Goal: Task Accomplishment & Management: Manage account settings

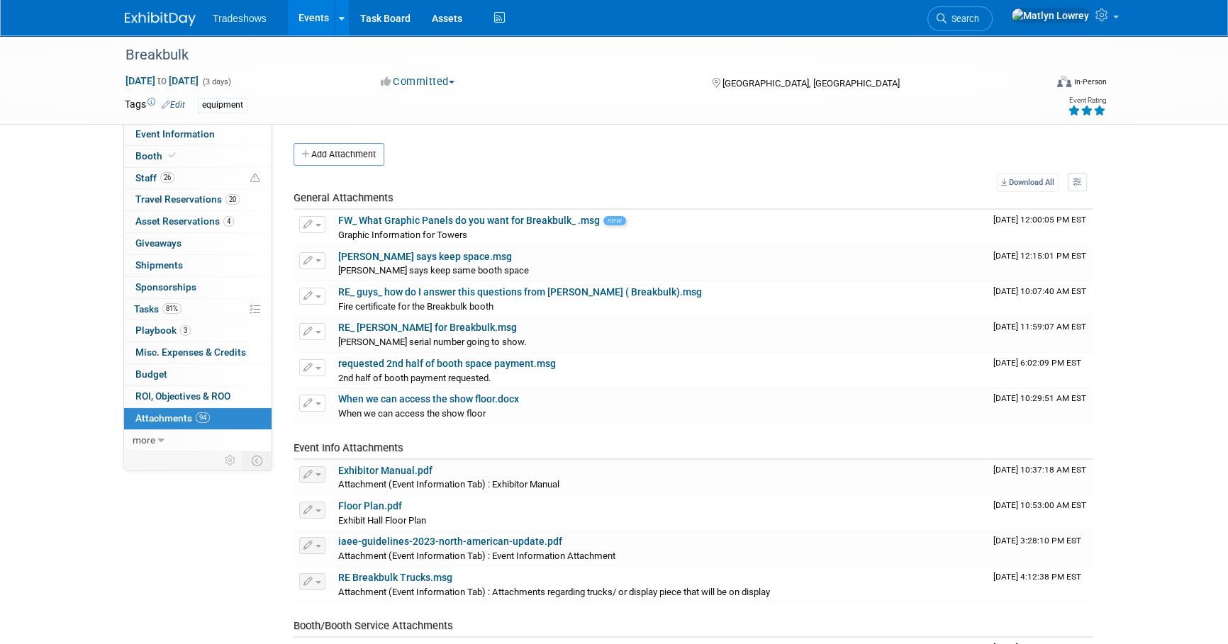
click at [302, 12] on link "Events" at bounding box center [314, 17] width 52 height 35
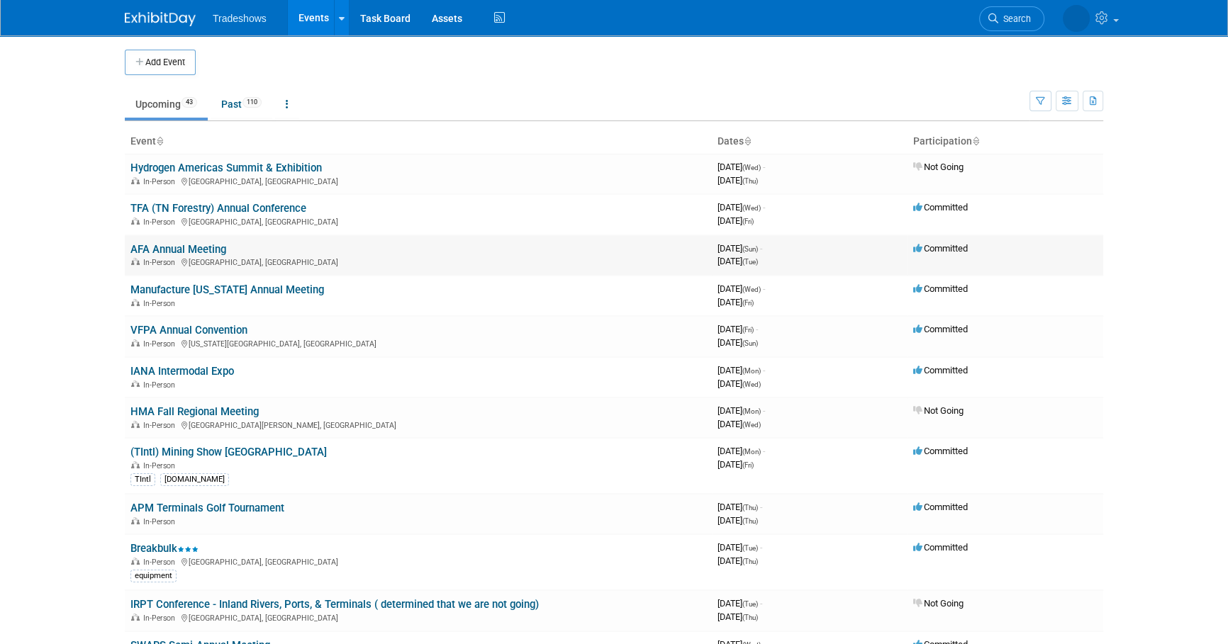
click at [177, 249] on link "AFA Annual Meeting" at bounding box center [178, 249] width 96 height 13
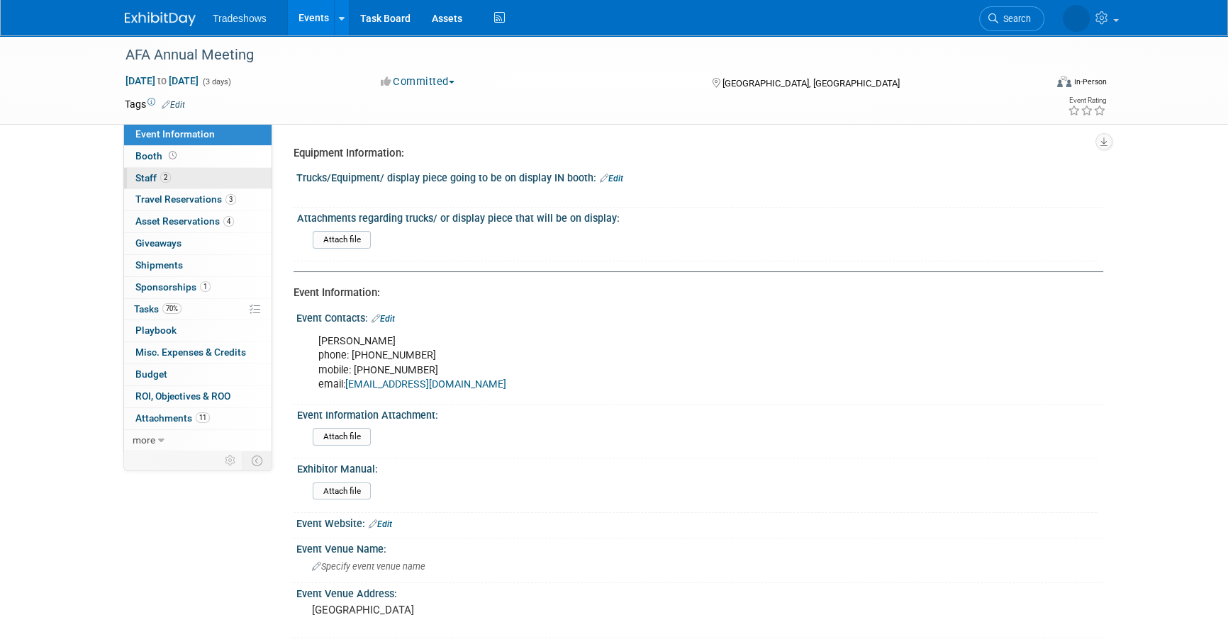
click at [174, 182] on link "2 Staff 2" at bounding box center [197, 178] width 147 height 21
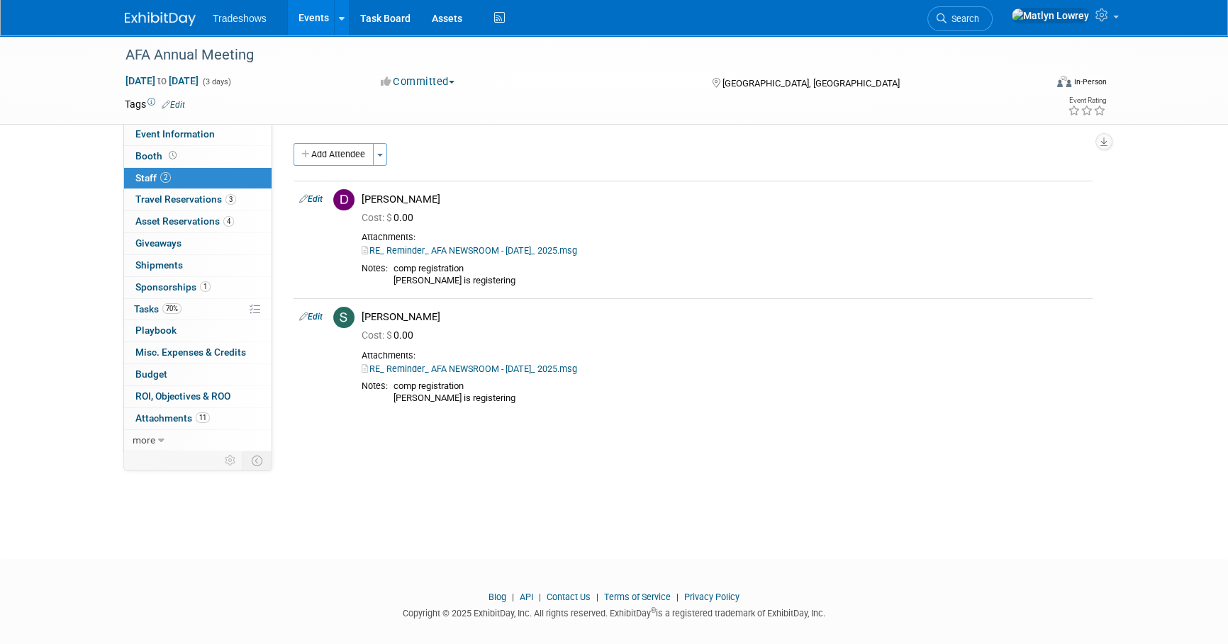
click at [297, 150] on button "Add Attendee" at bounding box center [334, 154] width 80 height 23
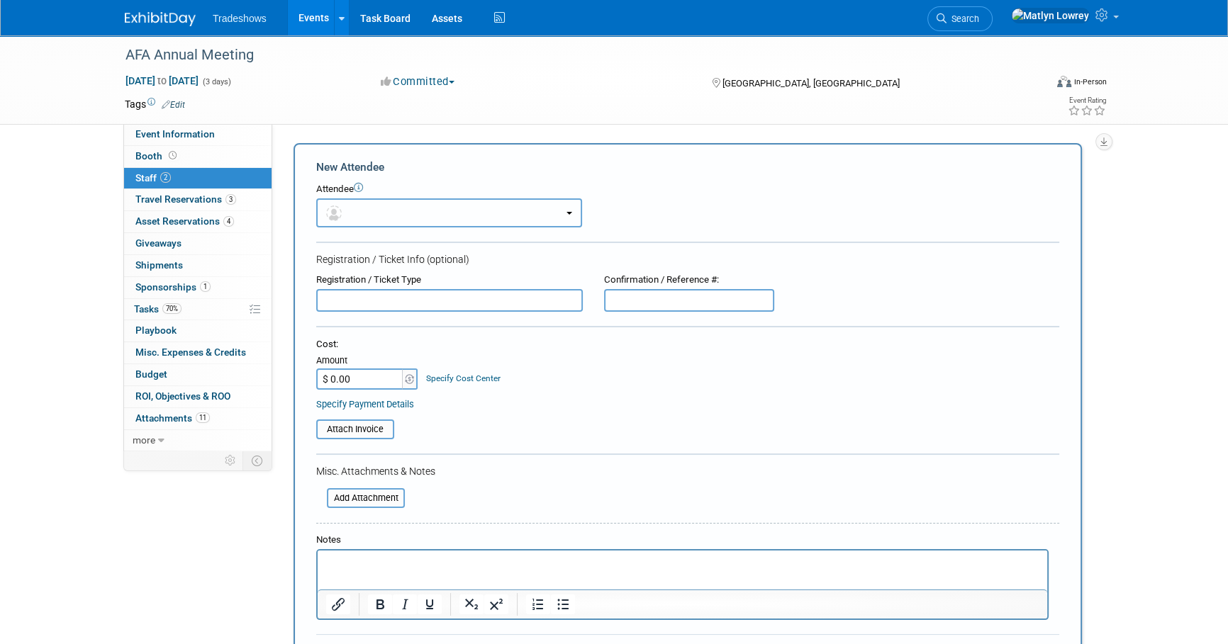
drag, startPoint x: 374, startPoint y: 209, endPoint x: 383, endPoint y: 227, distance: 19.7
click at [374, 209] on button "button" at bounding box center [449, 213] width 266 height 29
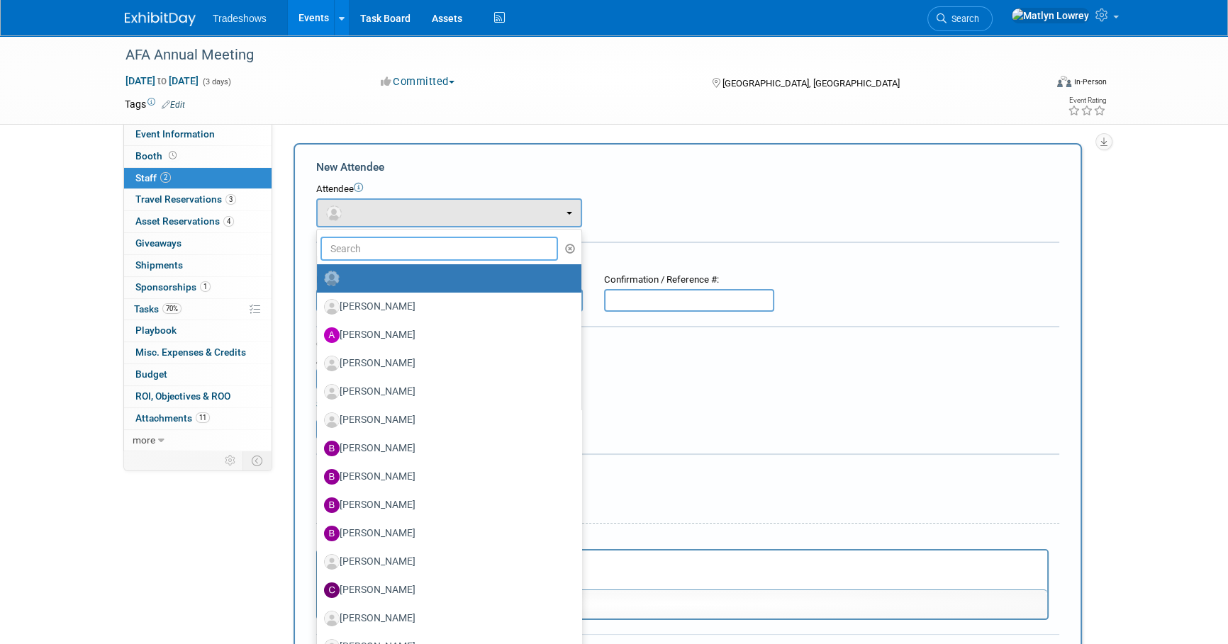
click at [382, 255] on input "text" at bounding box center [439, 249] width 238 height 24
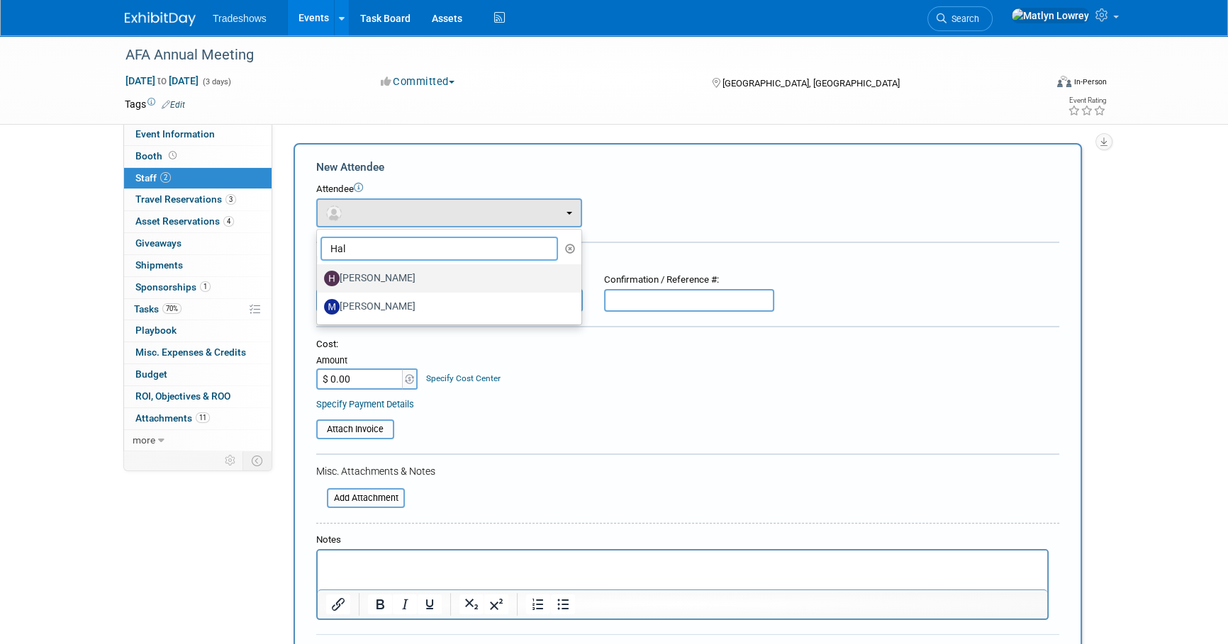
type input "Hal"
click at [390, 279] on label "Hal Nowell" at bounding box center [445, 278] width 243 height 23
click at [319, 279] on input "Hal Nowell" at bounding box center [314, 276] width 9 height 9
select select "ba4b219f-4279-4619-abd6-6b01f6bbadc3"
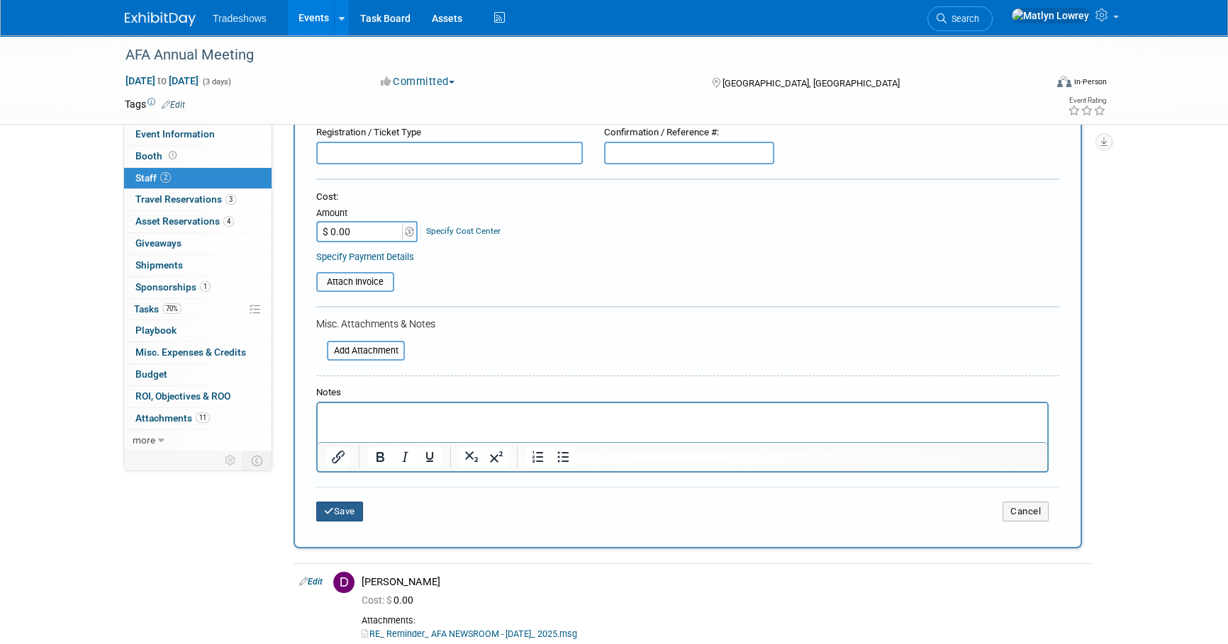
click at [356, 508] on button "Save" at bounding box center [339, 512] width 47 height 20
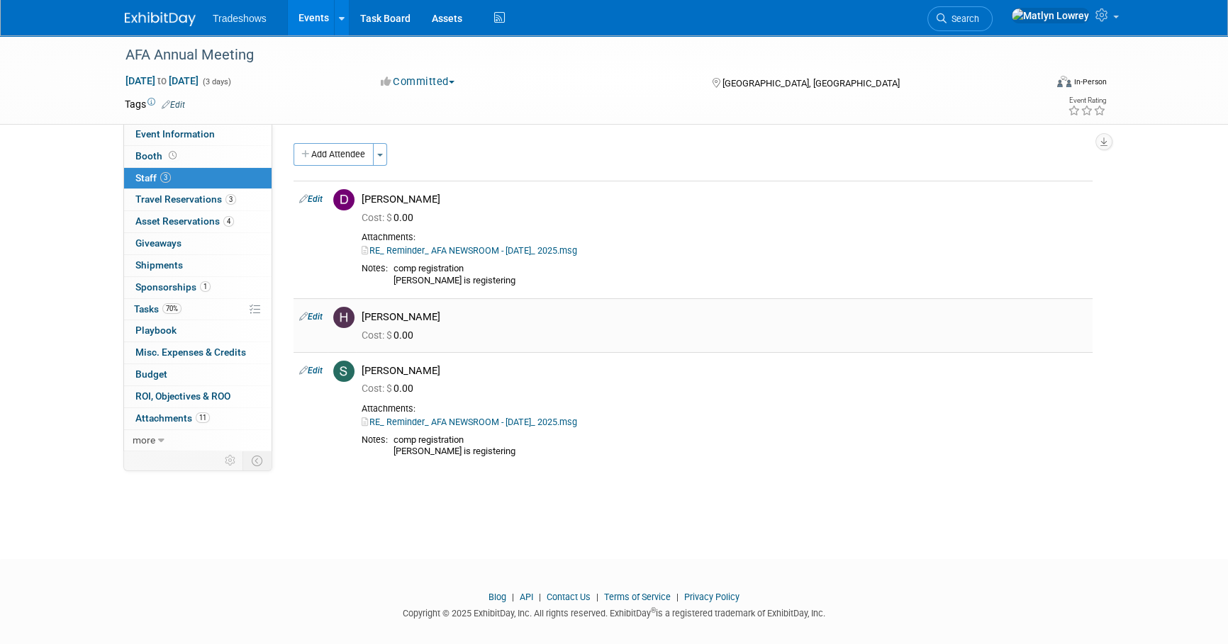
click at [309, 315] on link "Edit" at bounding box center [310, 317] width 23 height 10
select select "ba4b219f-4279-4619-abd6-6b01f6bbadc3"
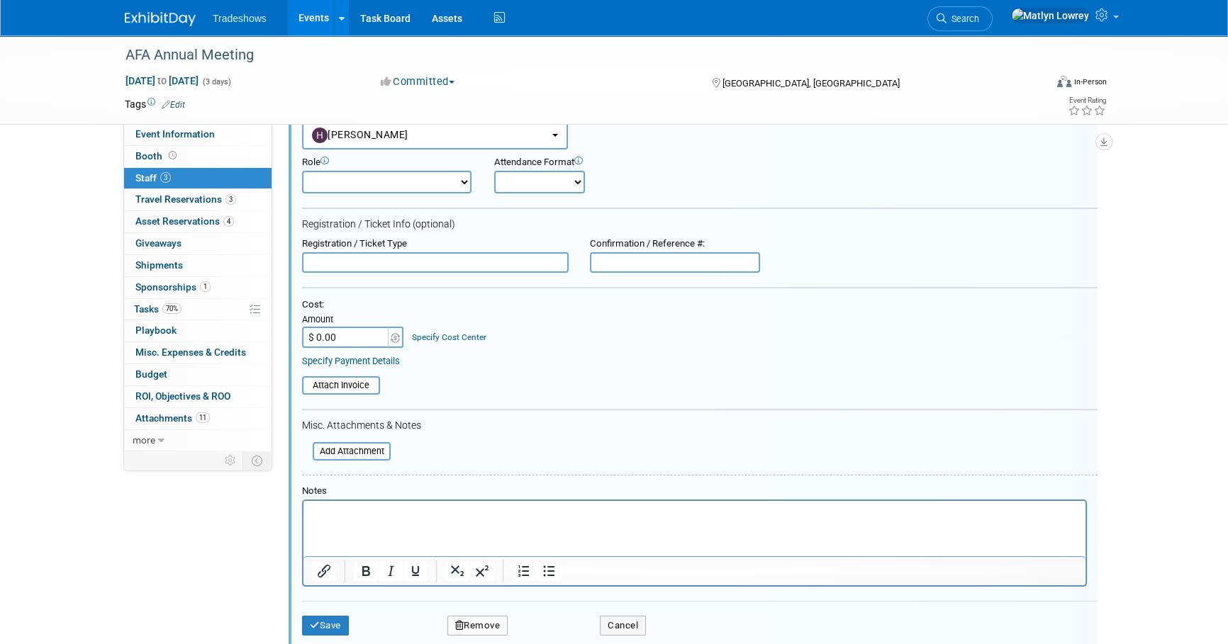
scroll to position [330, 0]
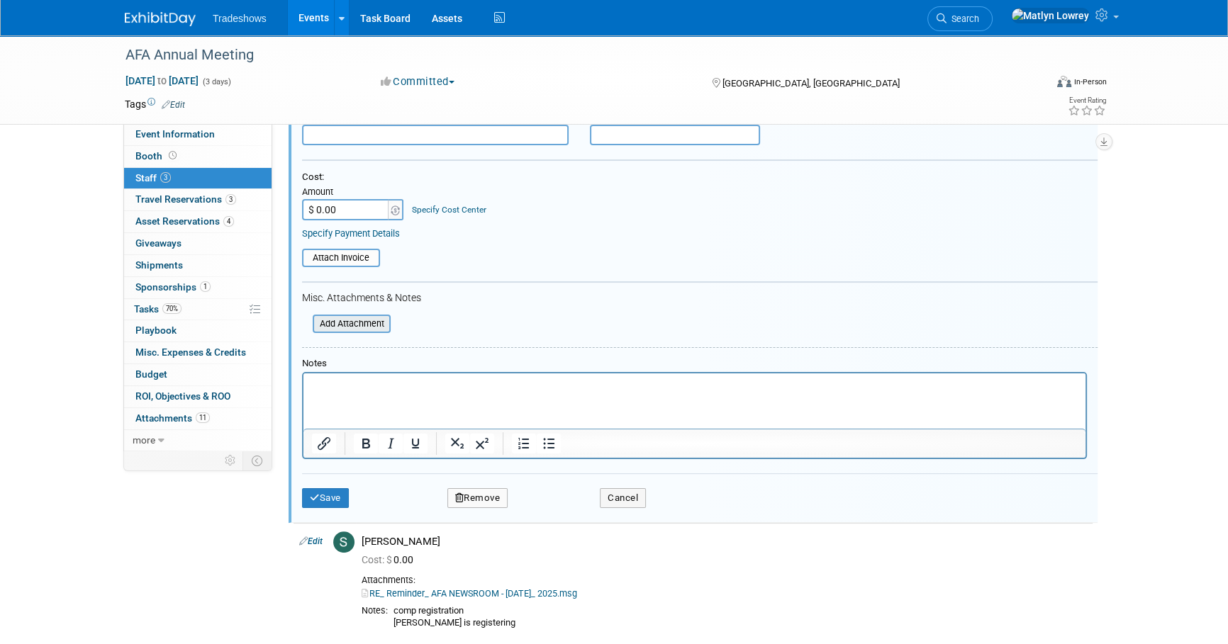
click at [343, 323] on input "file" at bounding box center [305, 324] width 169 height 16
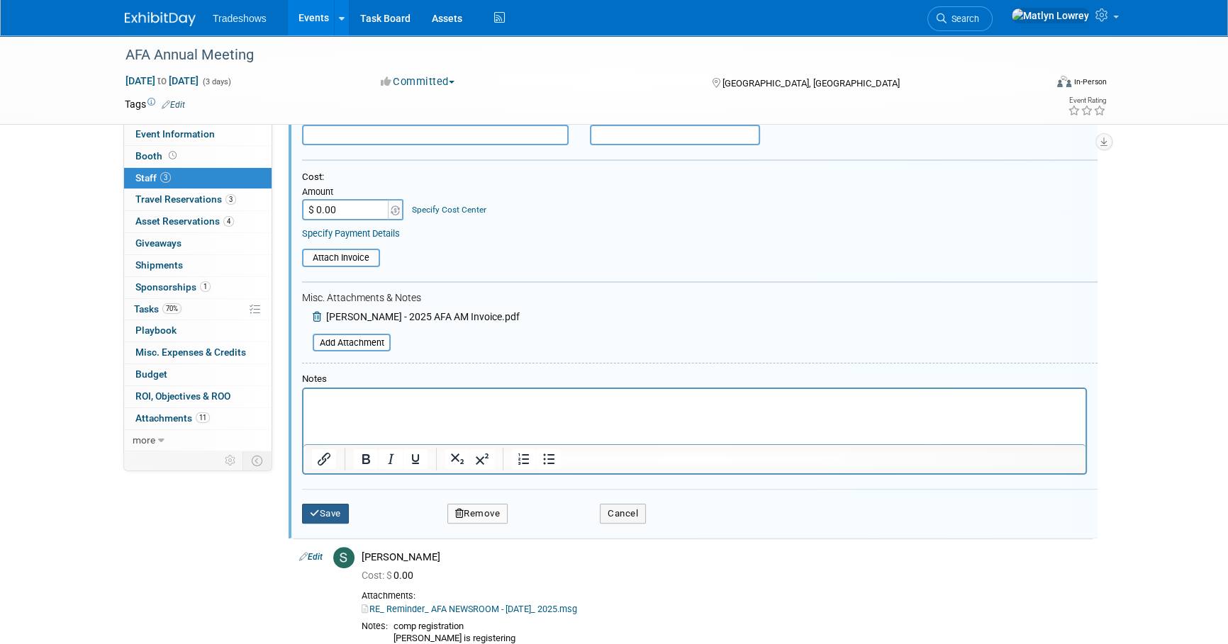
click at [323, 508] on button "Save" at bounding box center [325, 514] width 47 height 20
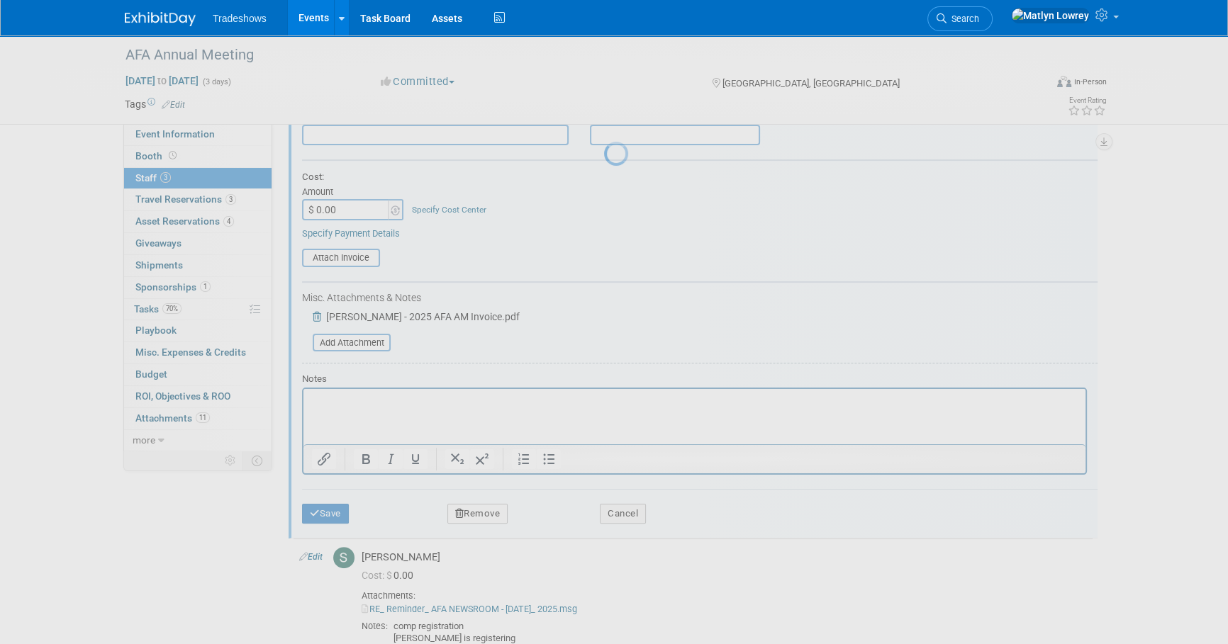
scroll to position [23, 0]
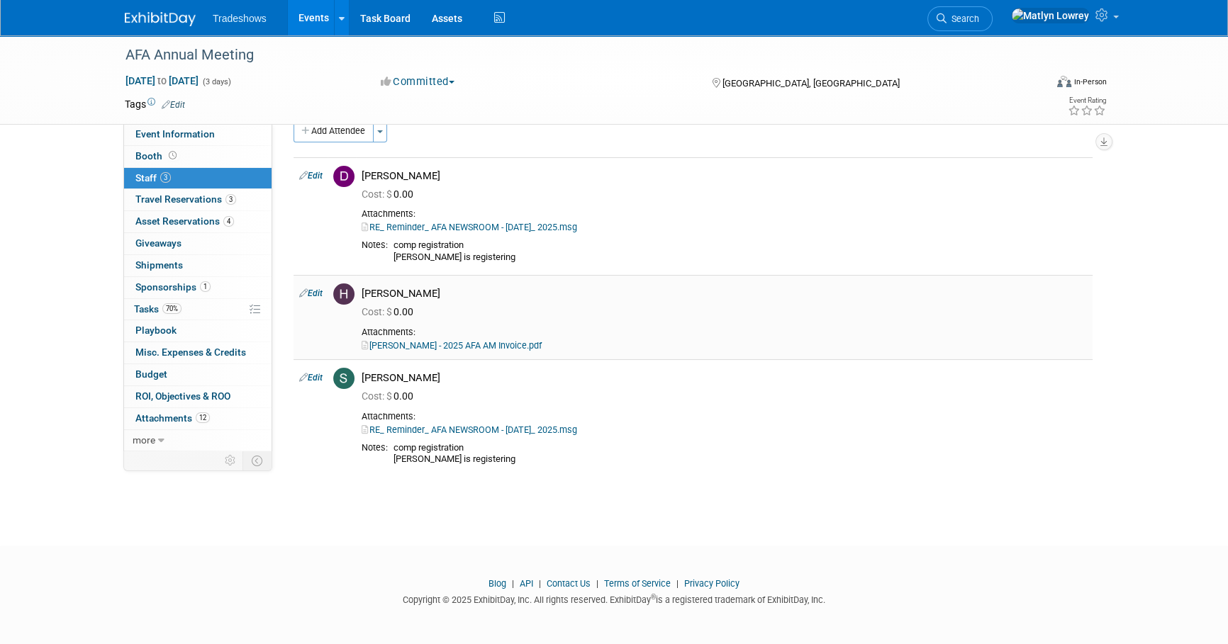
click at [418, 344] on link "Taylor - 2025 AFA AM Invoice.pdf" at bounding box center [452, 345] width 180 height 11
click at [309, 298] on link "Edit" at bounding box center [310, 294] width 23 height 10
select select "ba4b219f-4279-4619-abd6-6b01f6bbadc3"
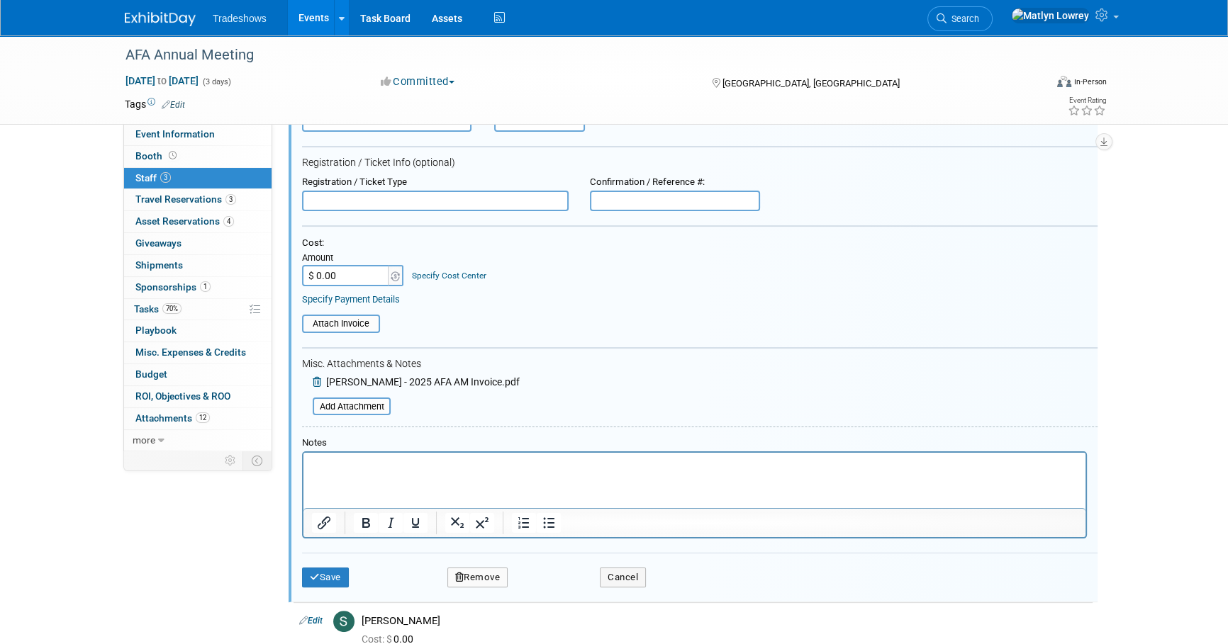
scroll to position [266, 0]
click at [311, 379] on div "[PERSON_NAME] - 2025 AFA AM Invoice.pdf" at bounding box center [411, 382] width 218 height 17
click at [313, 379] on icon at bounding box center [318, 381] width 11 height 10
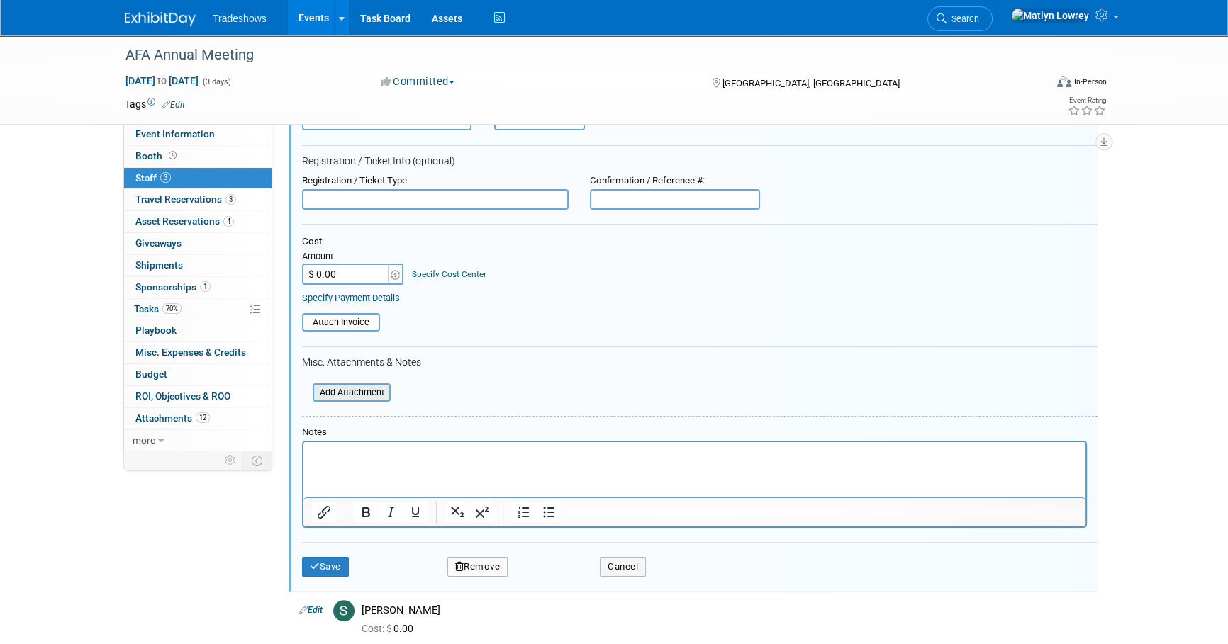
click at [325, 395] on input "file" at bounding box center [305, 393] width 169 height 16
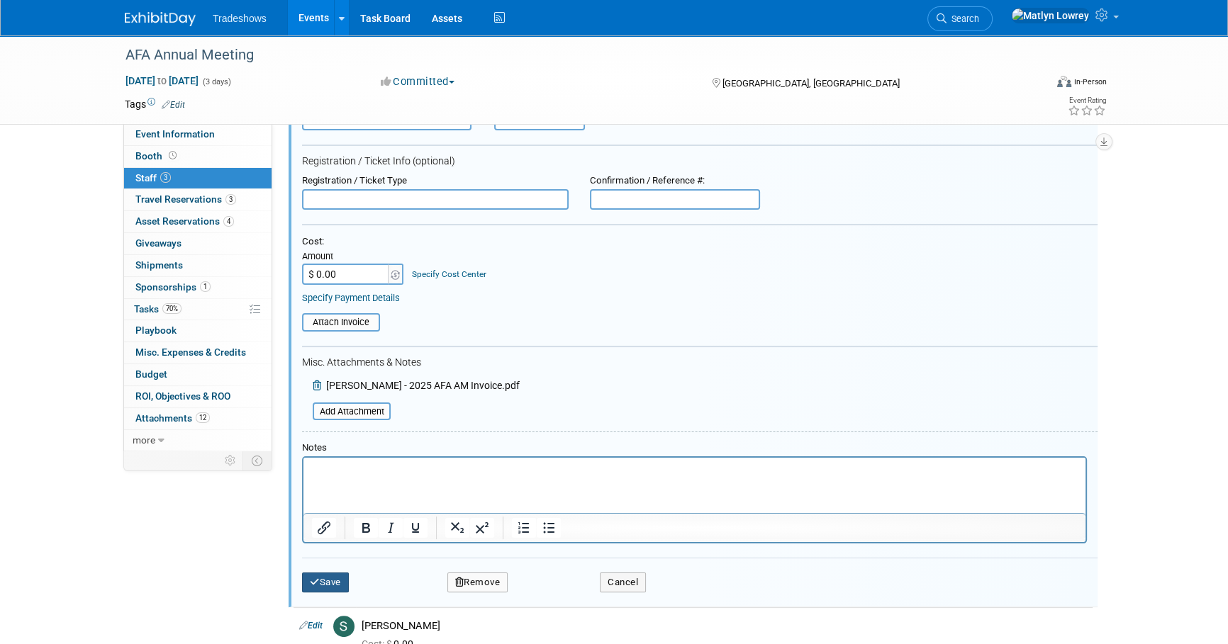
click at [322, 581] on button "Save" at bounding box center [325, 583] width 47 height 20
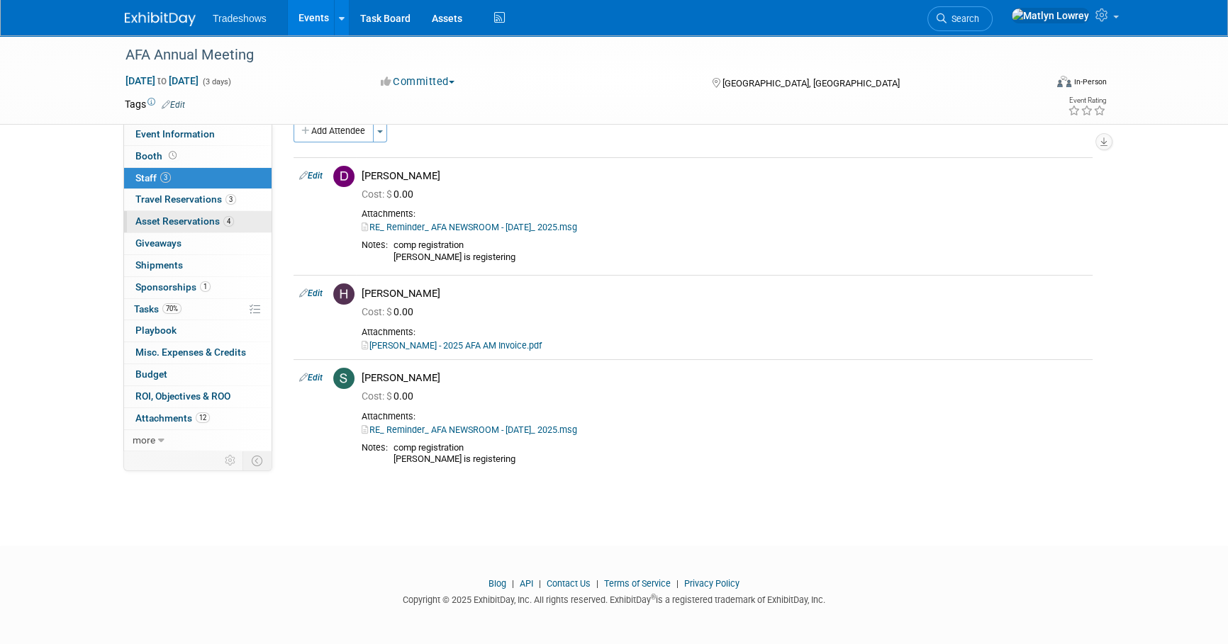
scroll to position [0, 0]
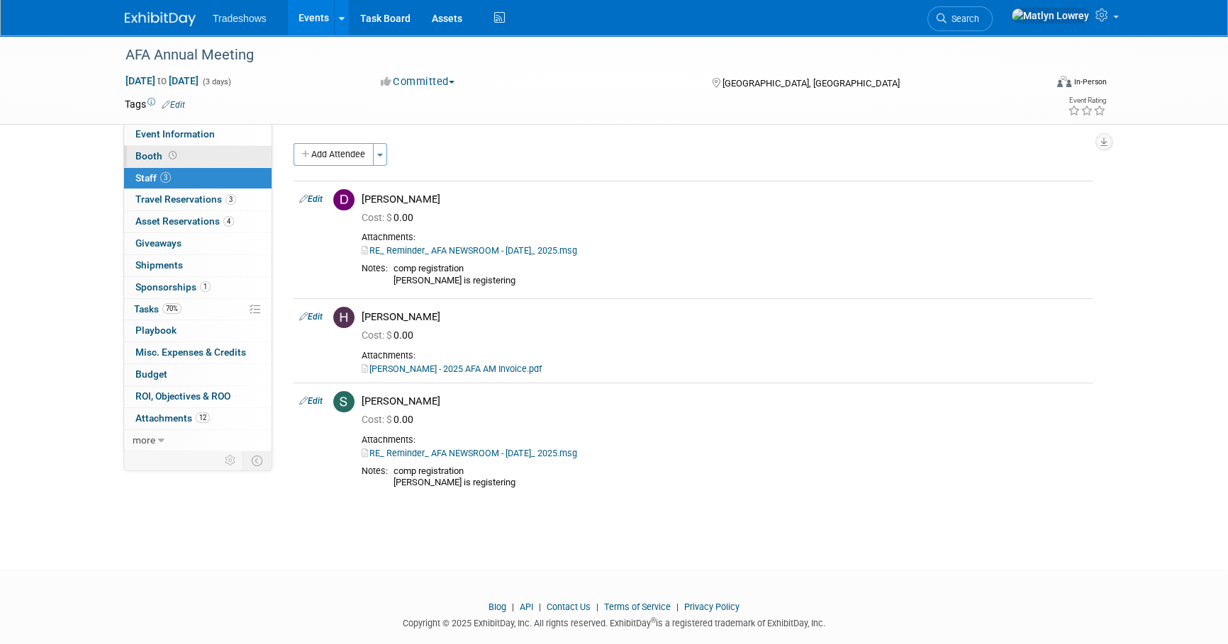
click at [184, 162] on link "Booth" at bounding box center [197, 156] width 147 height 21
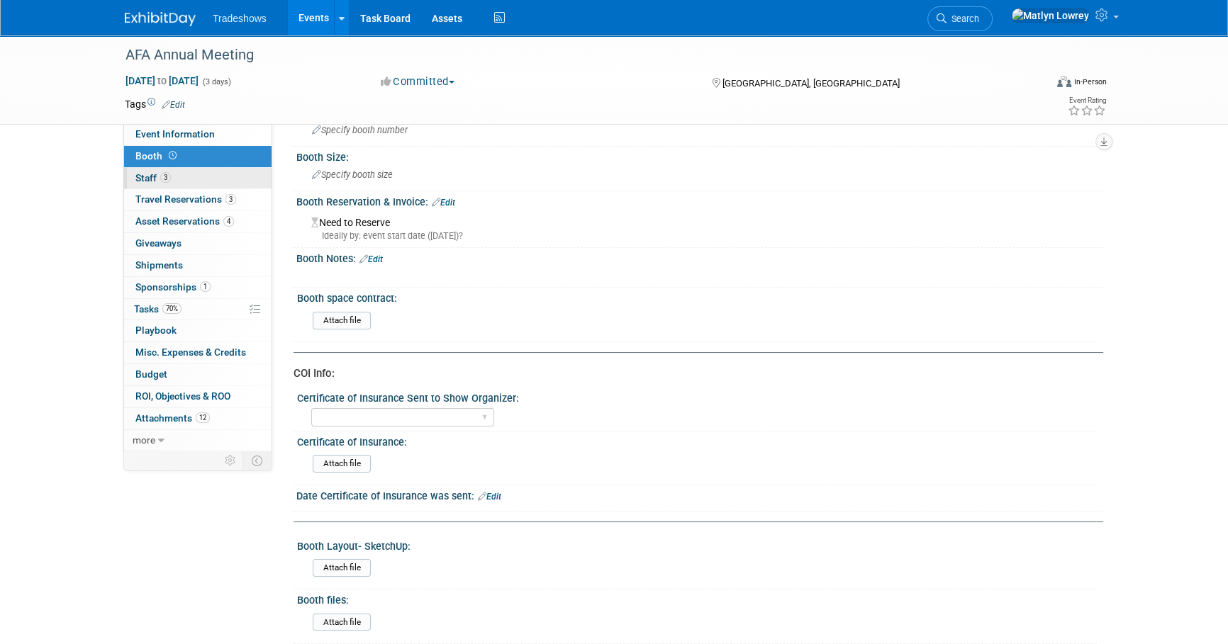
scroll to position [64, 0]
click at [183, 144] on link "Event Information" at bounding box center [197, 134] width 147 height 21
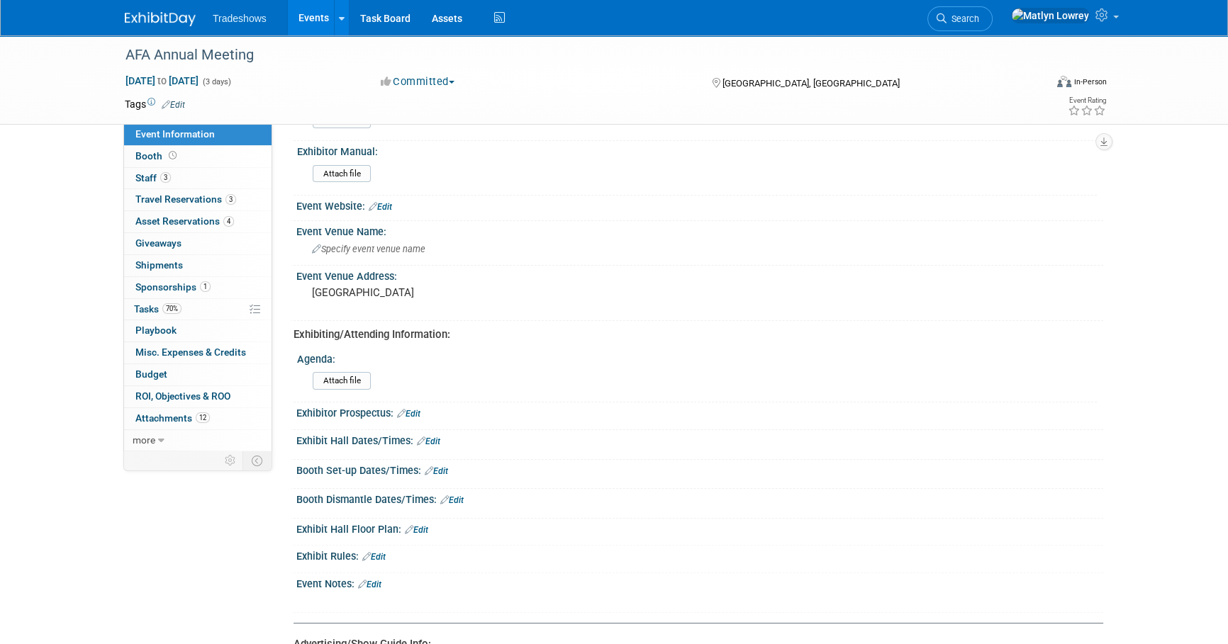
scroll to position [322, 0]
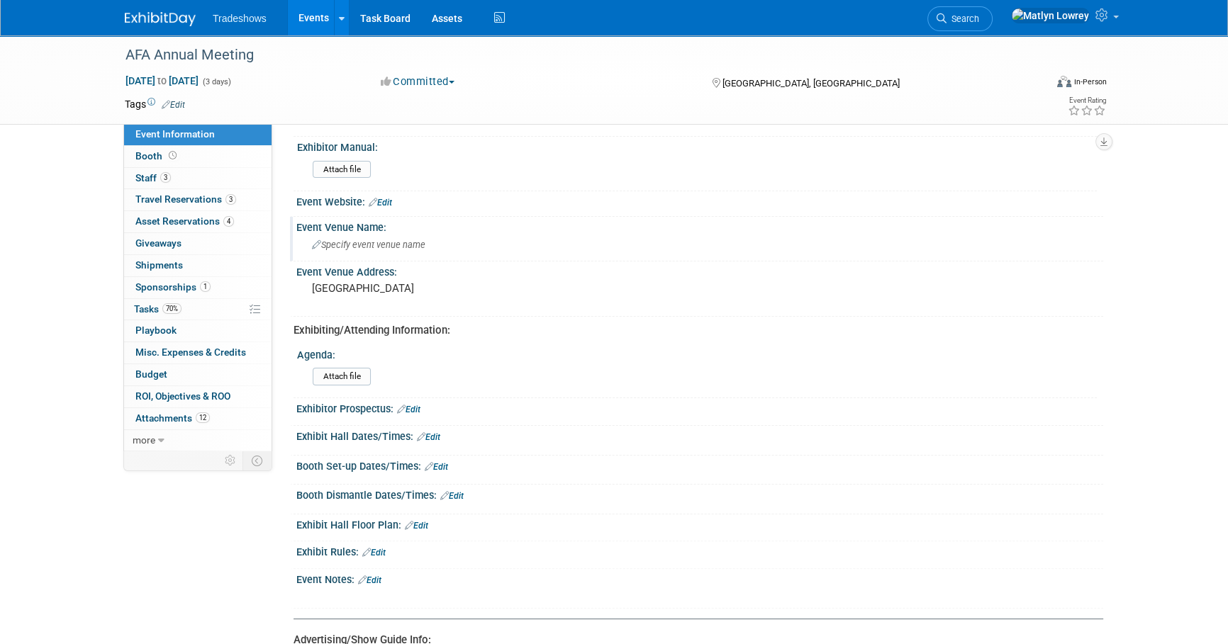
click at [429, 252] on div "Specify event venue name" at bounding box center [700, 245] width 786 height 22
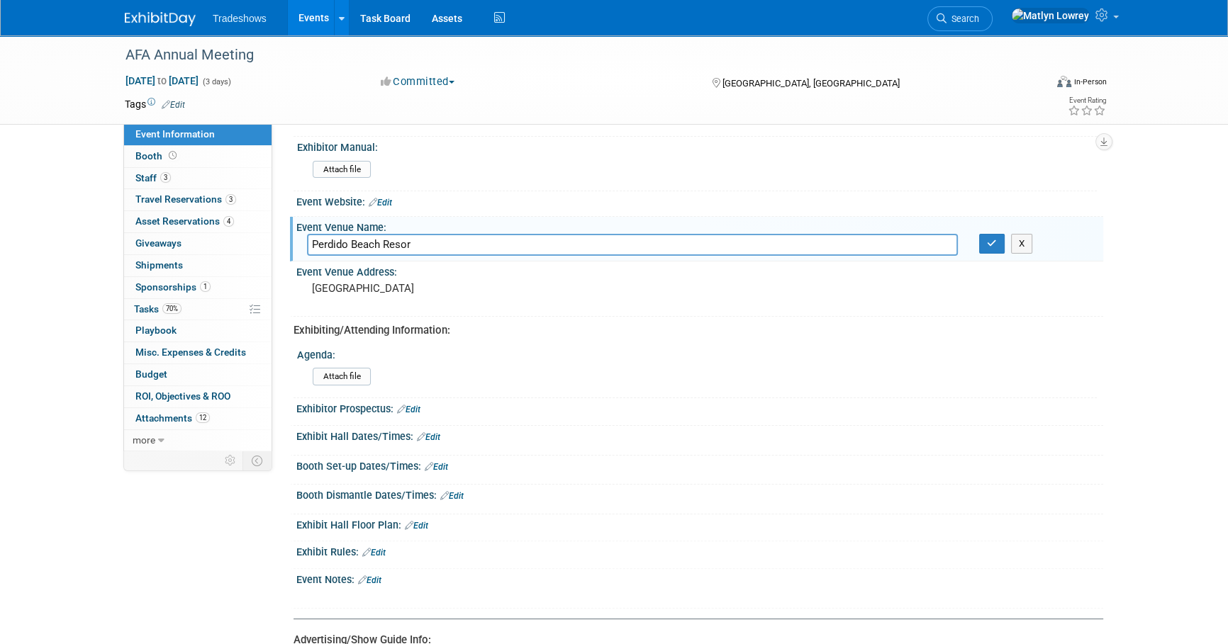
type input "[GEOGRAPHIC_DATA]"
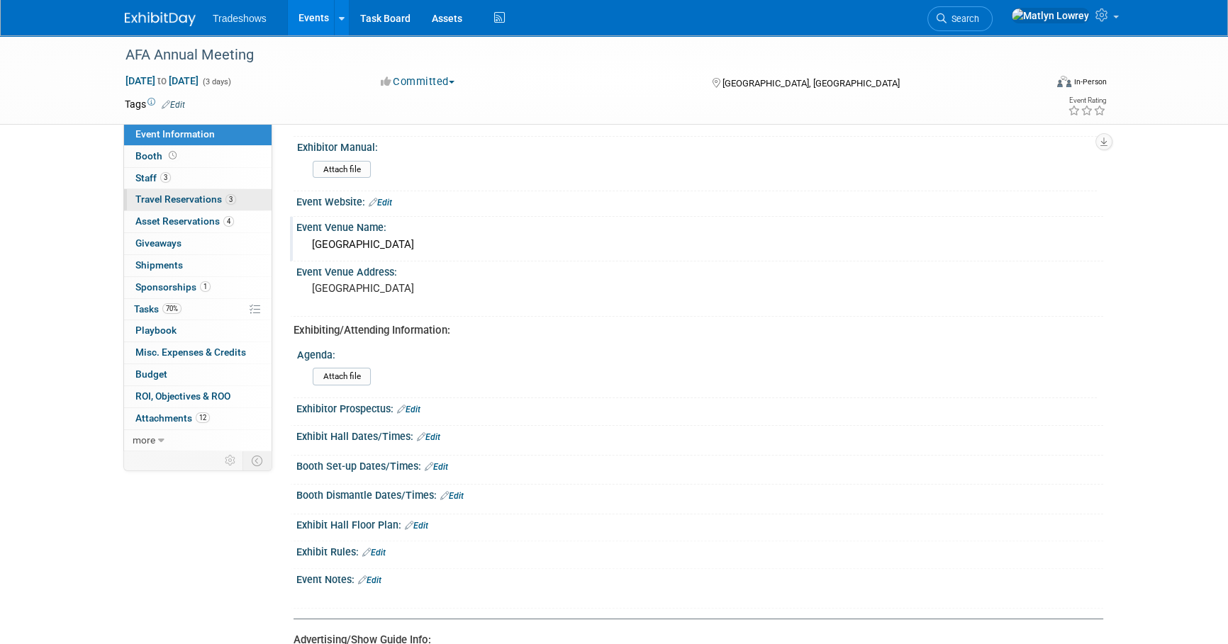
click at [239, 197] on link "3 Travel Reservations 3" at bounding box center [197, 199] width 147 height 21
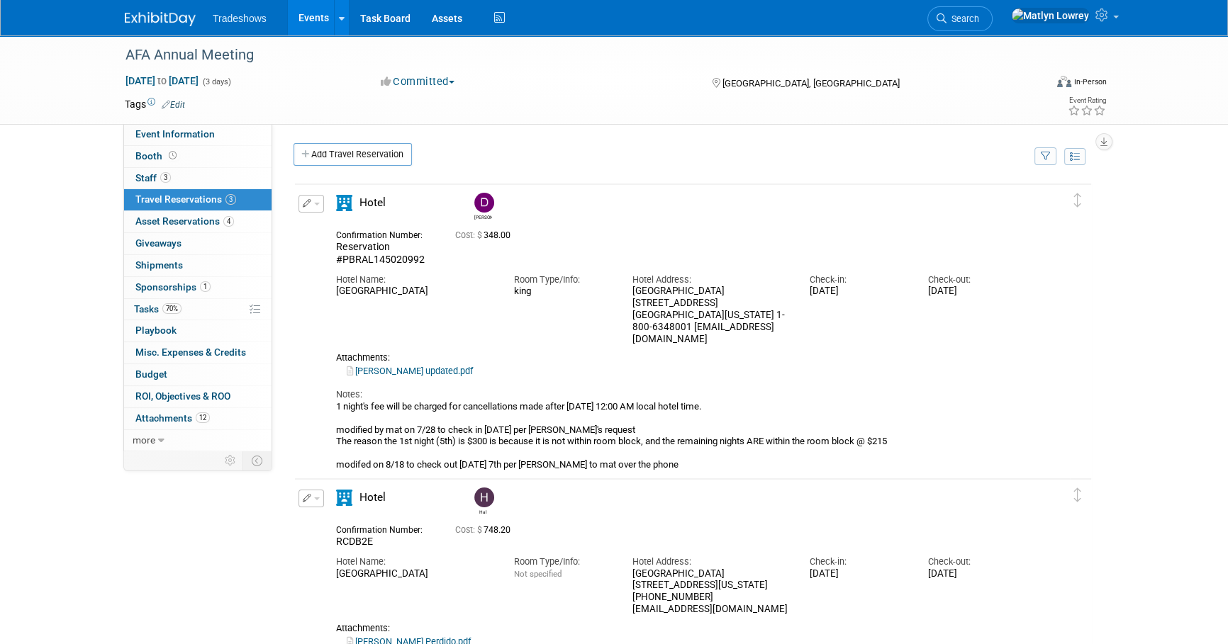
scroll to position [64, 0]
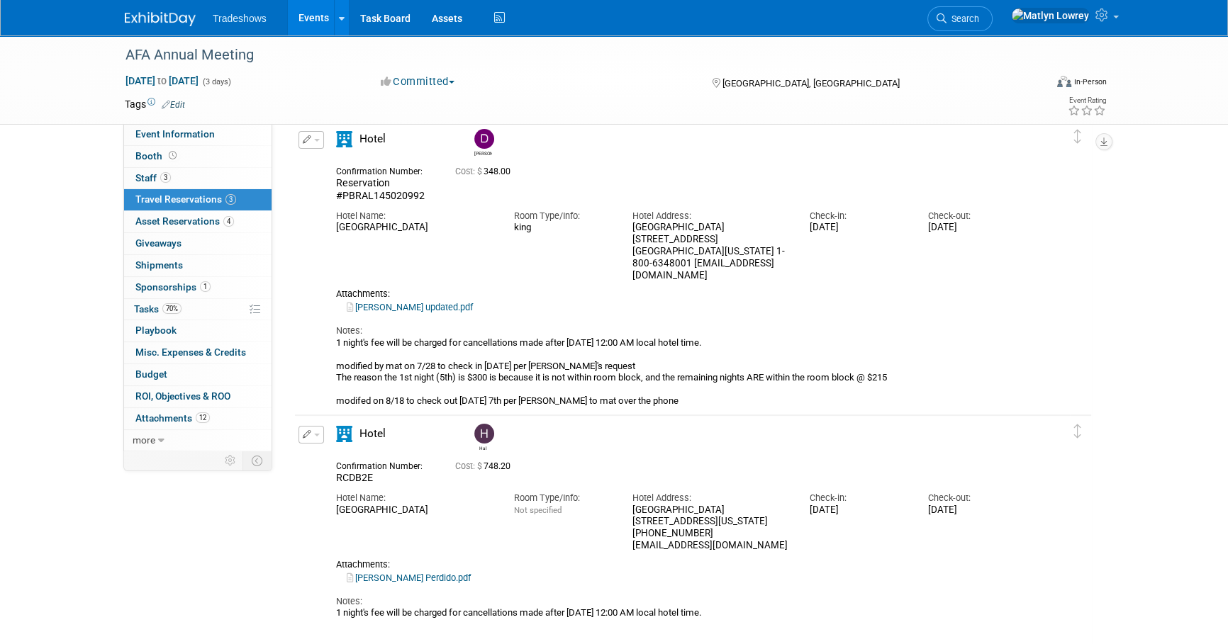
click at [389, 303] on link "Derick updated.pdf" at bounding box center [410, 307] width 126 height 11
click at [161, 135] on span "Event Information" at bounding box center [174, 133] width 79 height 11
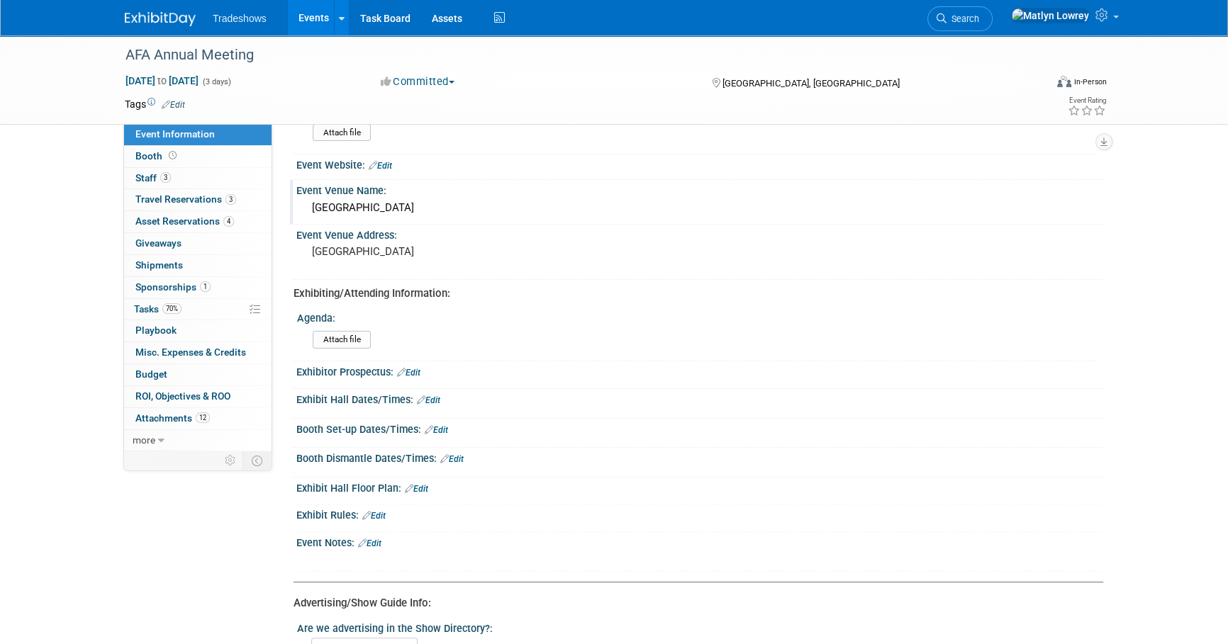
scroll to position [386, 0]
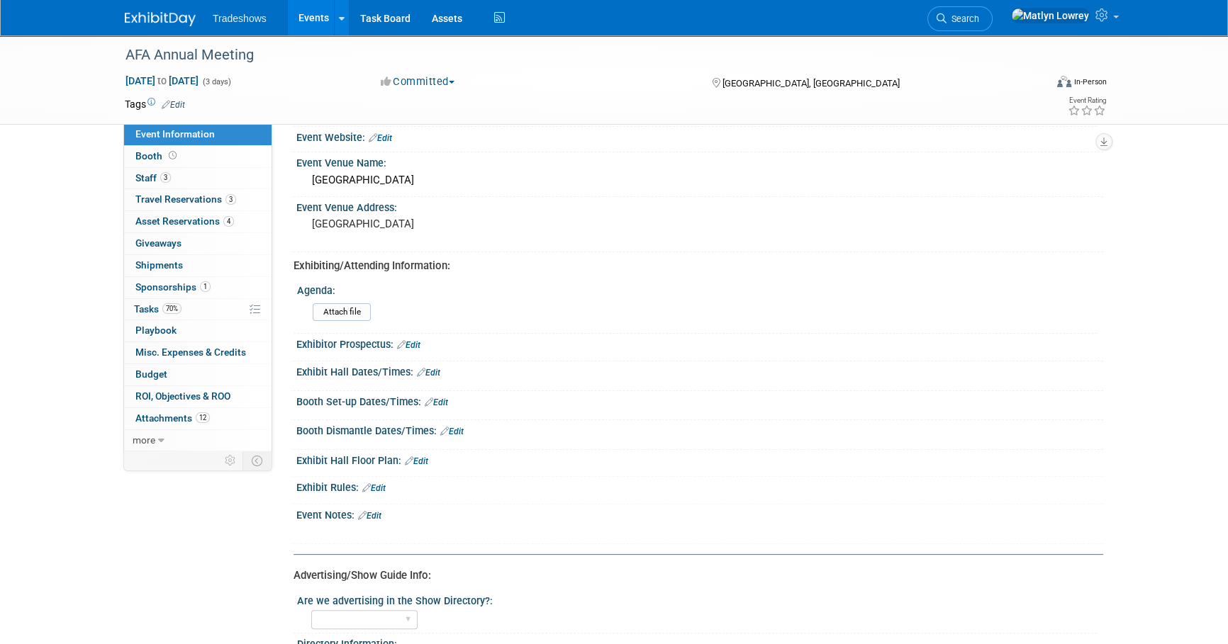
click at [444, 398] on link "Edit" at bounding box center [436, 403] width 23 height 10
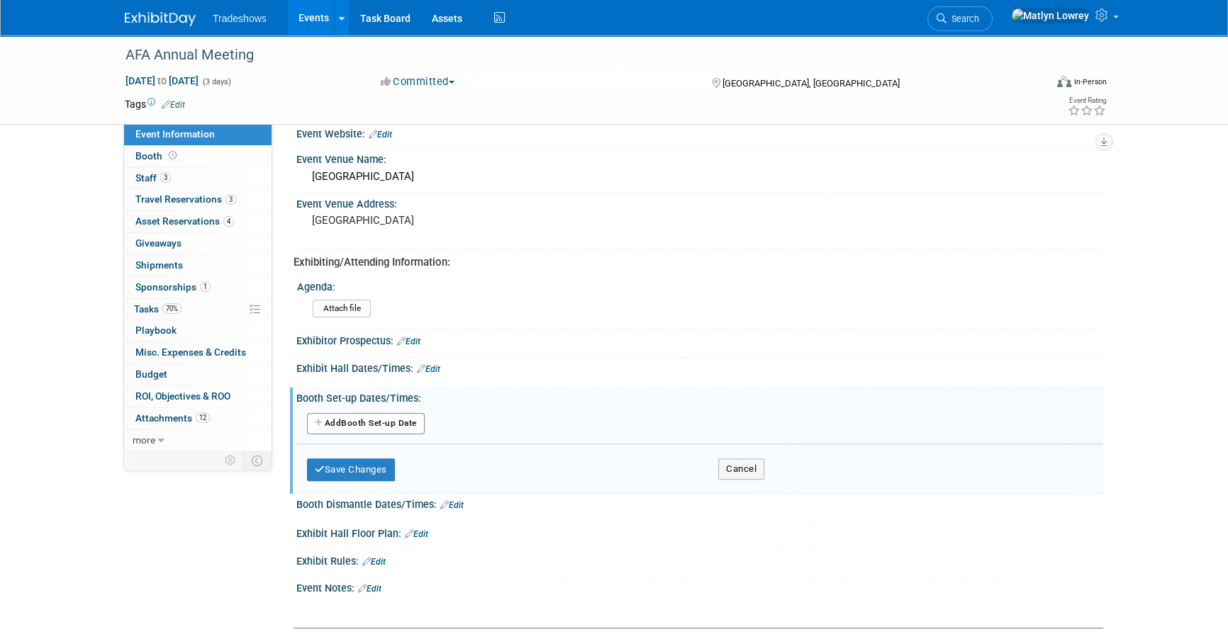
scroll to position [515, 0]
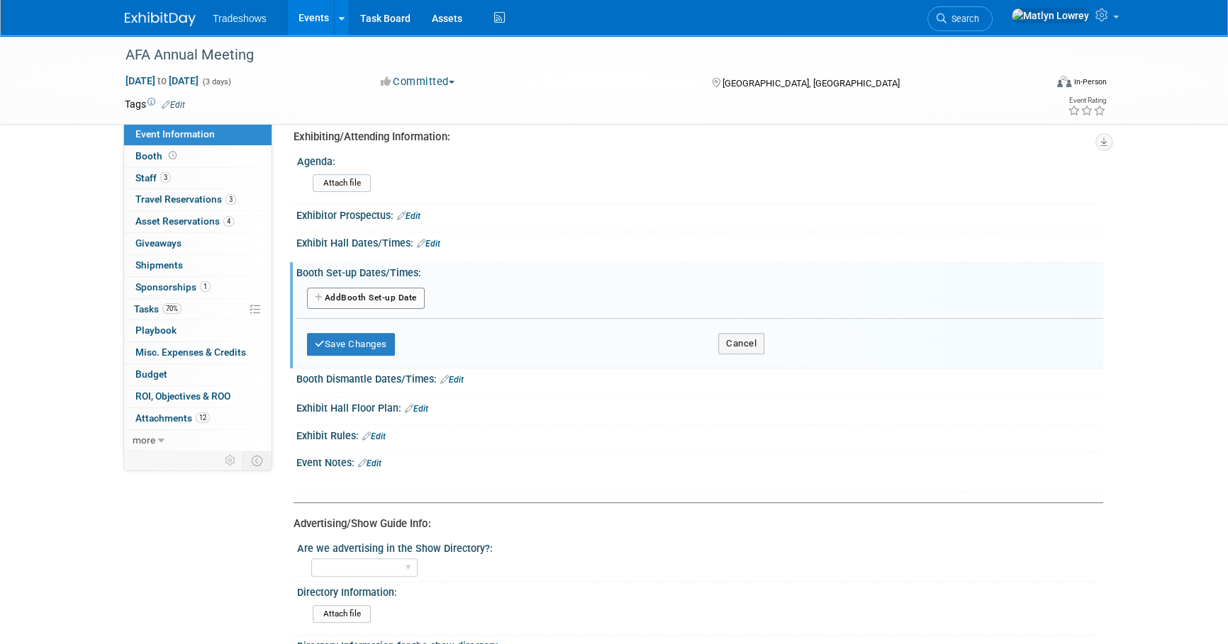
click at [375, 300] on button "Add Another Booth Set-up Date" at bounding box center [366, 298] width 118 height 21
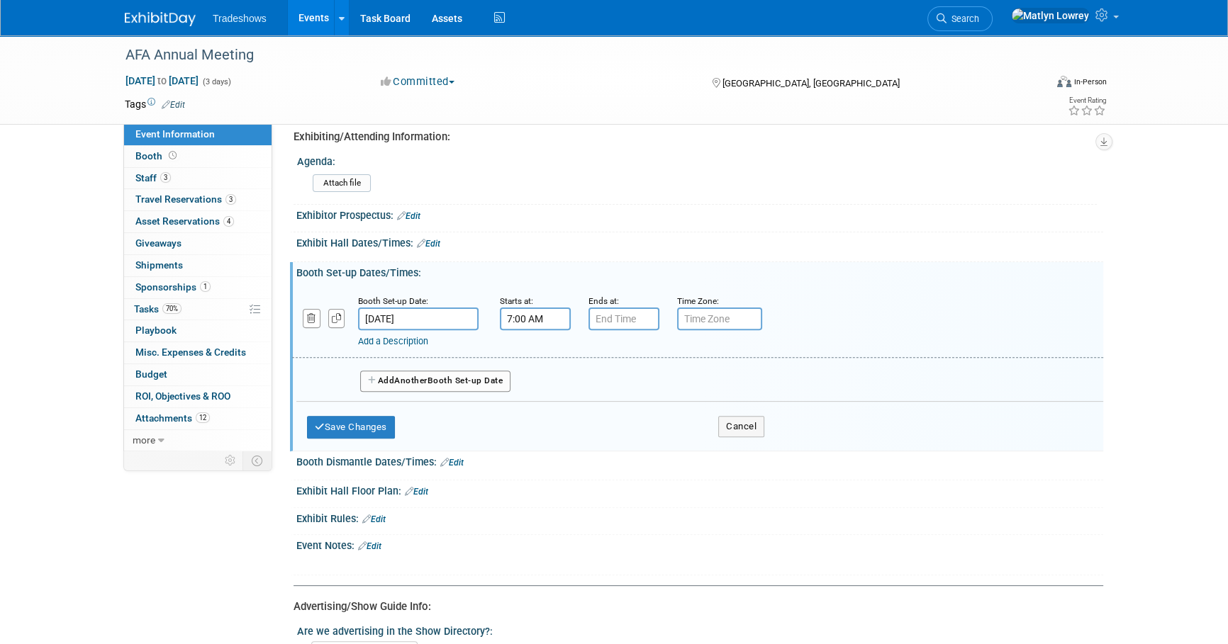
click at [547, 317] on input "7:00 AM" at bounding box center [535, 319] width 71 height 23
click at [537, 354] on span at bounding box center [532, 354] width 25 height 25
click at [537, 353] on span at bounding box center [532, 354] width 25 height 25
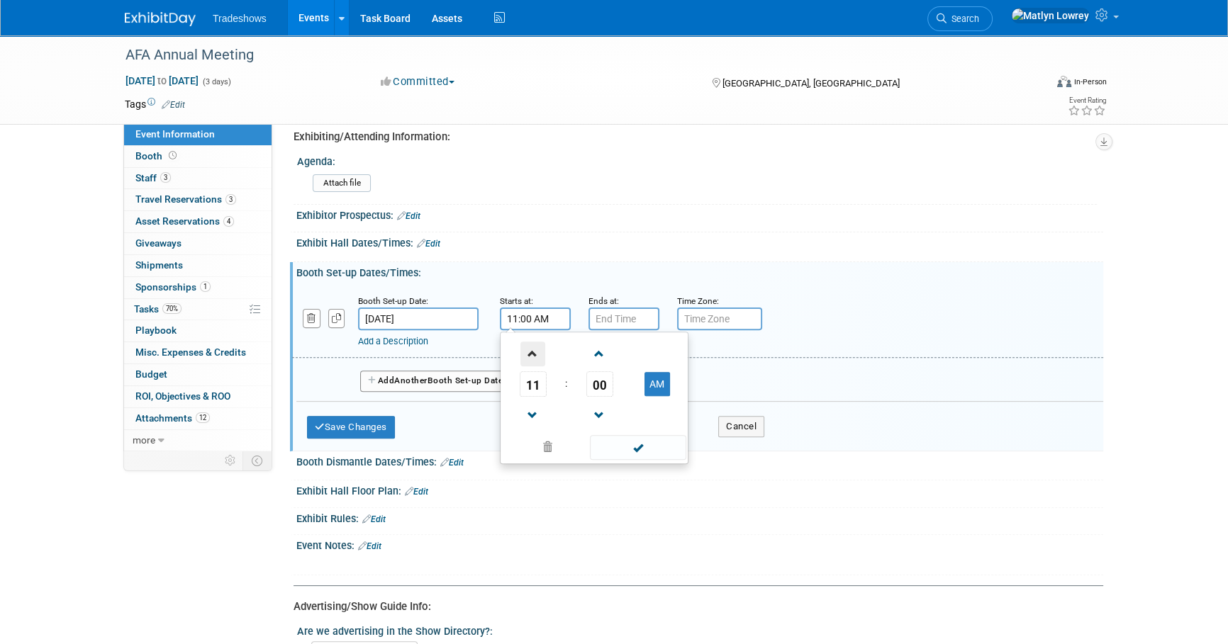
click at [535, 353] on span at bounding box center [532, 354] width 25 height 25
click at [591, 383] on span "00" at bounding box center [599, 385] width 27 height 26
click at [609, 398] on td "30" at bounding box center [616, 393] width 45 height 38
type input "12:30 PM"
click at [616, 441] on span at bounding box center [638, 447] width 96 height 25
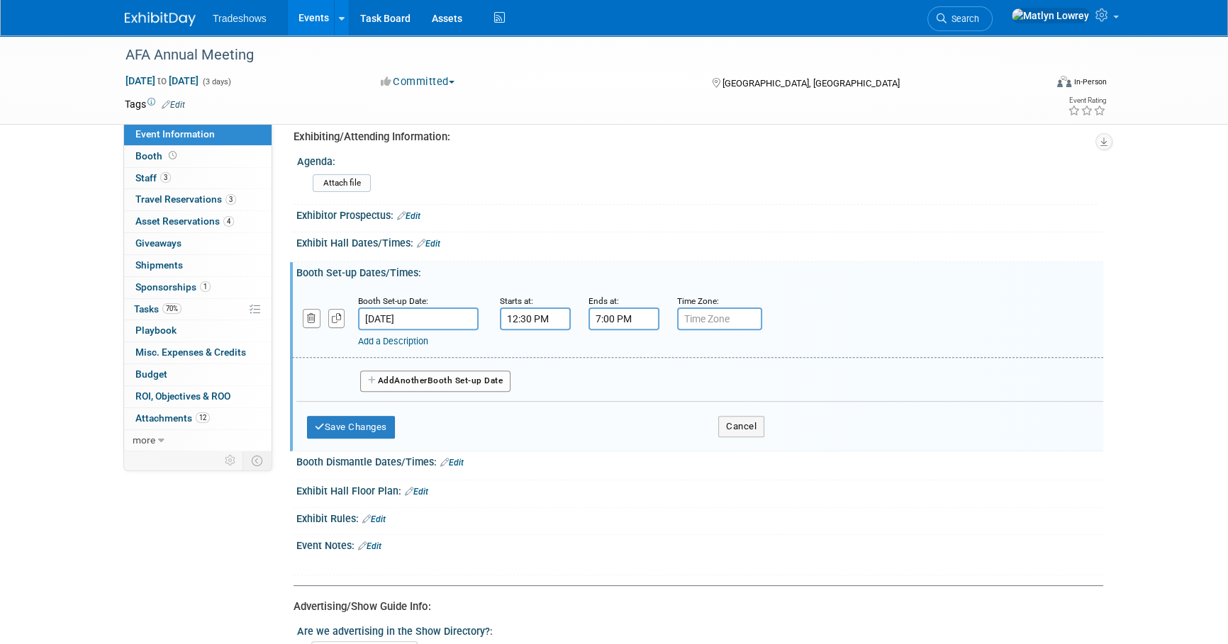
click at [612, 323] on input "7:00 PM" at bounding box center [623, 319] width 71 height 23
click at [626, 358] on span at bounding box center [621, 354] width 25 height 25
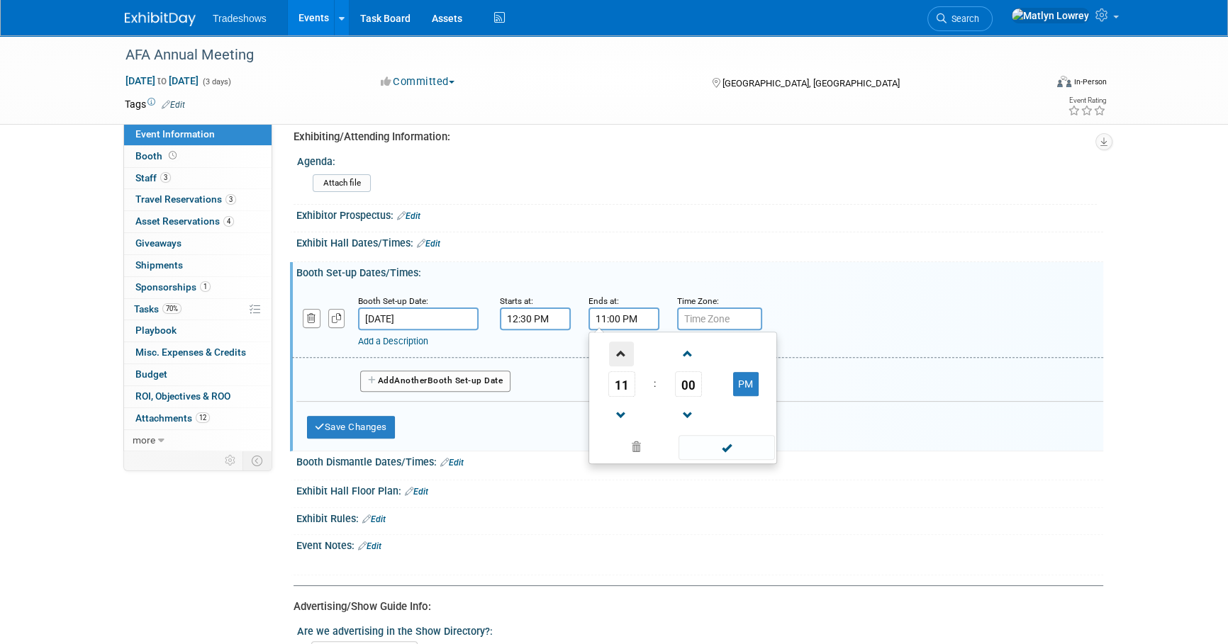
click at [626, 358] on span at bounding box center [621, 354] width 25 height 25
click at [743, 376] on button "AM" at bounding box center [746, 384] width 26 height 24
click at [697, 390] on span "00" at bounding box center [688, 385] width 27 height 26
click at [757, 432] on td "55" at bounding box center [750, 431] width 45 height 38
click at [738, 447] on span at bounding box center [727, 447] width 96 height 25
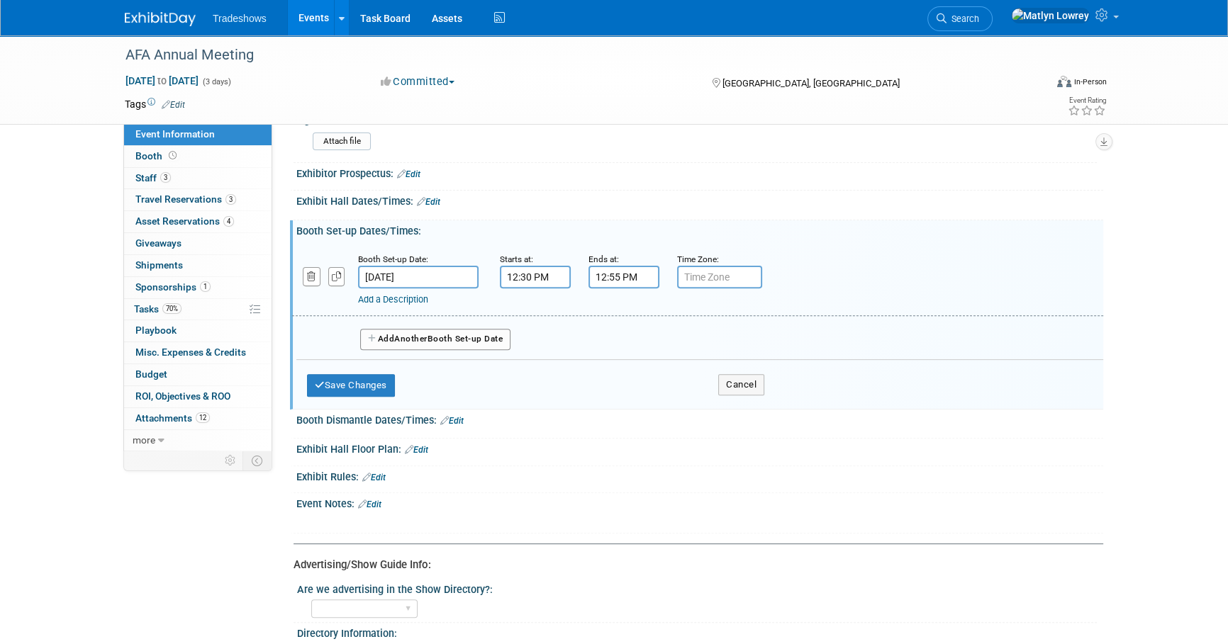
scroll to position [580, 0]
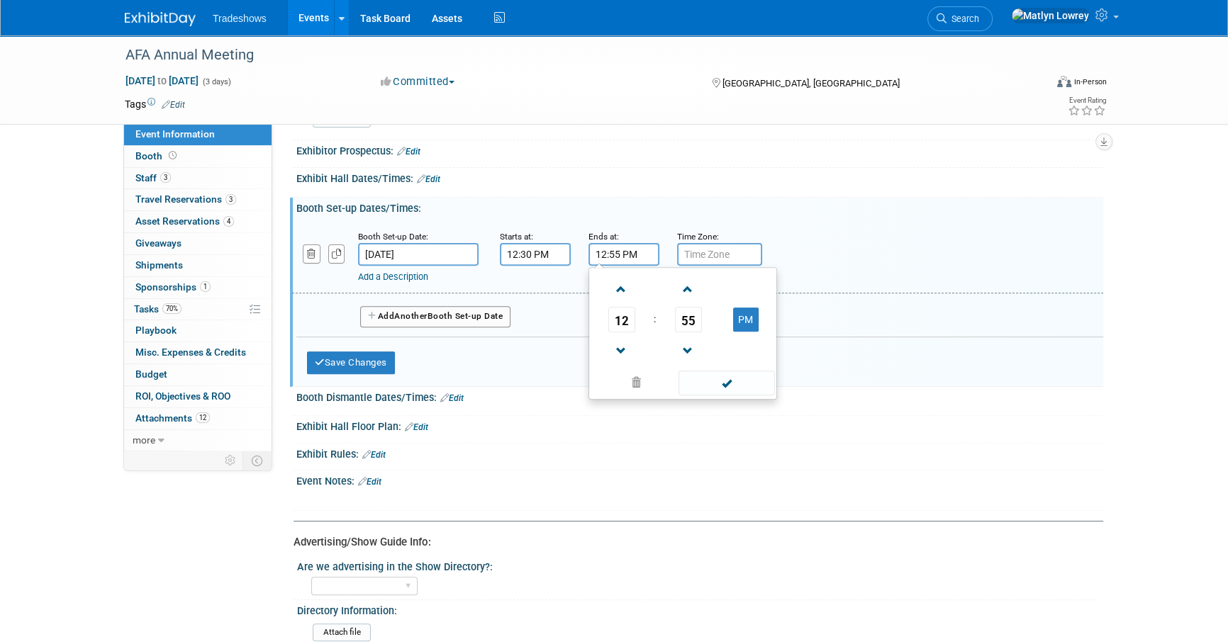
click at [616, 259] on input "12:55 PM" at bounding box center [623, 254] width 71 height 23
click at [757, 313] on button "PM" at bounding box center [746, 320] width 26 height 24
click at [737, 314] on button "AM" at bounding box center [746, 320] width 26 height 24
click at [624, 287] on span at bounding box center [621, 289] width 25 height 25
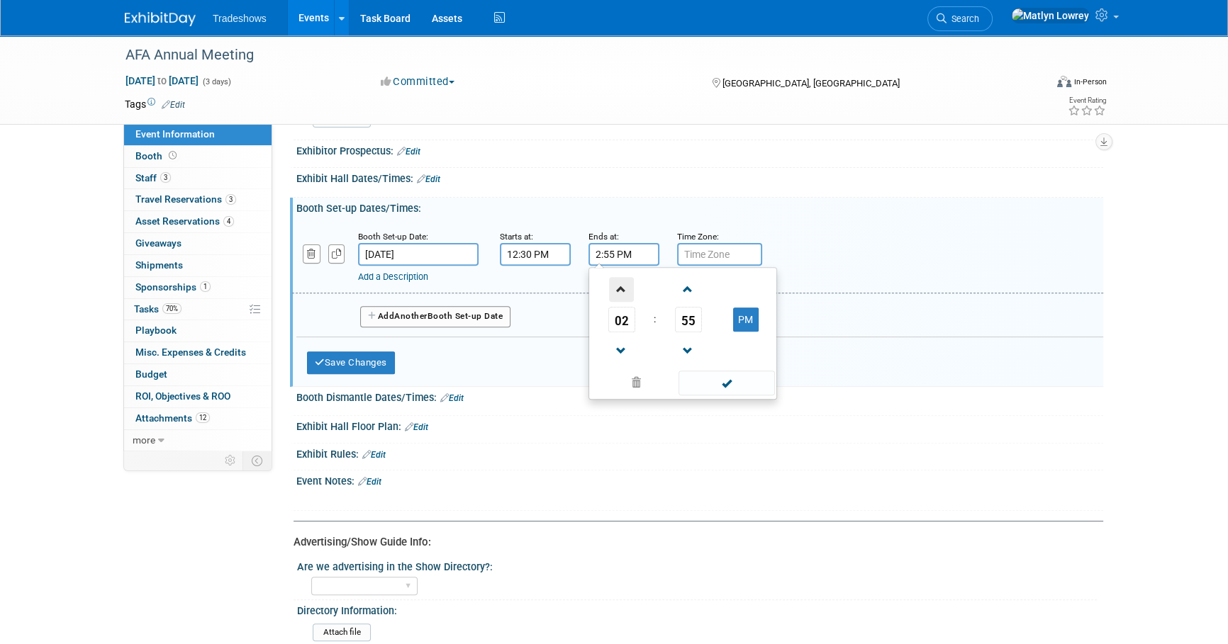
click at [624, 287] on span at bounding box center [621, 289] width 25 height 25
click at [624, 286] on span at bounding box center [621, 289] width 25 height 25
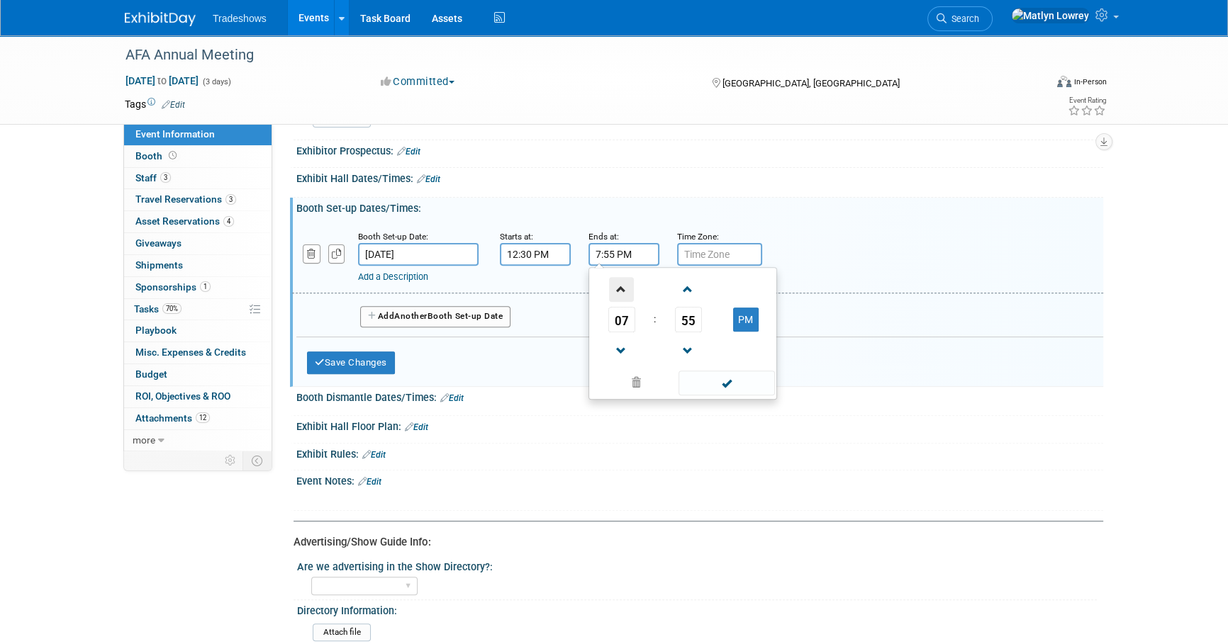
click at [625, 286] on span at bounding box center [621, 289] width 25 height 25
click at [627, 355] on span at bounding box center [621, 351] width 25 height 25
click at [629, 352] on span at bounding box center [621, 351] width 25 height 25
click at [691, 322] on span "55" at bounding box center [688, 320] width 27 height 26
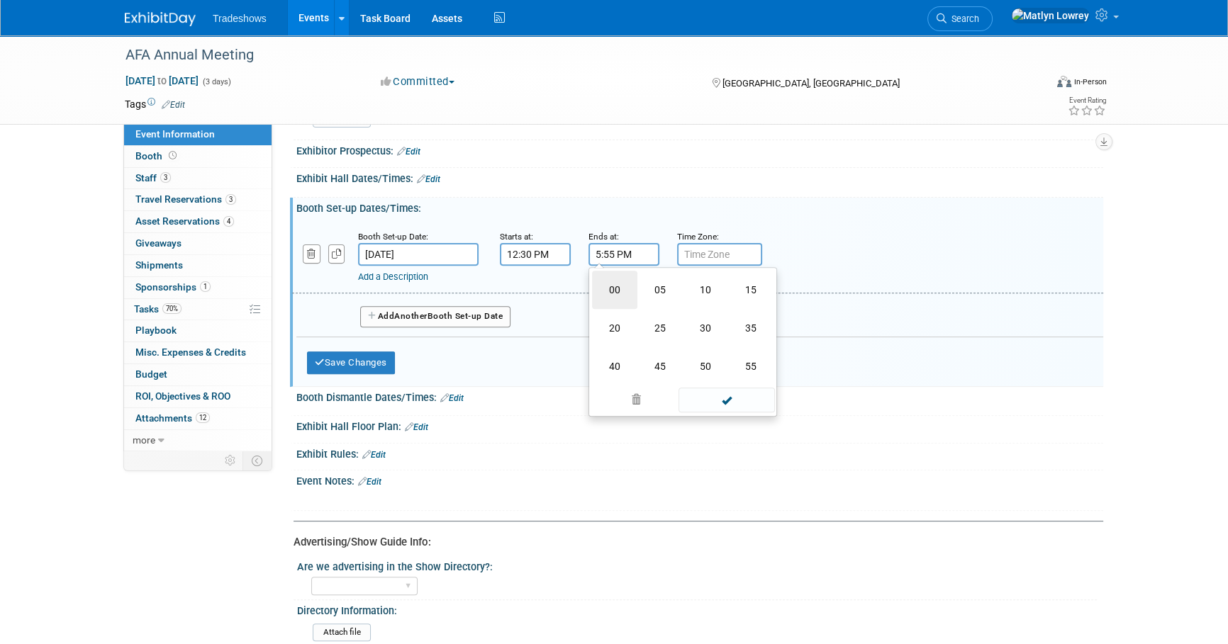
click at [627, 294] on td "00" at bounding box center [614, 290] width 45 height 38
type input "5:00 PM"
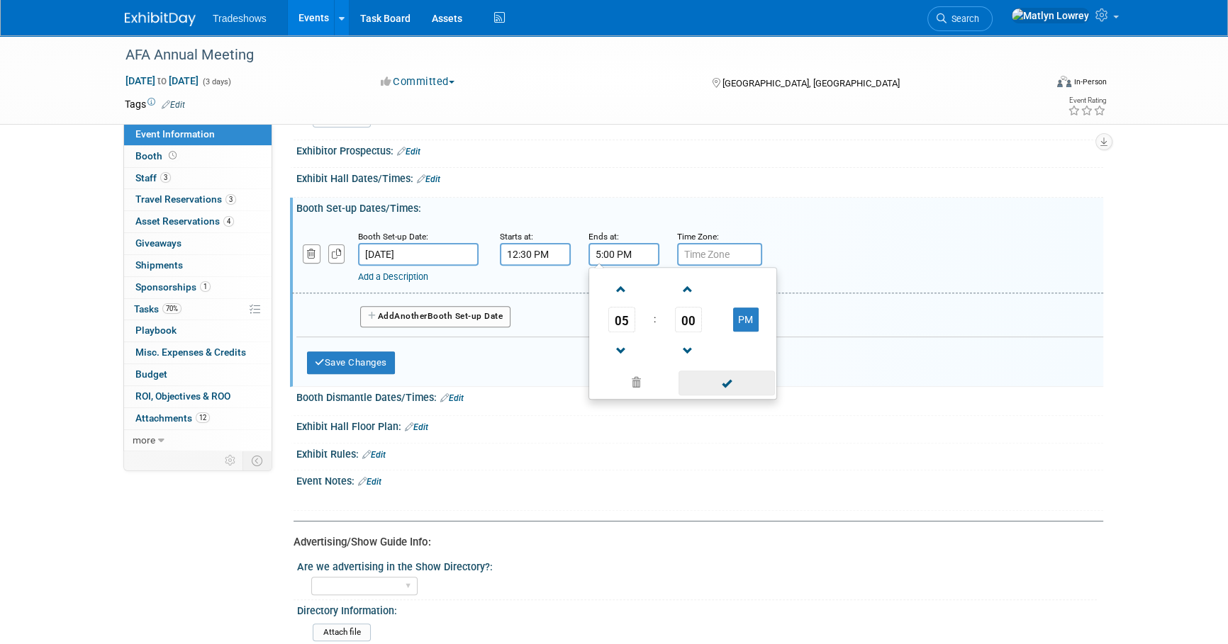
click at [730, 374] on span at bounding box center [727, 383] width 96 height 25
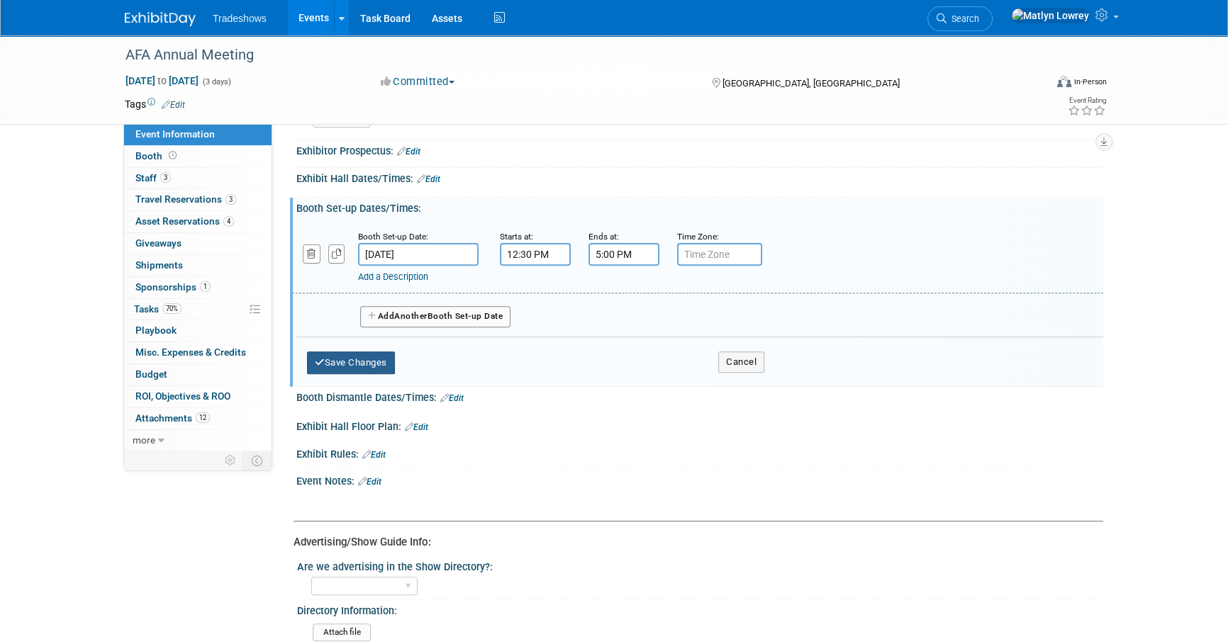
click at [379, 365] on button "Save Changes" at bounding box center [351, 363] width 88 height 23
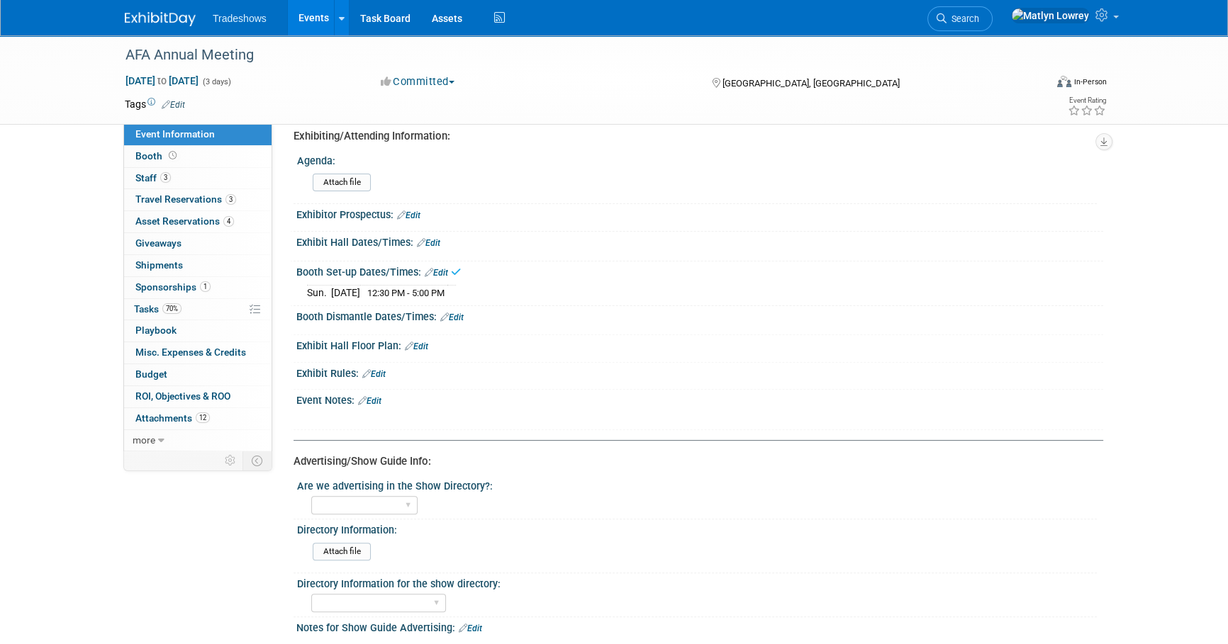
scroll to position [515, 0]
click at [166, 206] on link "3 Travel Reservations 3" at bounding box center [197, 199] width 147 height 21
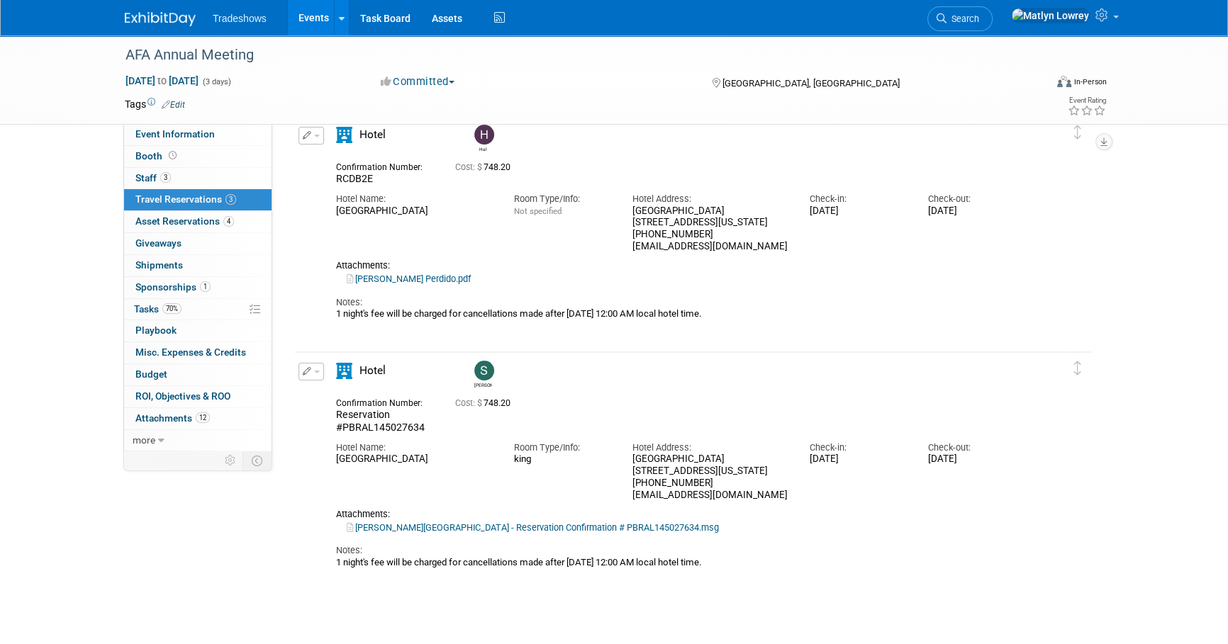
scroll to position [386, 0]
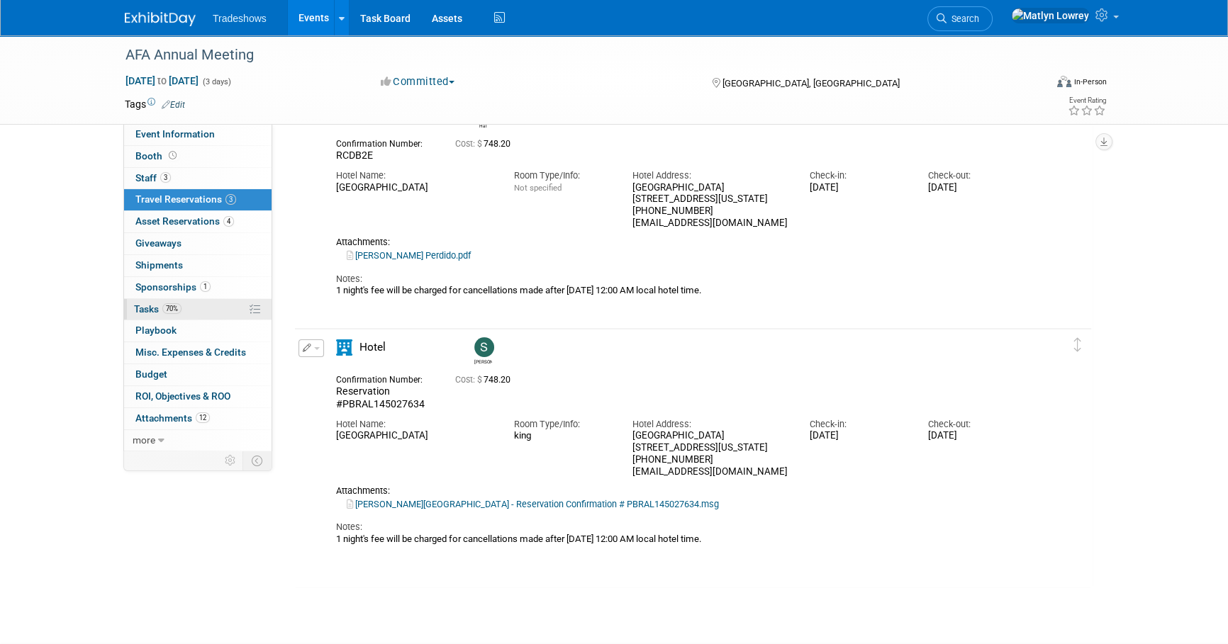
click at [202, 308] on link "70% Tasks 70%" at bounding box center [197, 309] width 147 height 21
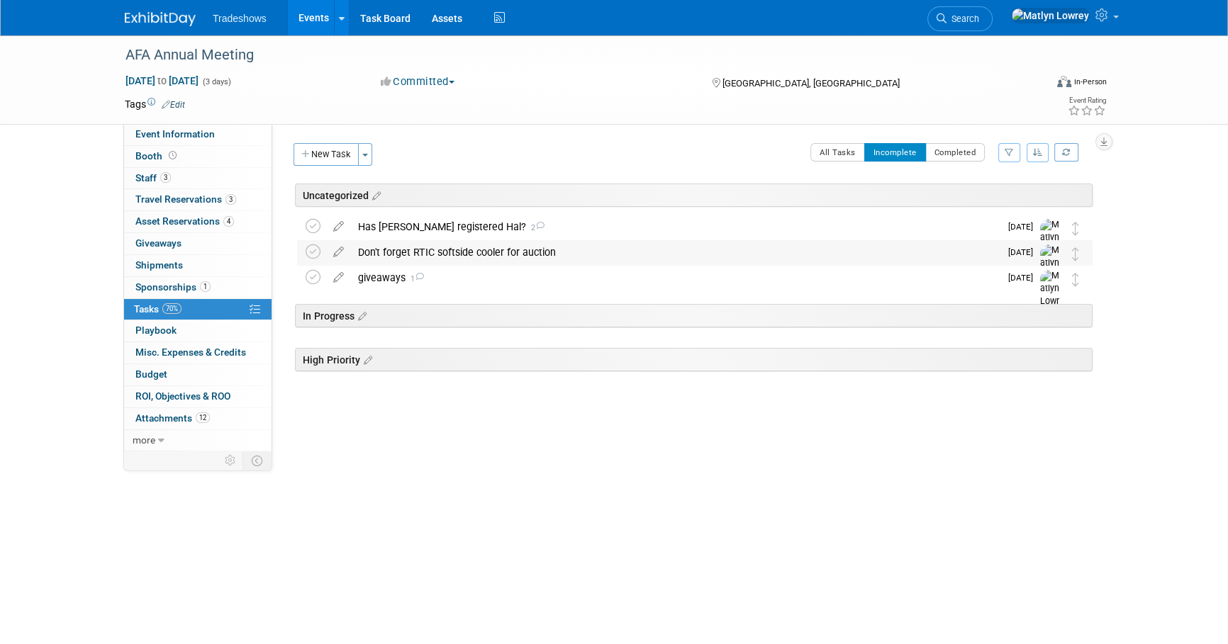
click at [420, 255] on div "Don't forget RTIC softside cooler for auction" at bounding box center [675, 252] width 649 height 24
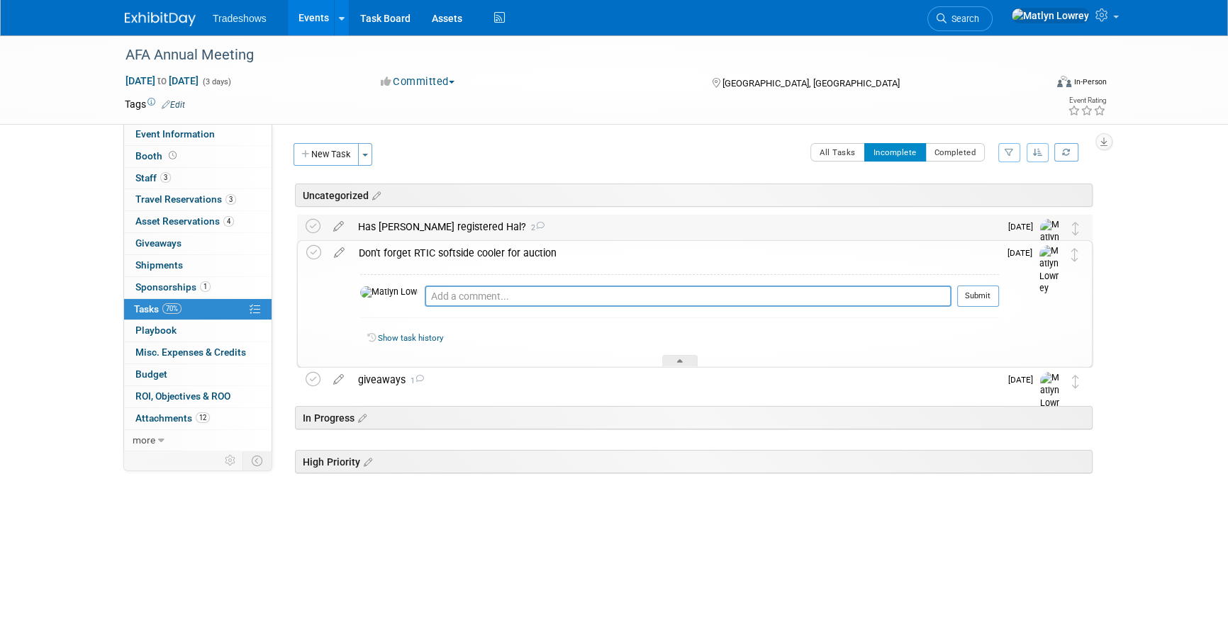
click at [410, 231] on div "Has Liz registered Hal? 2" at bounding box center [675, 227] width 649 height 24
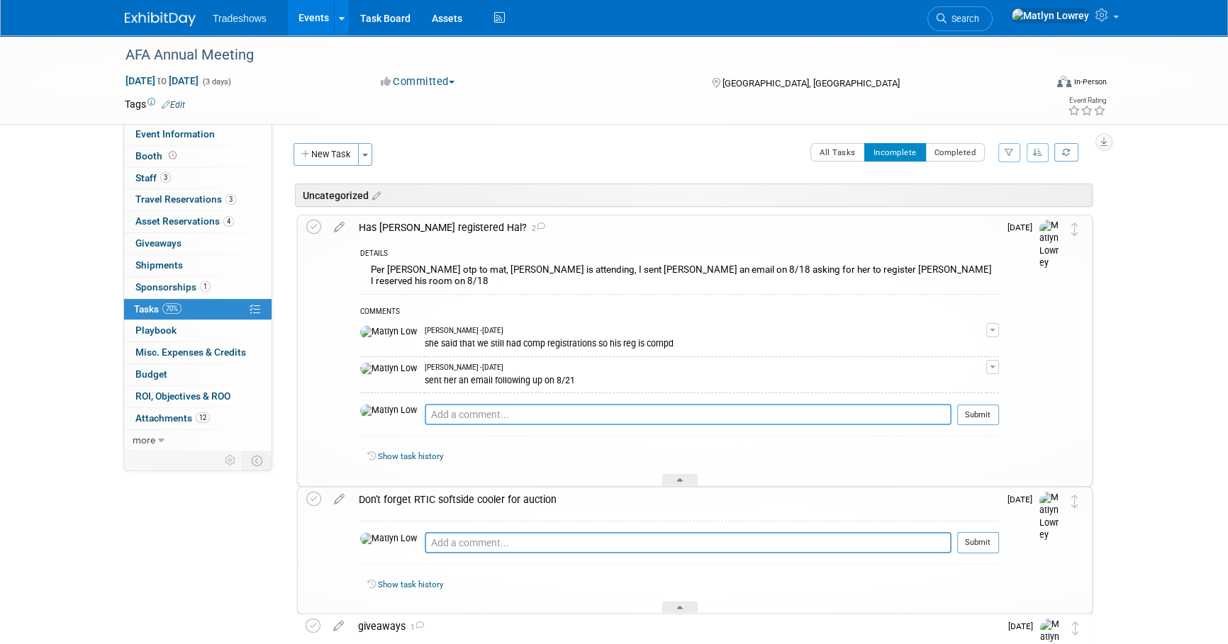
drag, startPoint x: 454, startPoint y: 412, endPoint x: 435, endPoint y: 392, distance: 27.6
click at [452, 409] on textarea at bounding box center [688, 414] width 527 height 21
type textarea "yes"
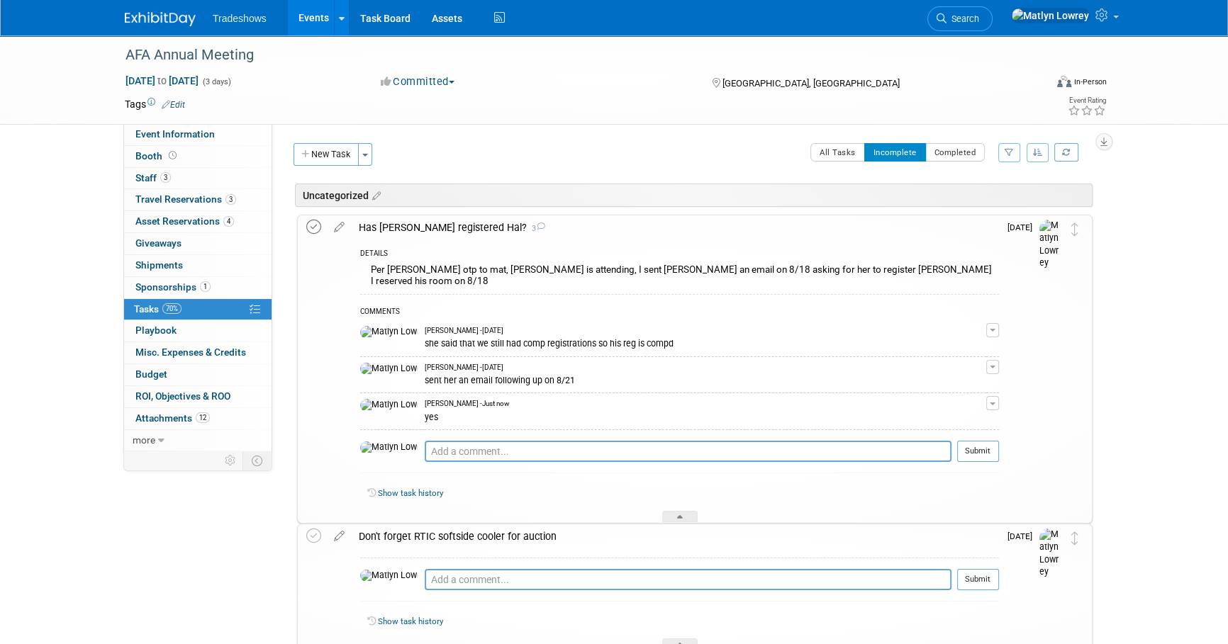
click at [308, 224] on icon at bounding box center [313, 227] width 15 height 15
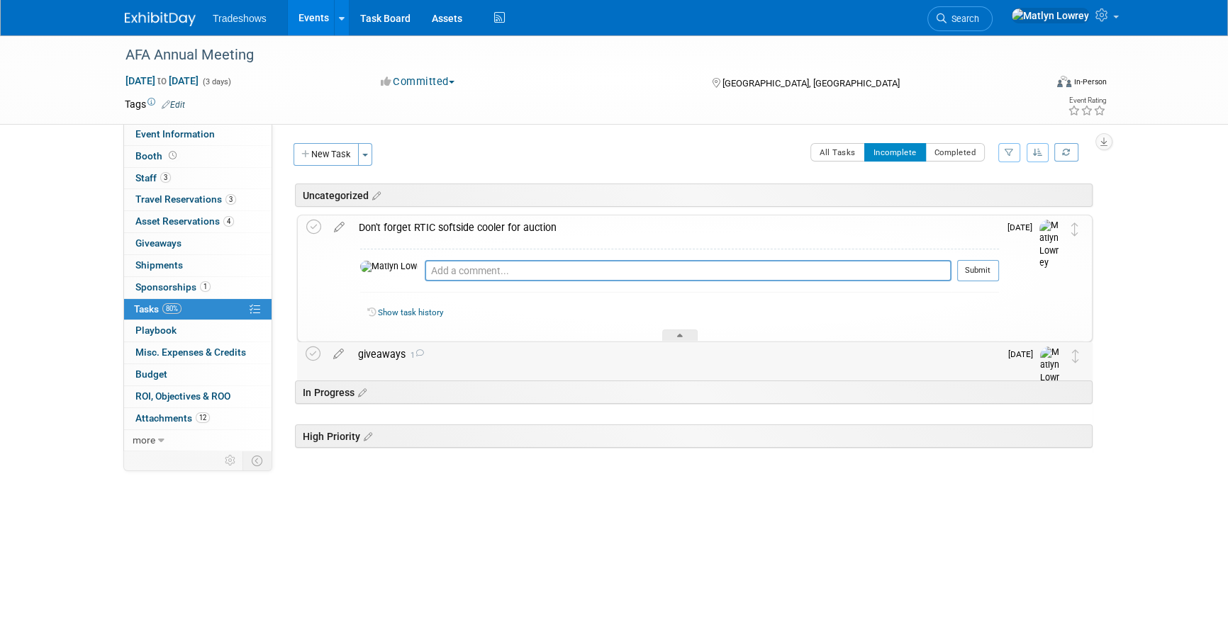
drag, startPoint x: 395, startPoint y: 364, endPoint x: 396, endPoint y: 357, distance: 7.1
click at [395, 364] on div "giveaways 1" at bounding box center [675, 354] width 649 height 24
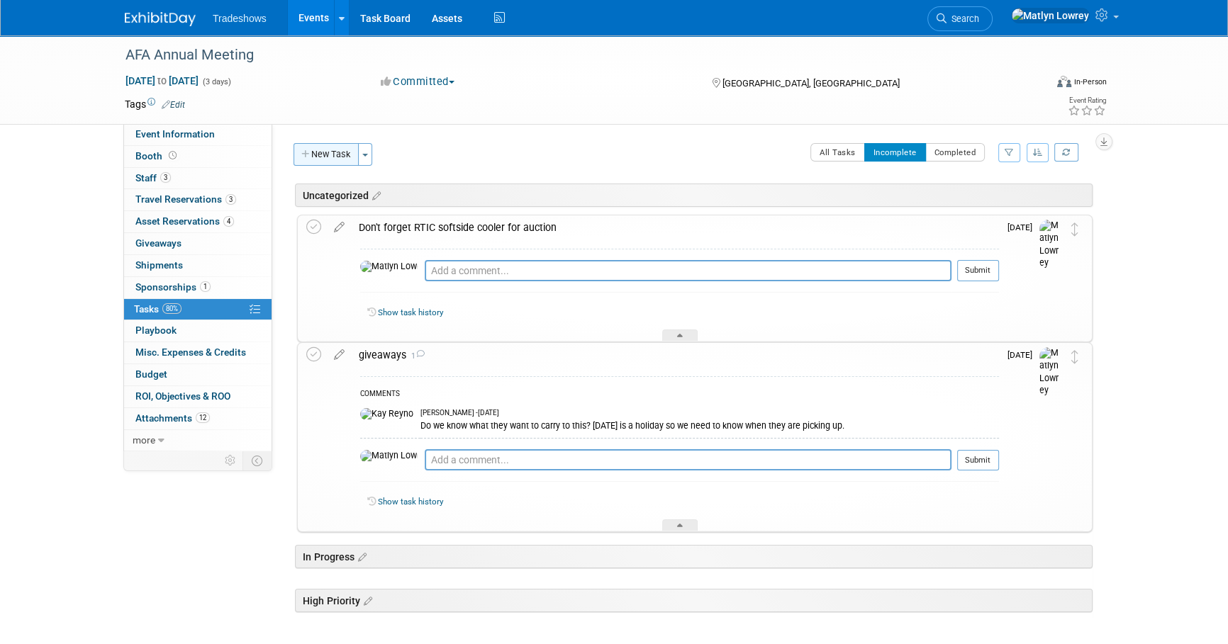
click at [333, 150] on button "New Task" at bounding box center [326, 154] width 65 height 23
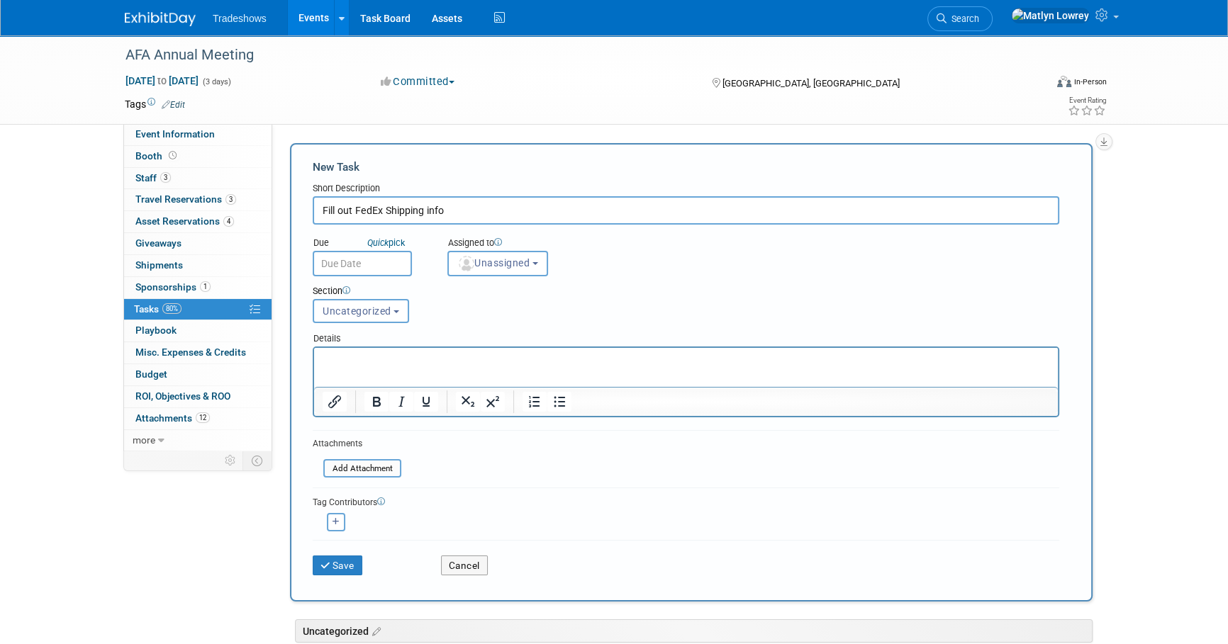
type input "Fill out FedEx Shipping info"
click at [345, 266] on input "text" at bounding box center [362, 264] width 99 height 26
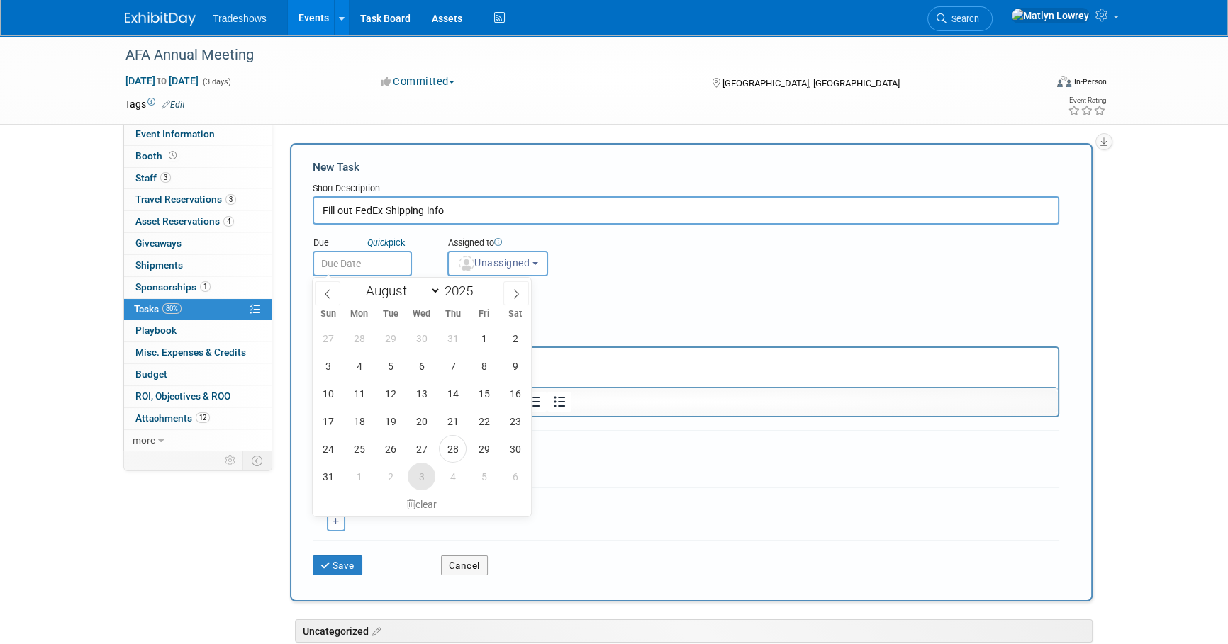
click at [420, 475] on span "3" at bounding box center [422, 477] width 28 height 28
type input "Sep 3, 2025"
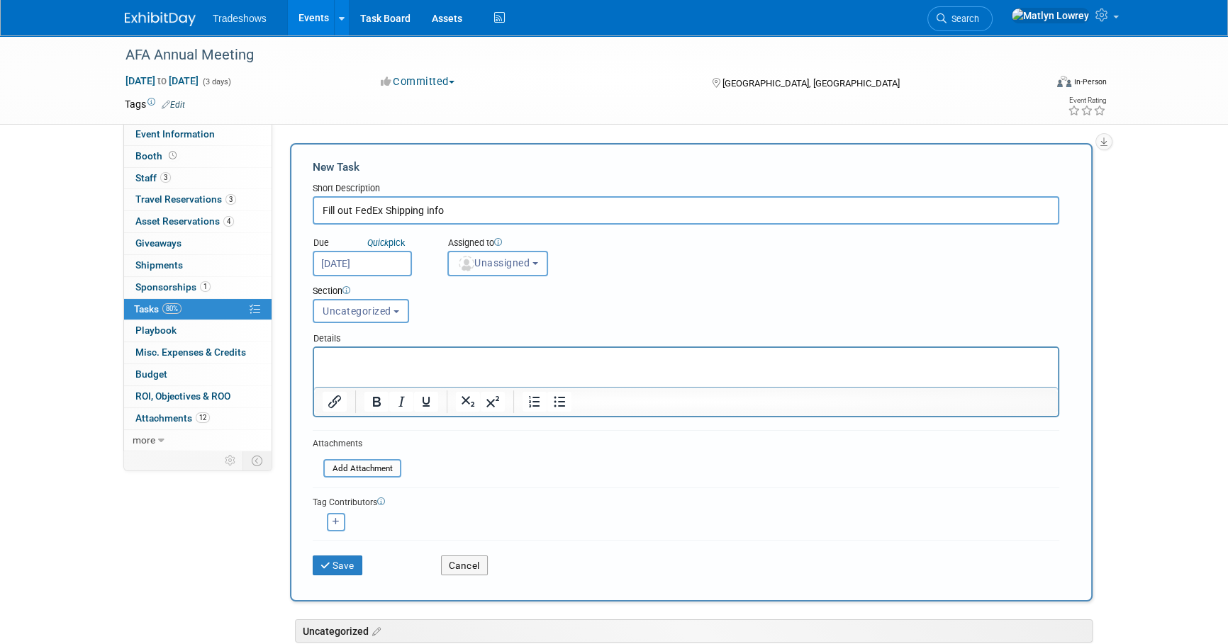
click at [520, 261] on span "Unassigned" at bounding box center [493, 262] width 72 height 11
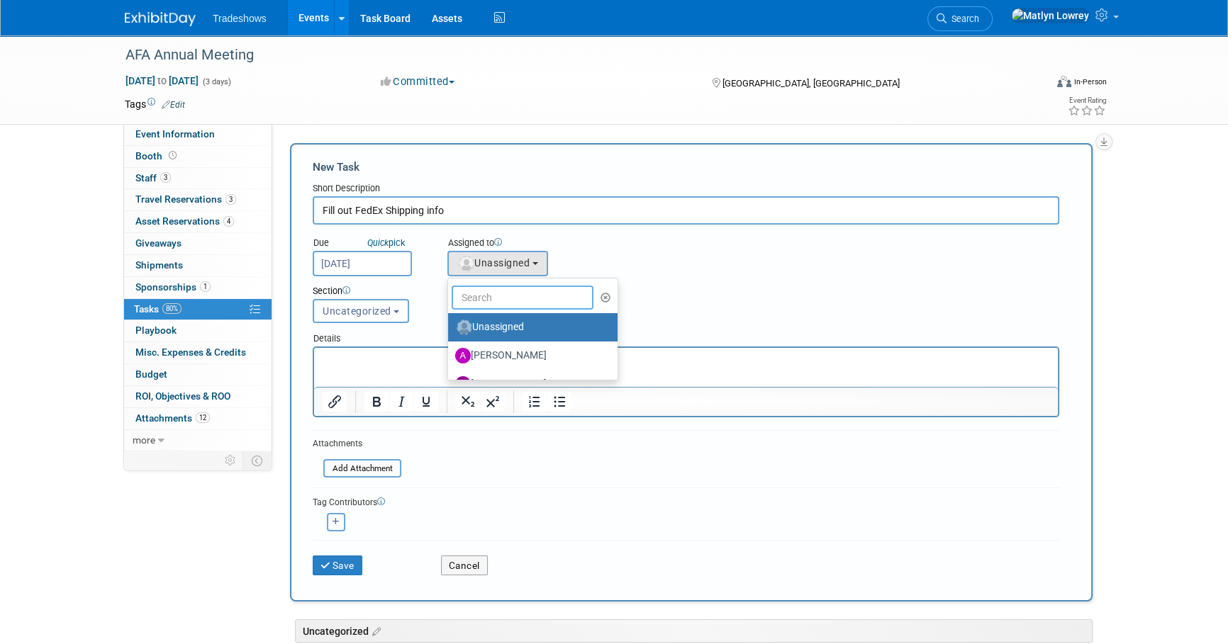
click at [503, 289] on input "text" at bounding box center [523, 298] width 142 height 24
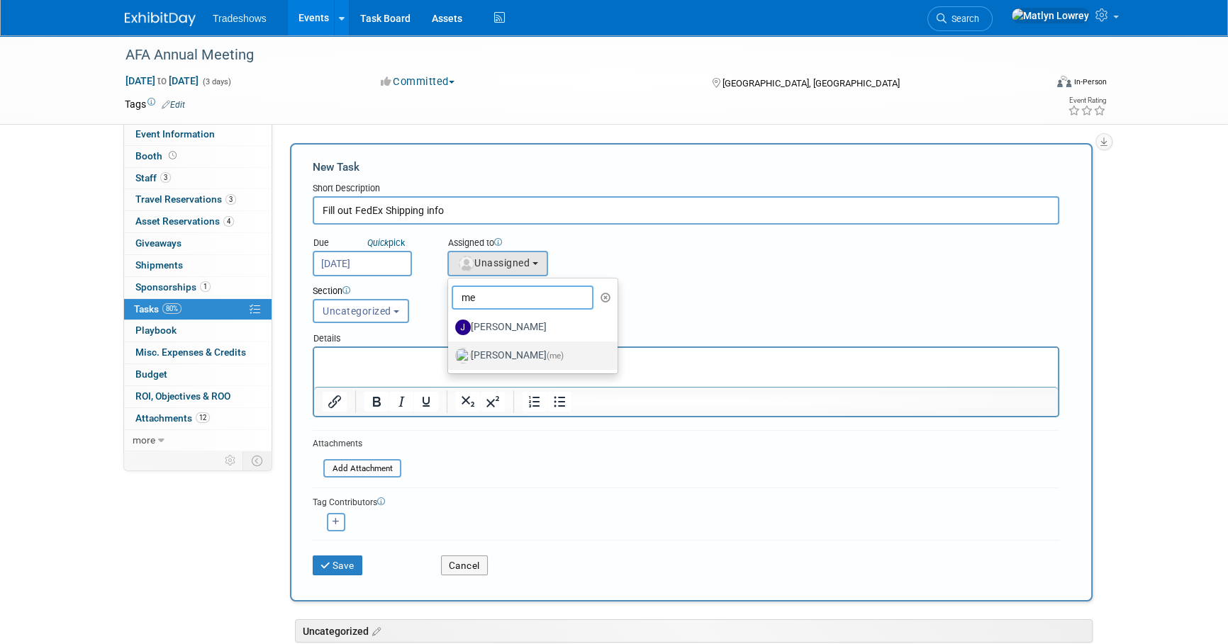
type input "me"
click at [507, 354] on label "Matlyn Lowrey (me)" at bounding box center [529, 356] width 148 height 23
click at [450, 354] on input "Matlyn Lowrey (me)" at bounding box center [445, 354] width 9 height 9
select select "53a61db3-ae1f-4f8e-85ed-74f10af30436"
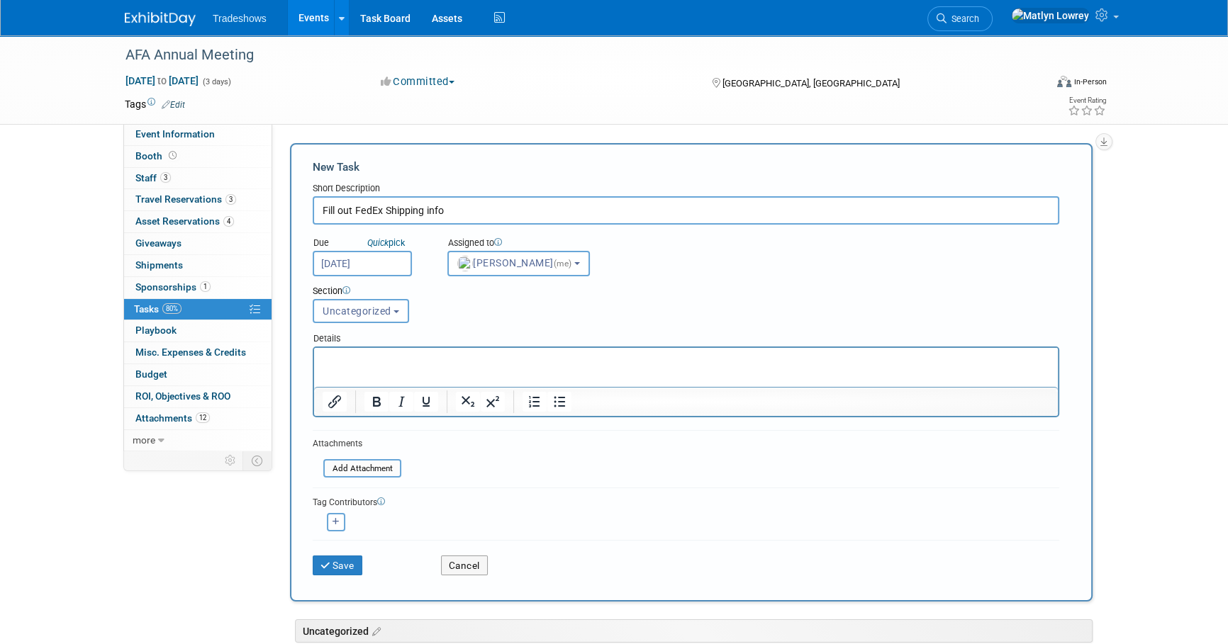
click at [340, 576] on div "Save Cancel" at bounding box center [686, 562] width 747 height 45
click at [341, 564] on button "Save" at bounding box center [338, 566] width 50 height 20
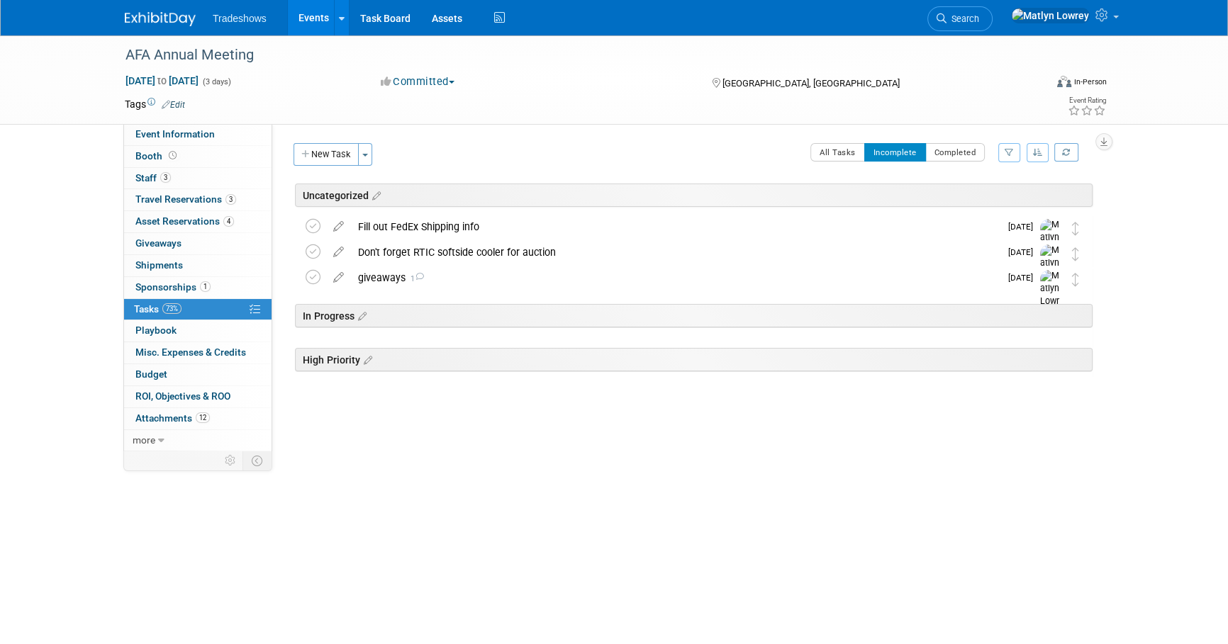
click at [306, 13] on link "Events" at bounding box center [314, 17] width 52 height 35
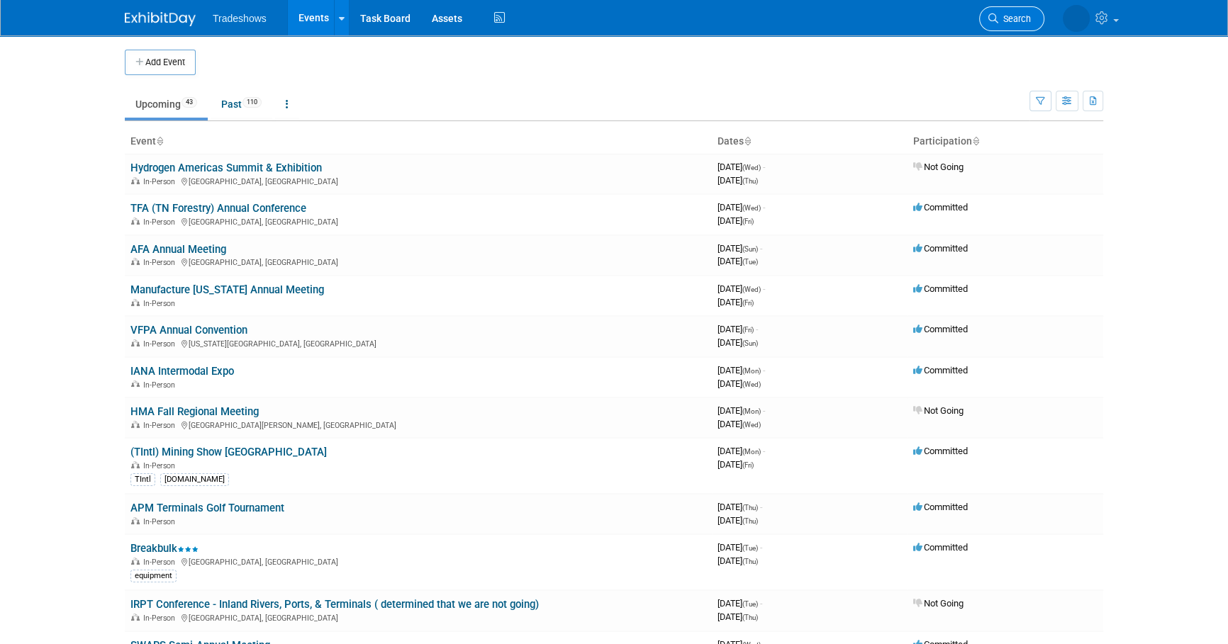
click at [1011, 23] on link "Search" at bounding box center [1011, 18] width 65 height 25
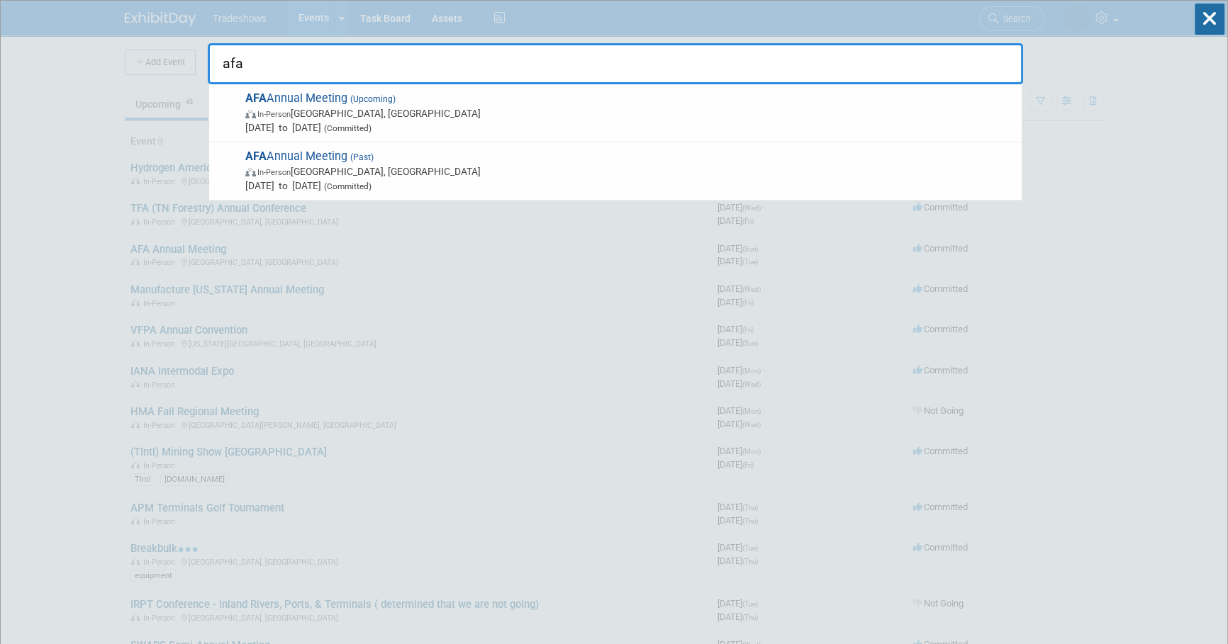
type input "afa"
click at [291, 150] on span "AFA Annual Meeting (Past) In-Person Orange Beach, AL Sep 8, 2024 to Sep 10, 202…" at bounding box center [628, 171] width 774 height 43
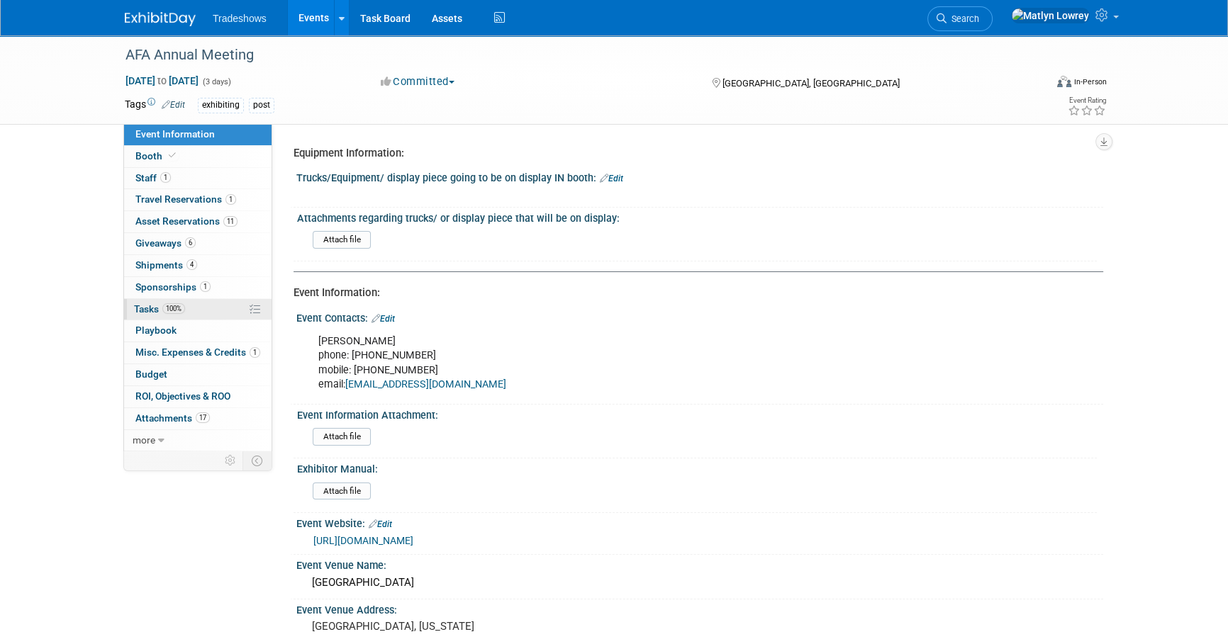
click at [170, 301] on link "100% Tasks 100%" at bounding box center [197, 309] width 147 height 21
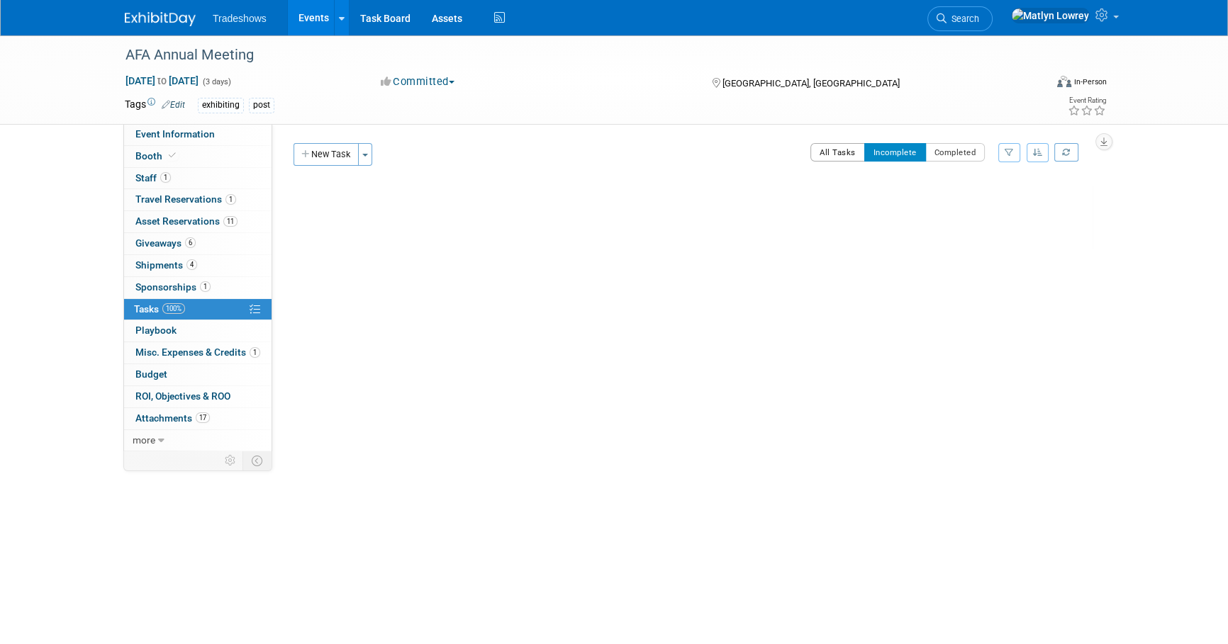
click at [815, 150] on button "All Tasks" at bounding box center [837, 152] width 55 height 18
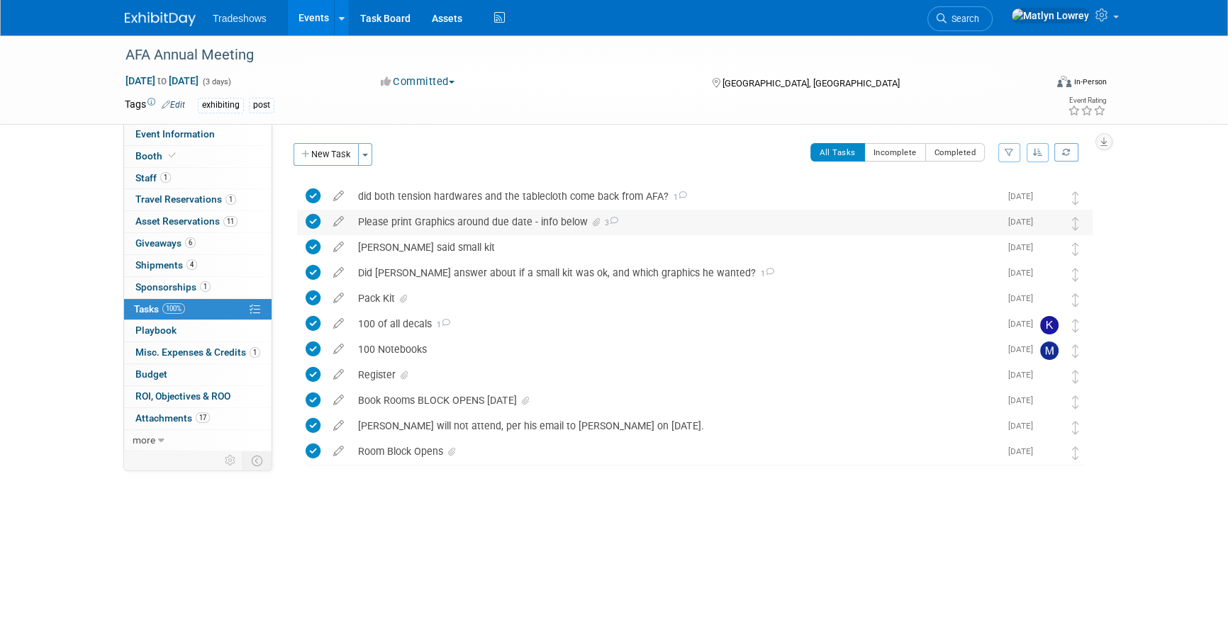
click at [390, 218] on div "Please print Graphics around due date - info below 3" at bounding box center [675, 222] width 649 height 24
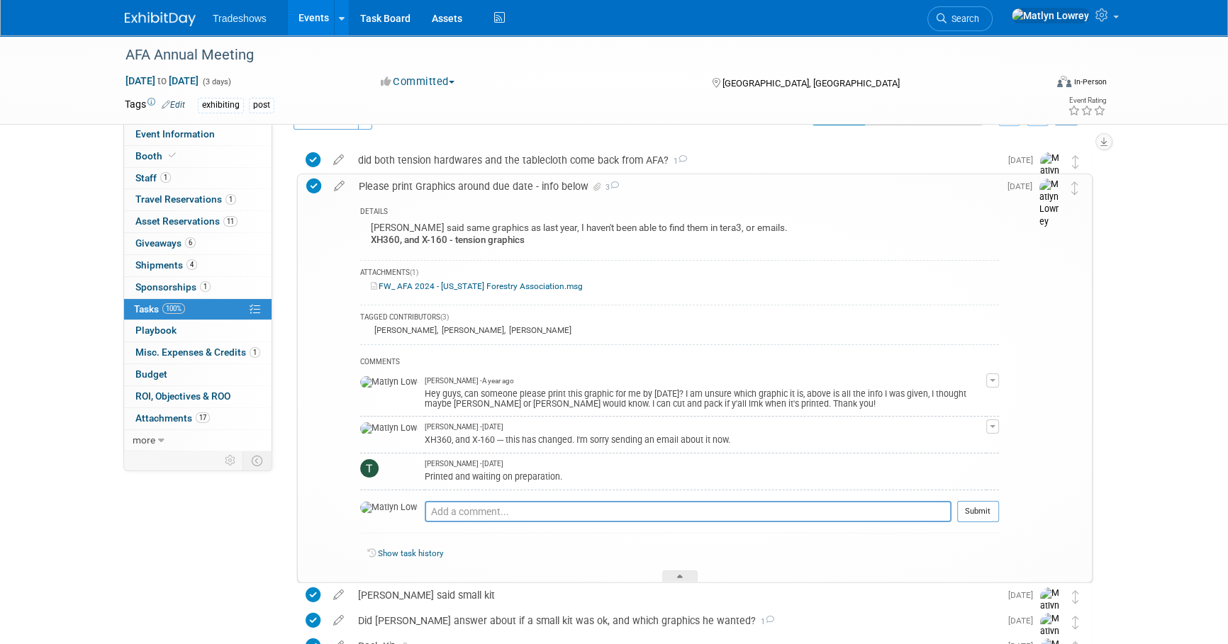
scroll to position [64, 0]
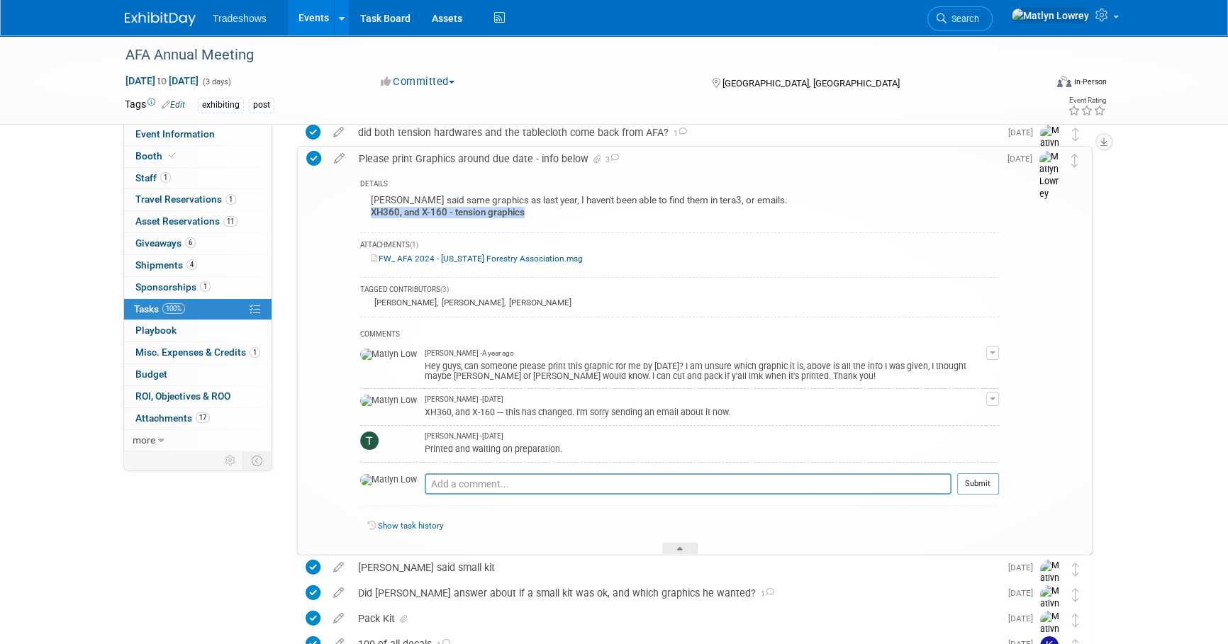
drag, startPoint x: 529, startPoint y: 214, endPoint x: 373, endPoint y: 221, distance: 156.1
click at [373, 221] on div "Derick said same graphics as last year, I haven't been able to find them in ter…" at bounding box center [679, 207] width 639 height 33
copy b "XH360, and X-160 - tension graphics"
click at [576, 285] on div "TAGGED CONTRIBUTORS (3)" at bounding box center [679, 291] width 639 height 12
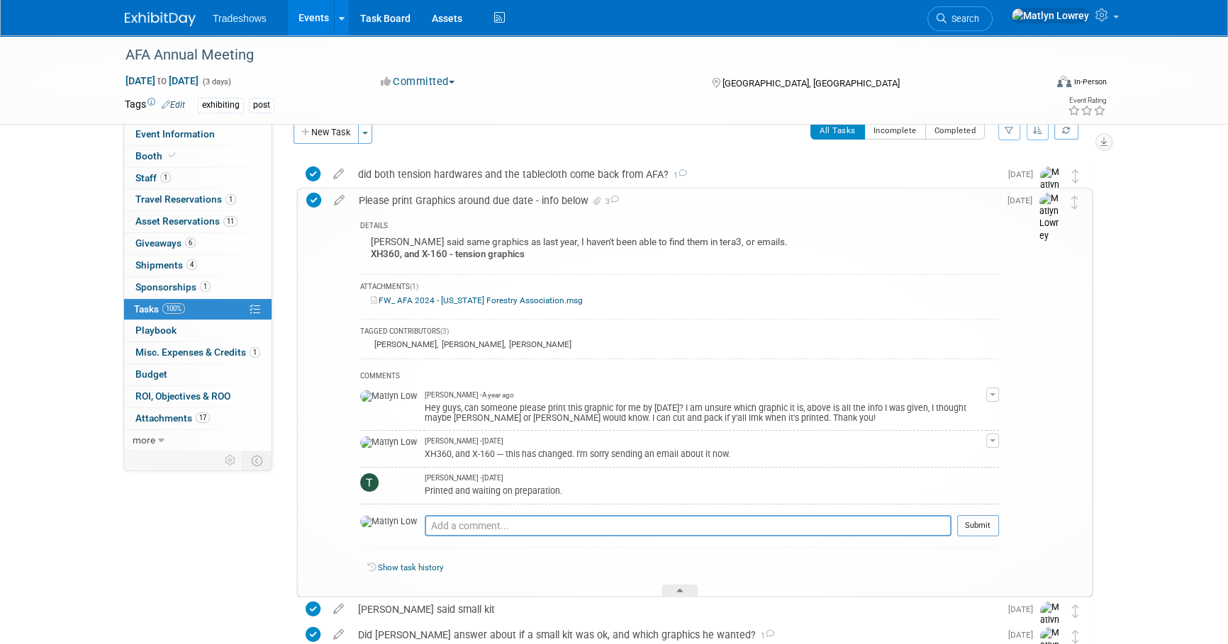
scroll to position [0, 0]
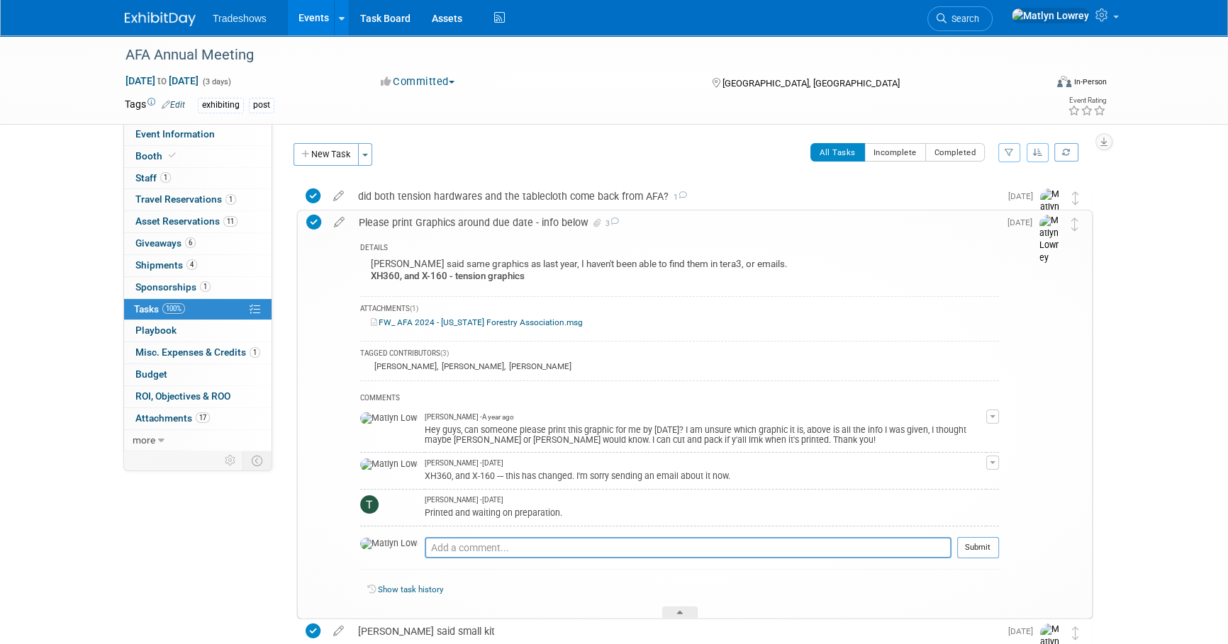
click at [307, 8] on link "Events" at bounding box center [314, 17] width 52 height 35
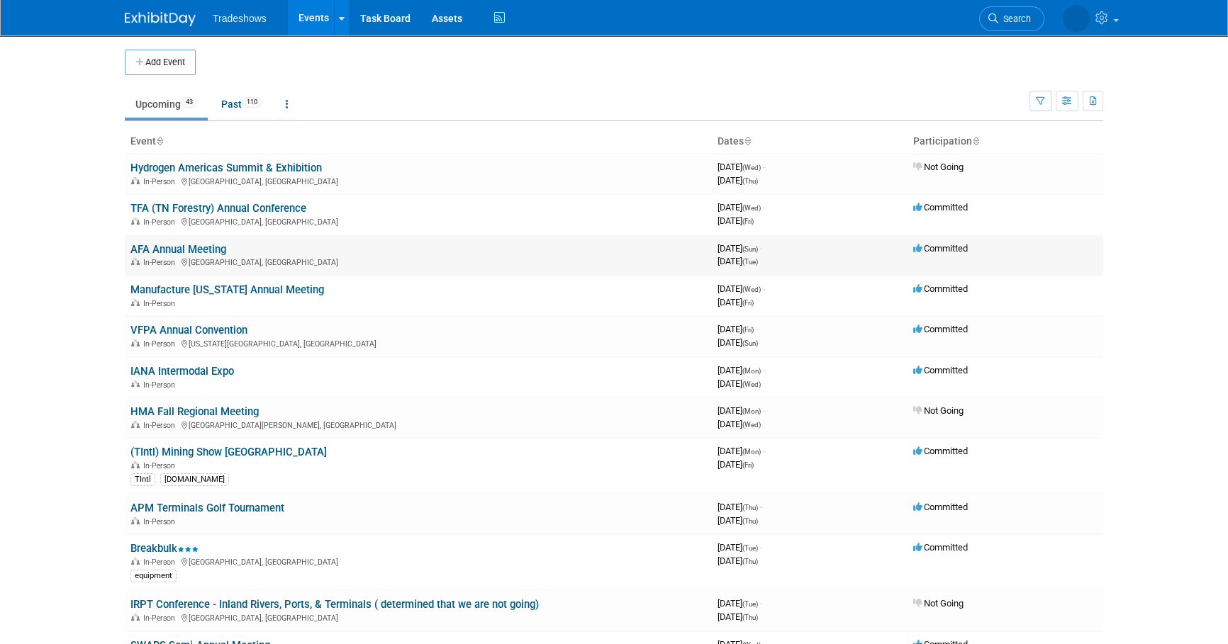
click at [155, 249] on link "AFA Annual Meeting" at bounding box center [178, 249] width 96 height 13
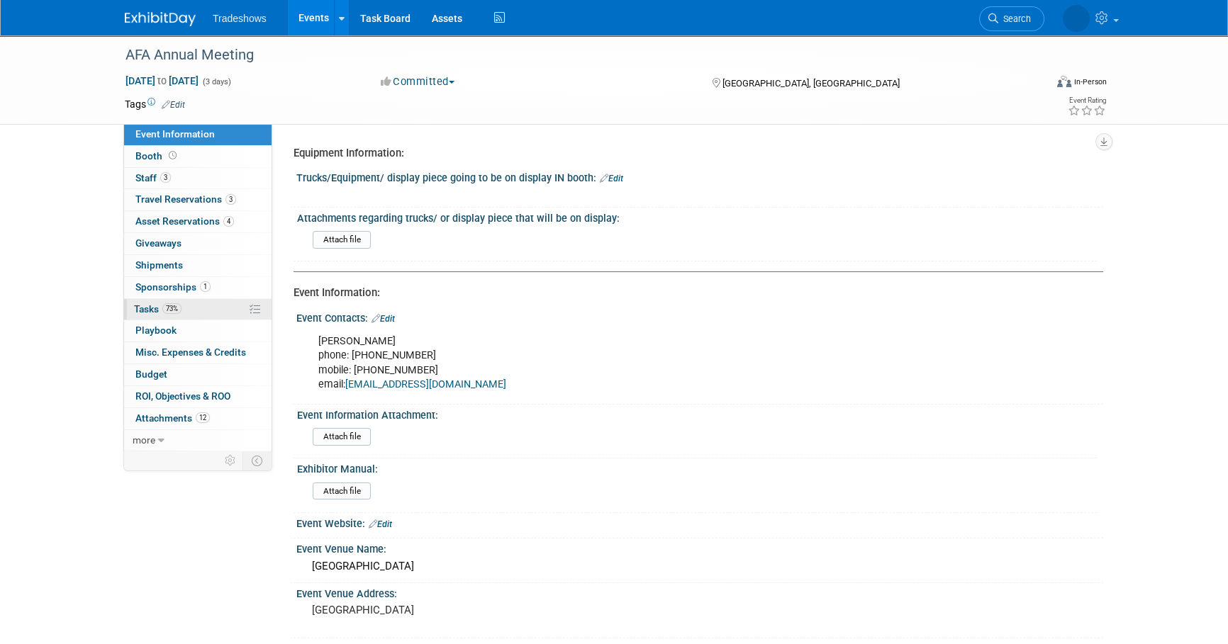
click at [164, 311] on span "73%" at bounding box center [171, 308] width 19 height 11
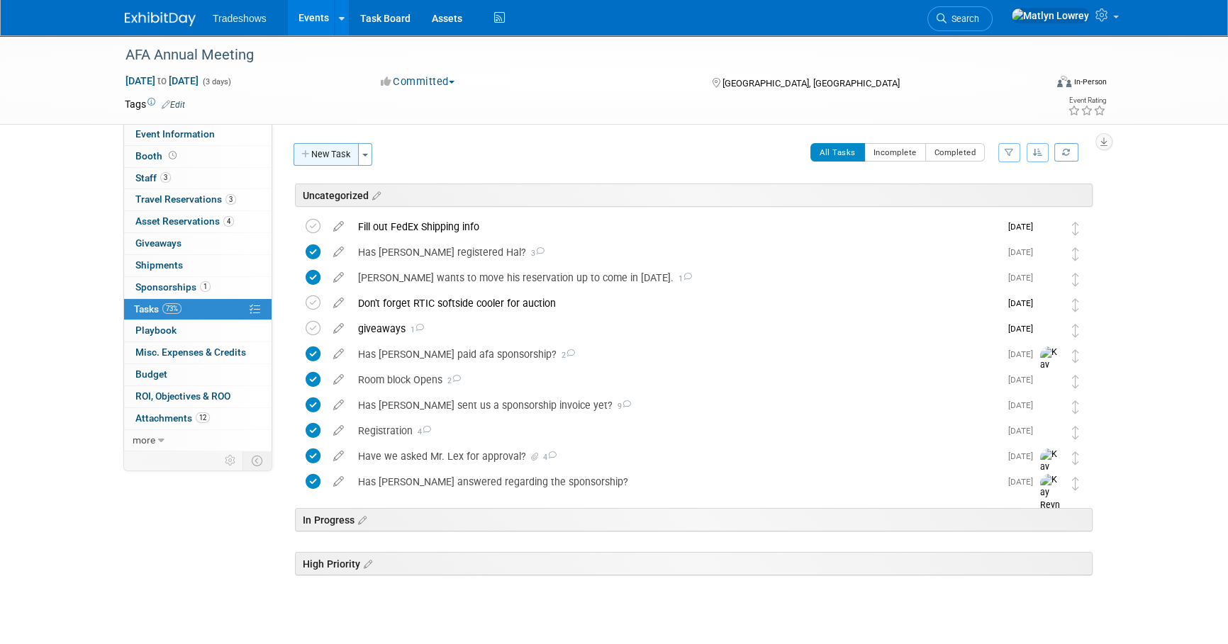
click at [325, 162] on button "New Task" at bounding box center [326, 154] width 65 height 23
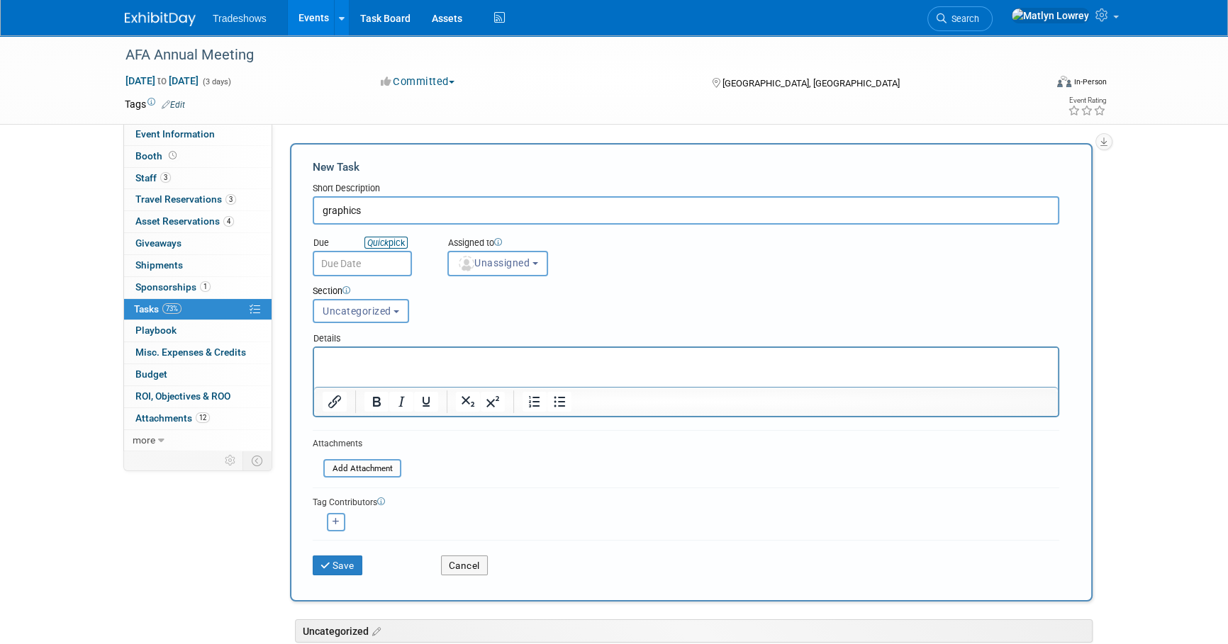
type input "graphics"
click at [399, 245] on link "Quick pick" at bounding box center [385, 243] width 43 height 12
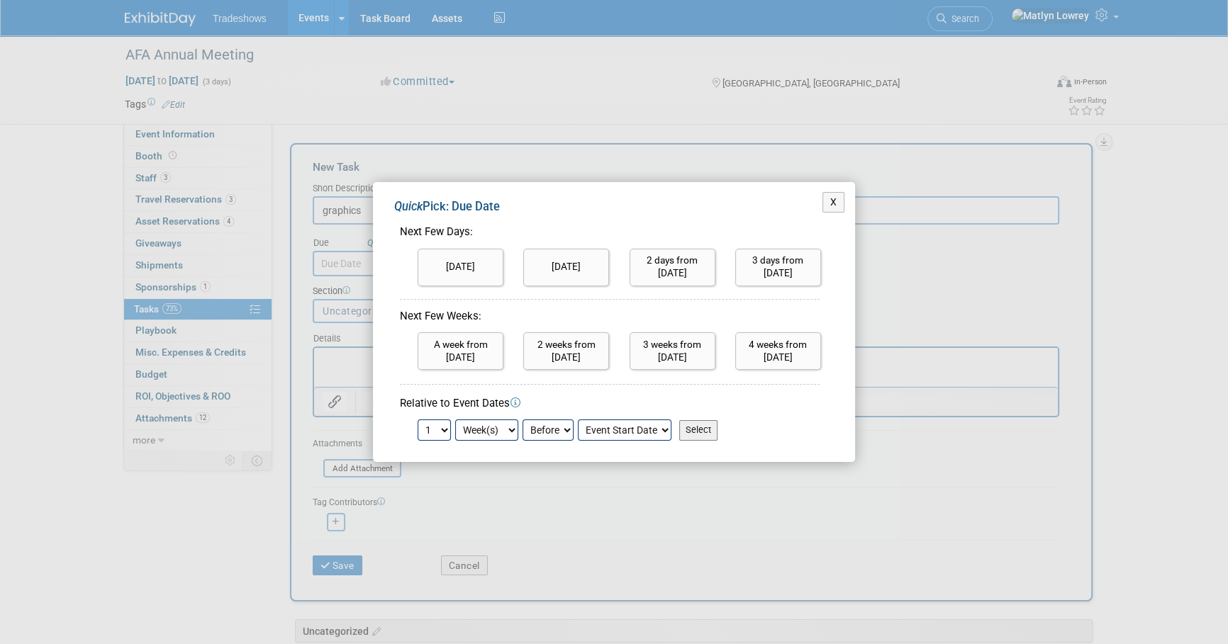
click at [411, 162] on div "X Quick Pick: Due Date Next Few Days: Today Tomorrow 1 2 3 4" at bounding box center [614, 322] width 1228 height 644
click at [830, 206] on button "X" at bounding box center [833, 202] width 23 height 21
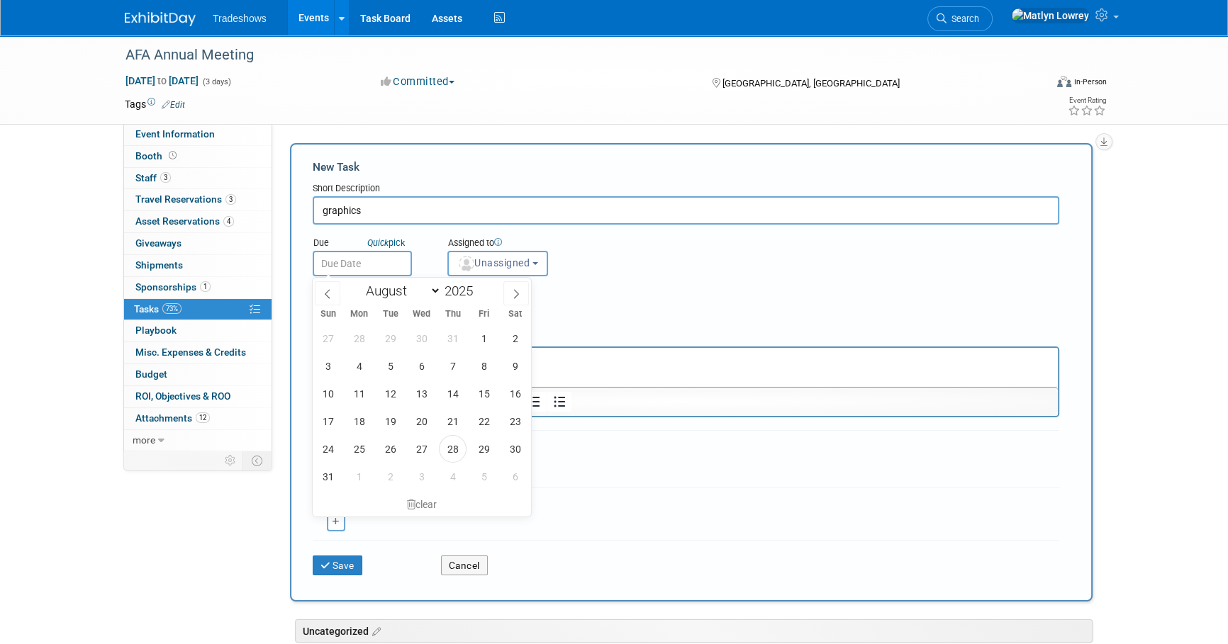
click at [355, 262] on input "text" at bounding box center [362, 264] width 99 height 26
click at [379, 482] on span "2" at bounding box center [390, 477] width 28 height 28
type input "Sep 2, 2025"
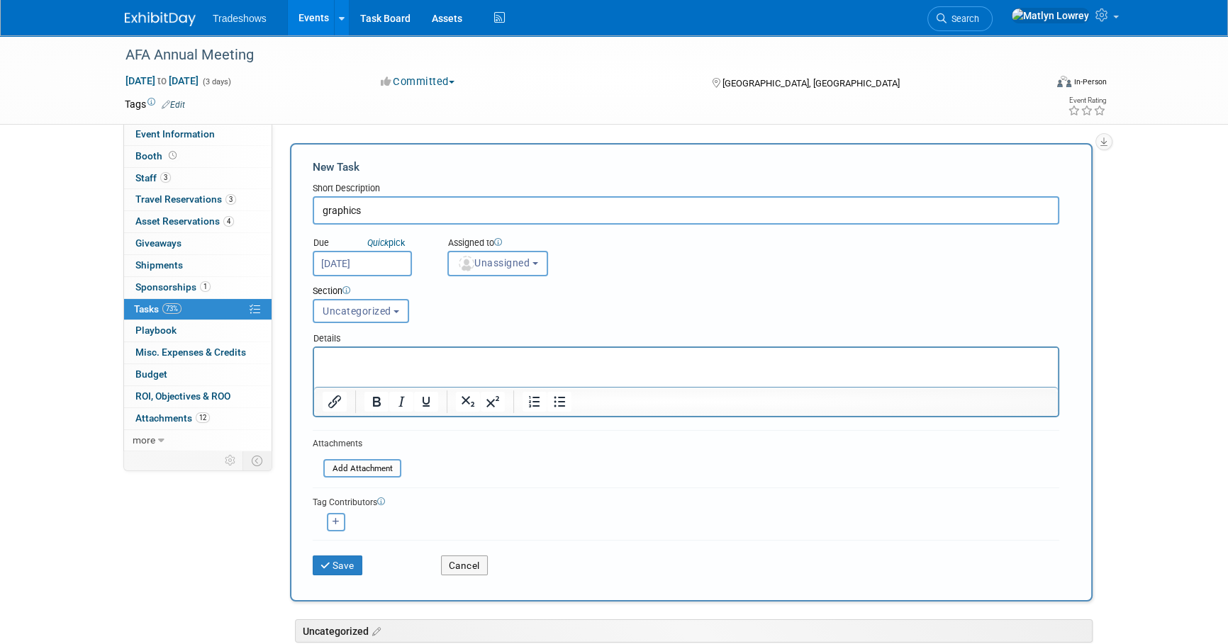
click at [461, 269] on img "button" at bounding box center [467, 264] width 16 height 16
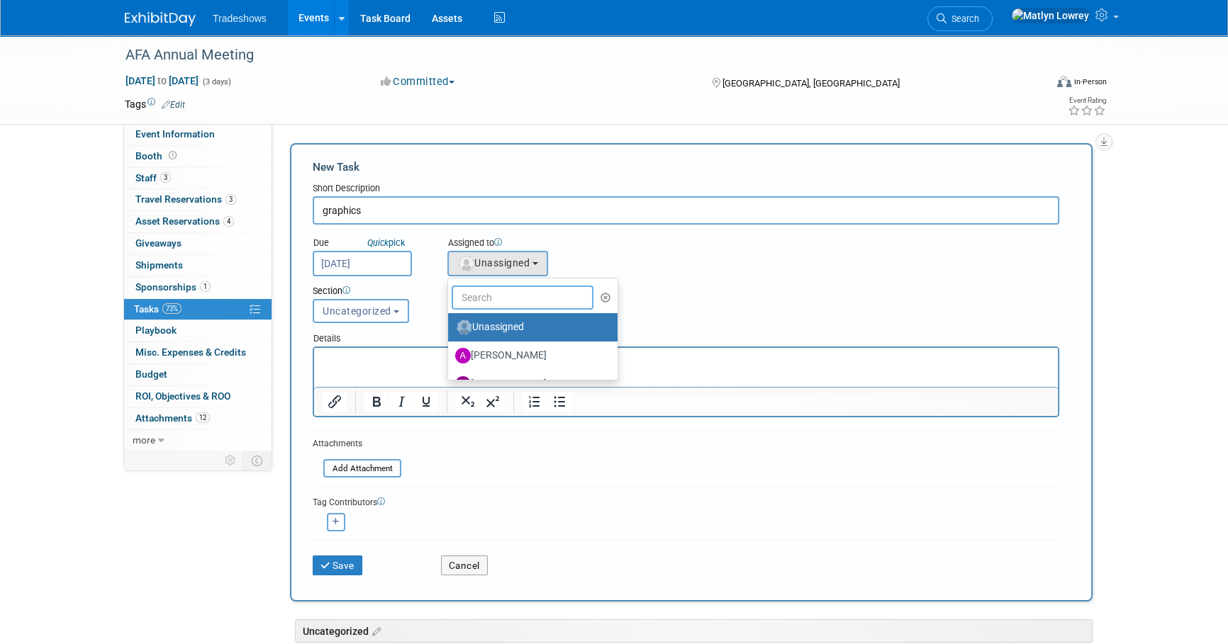
click at [500, 294] on input "text" at bounding box center [523, 298] width 142 height 24
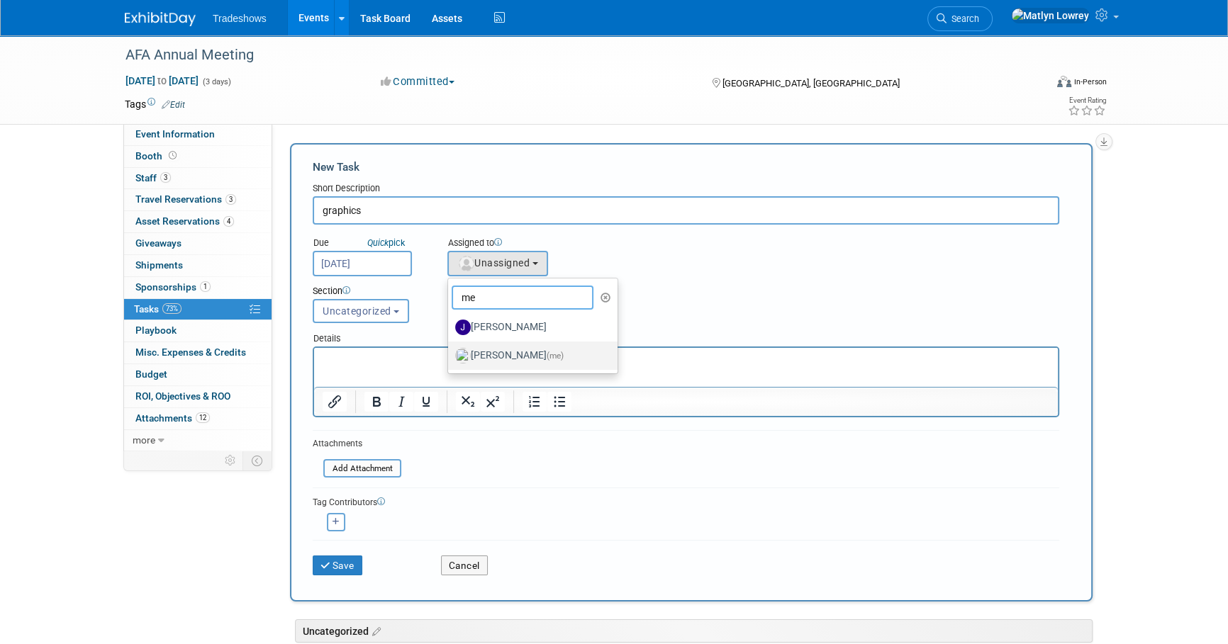
type input "me"
click at [482, 362] on label "Matlyn Lowrey (me)" at bounding box center [529, 356] width 148 height 23
click at [450, 359] on input "Matlyn Lowrey (me)" at bounding box center [445, 354] width 9 height 9
select select "53a61db3-ae1f-4f8e-85ed-74f10af30436"
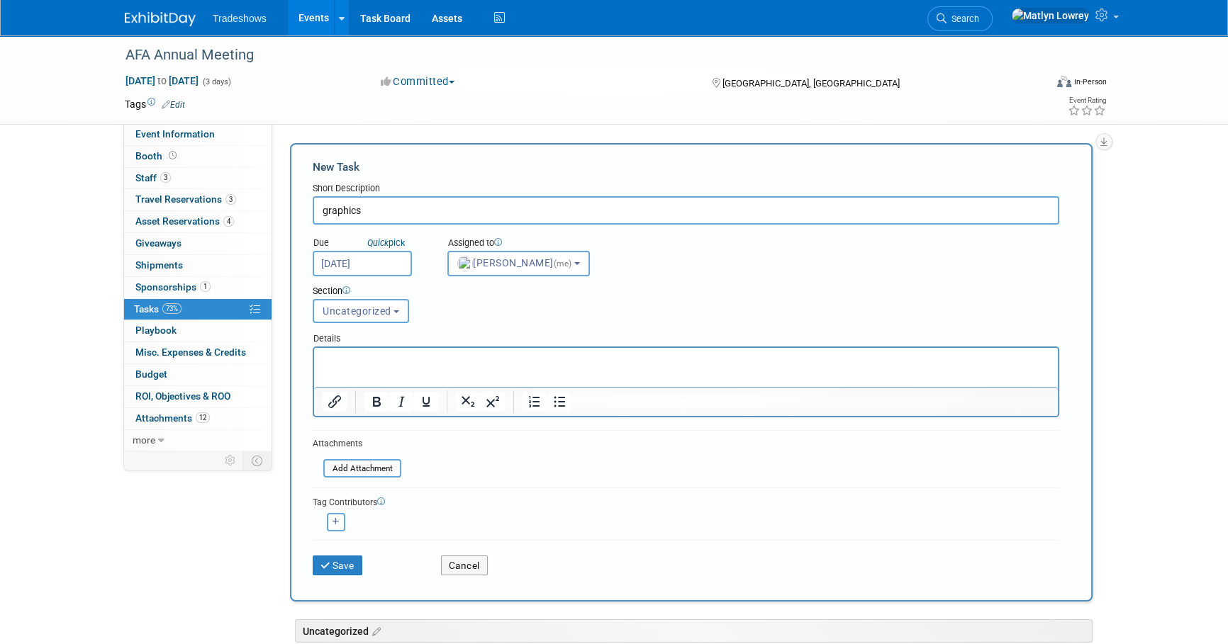
click at [356, 362] on p "Rich Text Area. Press ALT-0 for help." at bounding box center [686, 361] width 727 height 14
click at [323, 563] on icon "submit" at bounding box center [326, 567] width 12 height 10
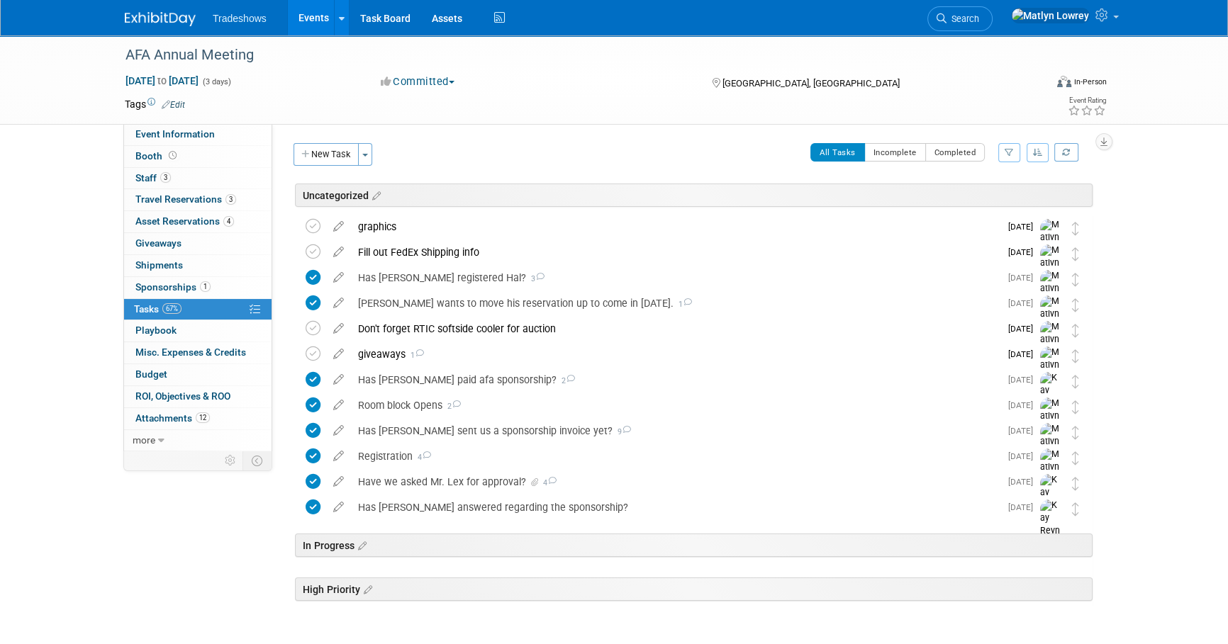
click at [358, 231] on div "graphics" at bounding box center [675, 227] width 649 height 24
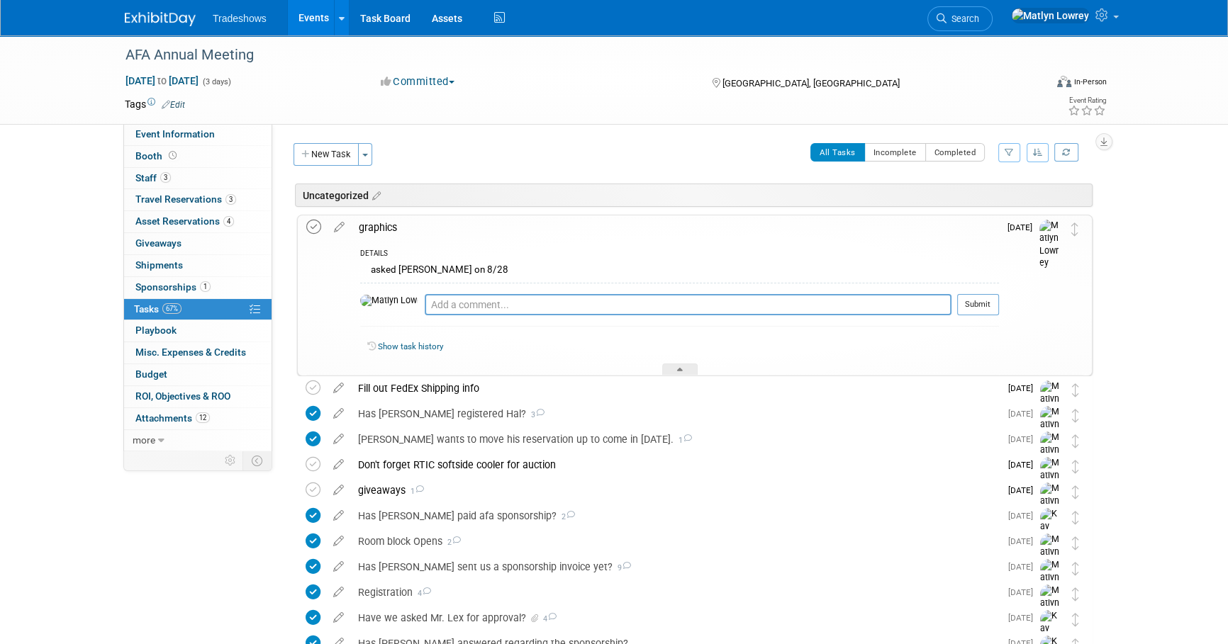
click at [318, 234] on td at bounding box center [316, 296] width 21 height 160
click at [318, 232] on icon at bounding box center [313, 227] width 15 height 15
click at [341, 157] on button "New Task" at bounding box center [326, 154] width 65 height 23
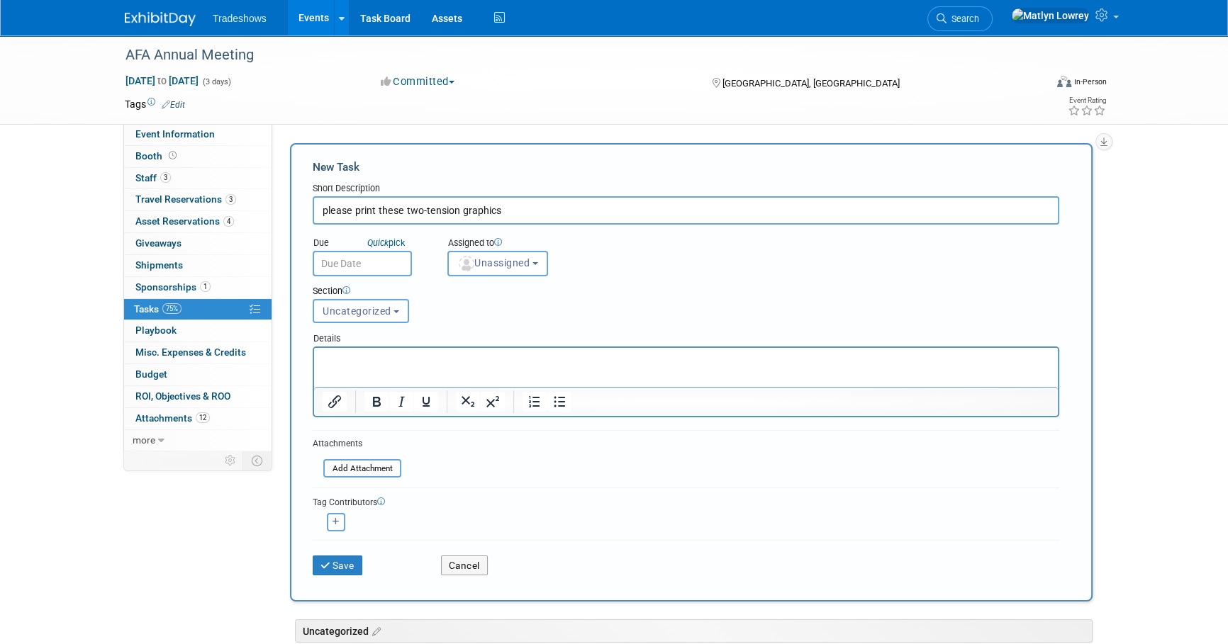
click at [423, 213] on input "please print these two-tension graphics" at bounding box center [686, 210] width 747 height 28
type input "please print these two tension graphics"
click at [325, 266] on input "text" at bounding box center [362, 264] width 99 height 26
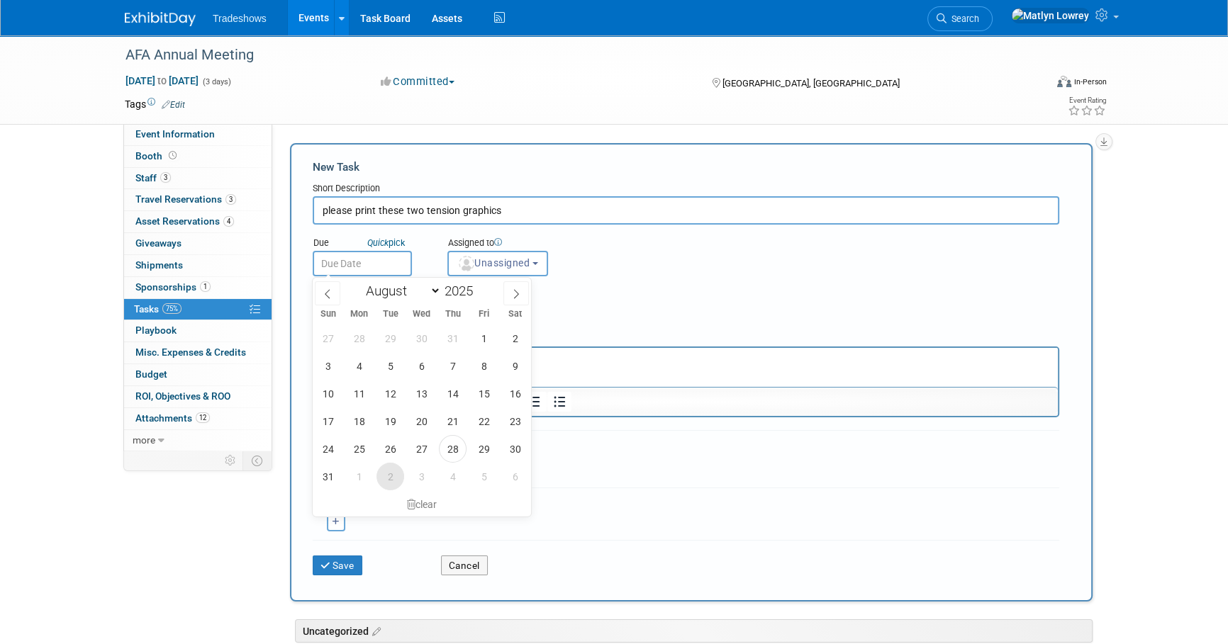
click at [376, 477] on span "2" at bounding box center [390, 477] width 28 height 28
type input "[DATE]"
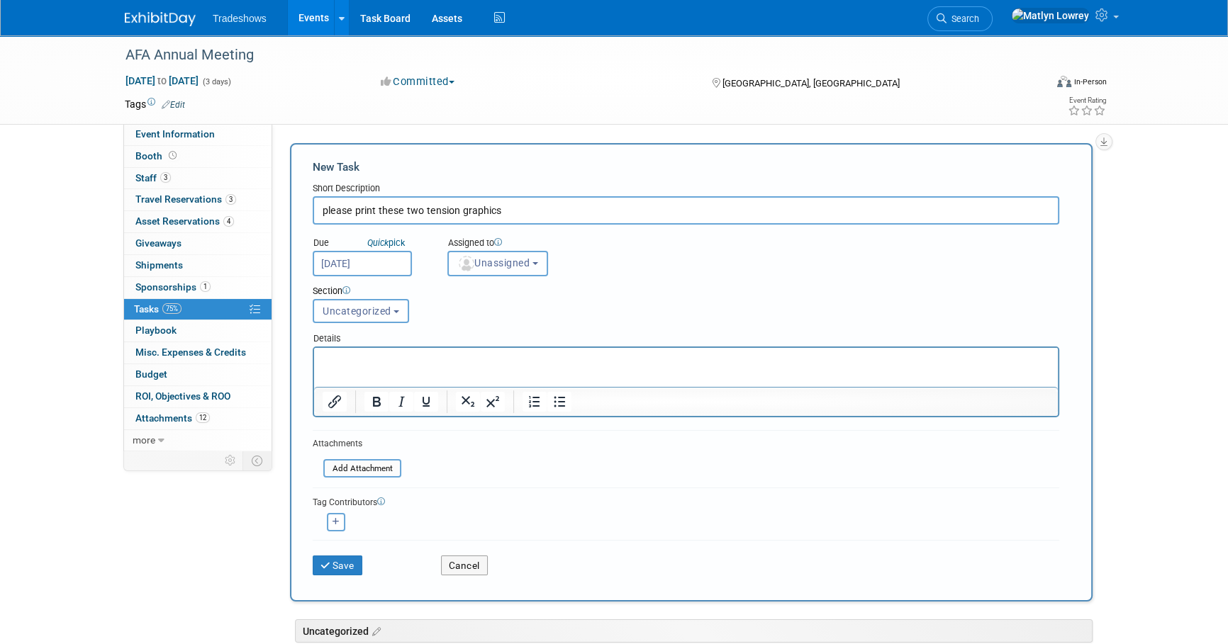
click at [469, 255] on button "Unassigned" at bounding box center [497, 264] width 101 height 26
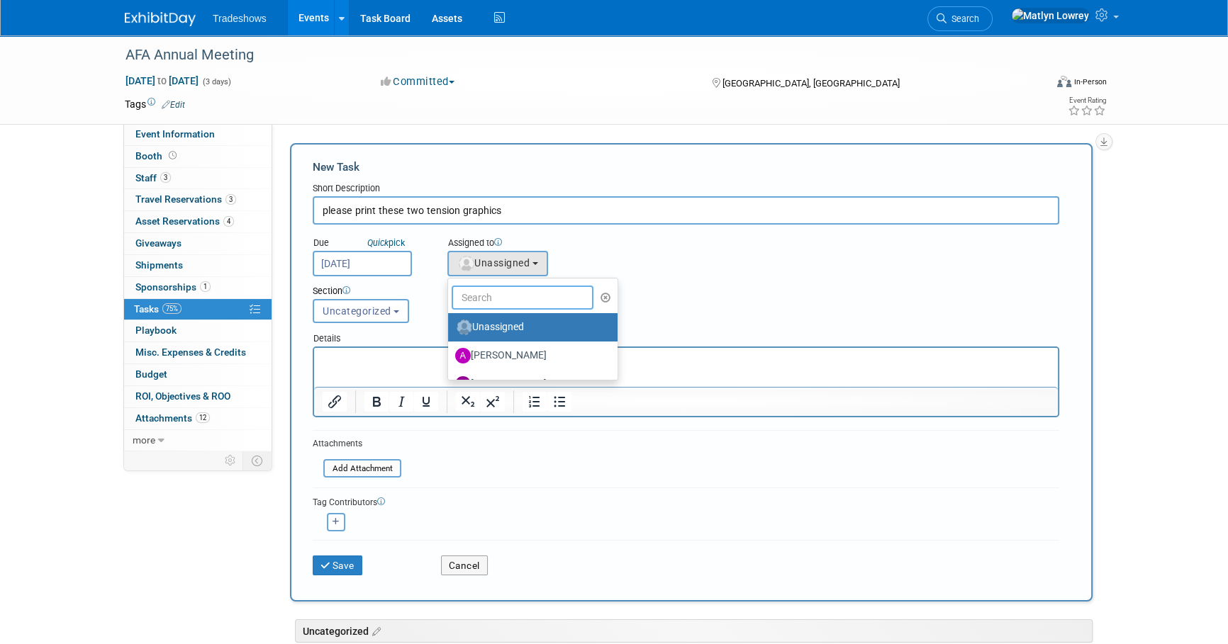
click at [481, 289] on input "text" at bounding box center [523, 298] width 142 height 24
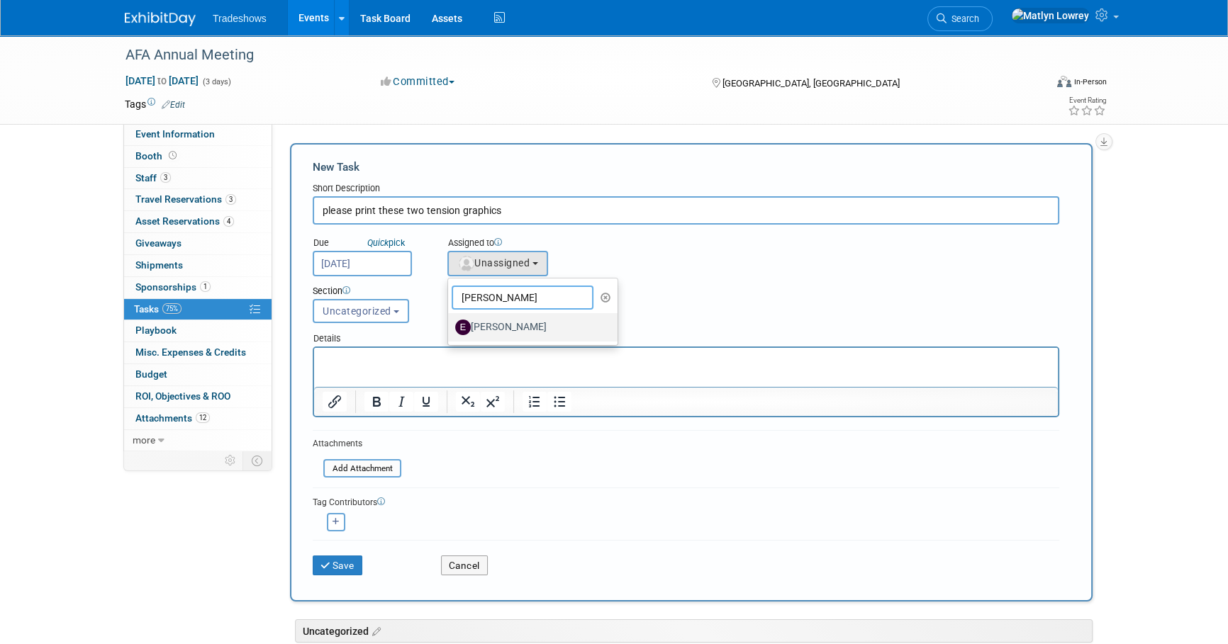
type input "elizabeth"
click at [513, 331] on label "[PERSON_NAME]" at bounding box center [529, 327] width 148 height 23
click at [450, 330] on input "[PERSON_NAME]" at bounding box center [445, 325] width 9 height 9
select select "12c27735-6e03-4fb4-8db7-8cf1635efa37"
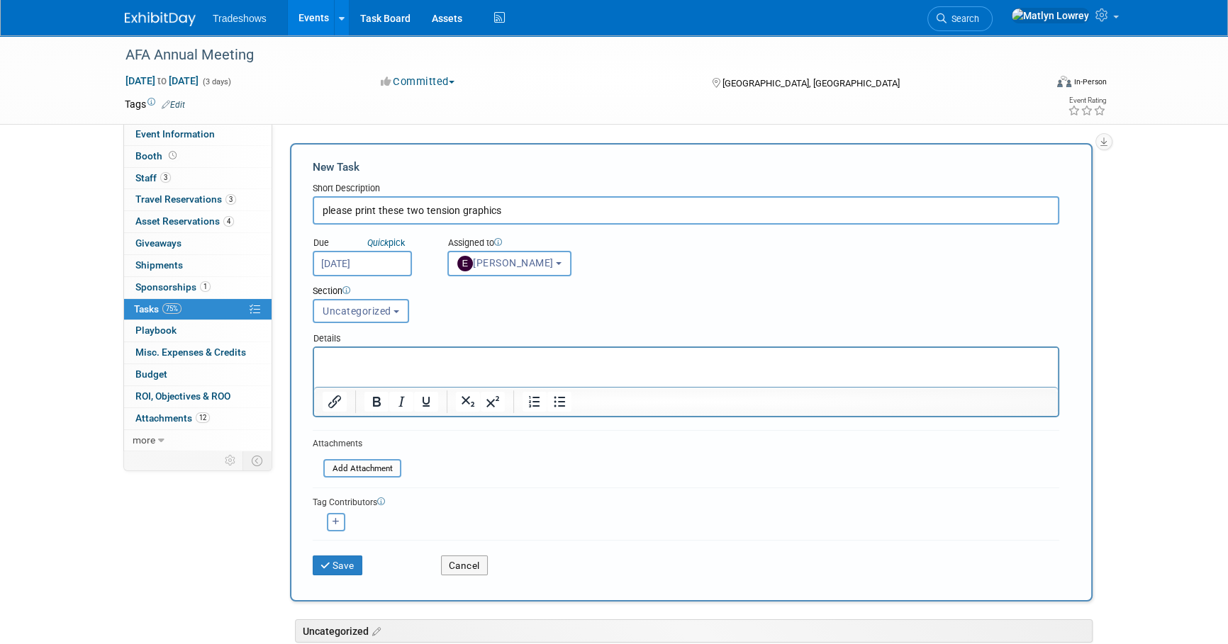
click at [452, 354] on p "Rich Text Area. Press ALT-0 for help." at bounding box center [686, 361] width 727 height 14
click at [324, 527] on div "<img src="https://www.exhibitday.com/Images/Unassigned-User-Icon.png" style="wi…" at bounding box center [336, 522] width 46 height 18
click at [327, 523] on button "button" at bounding box center [336, 522] width 18 height 18
select select
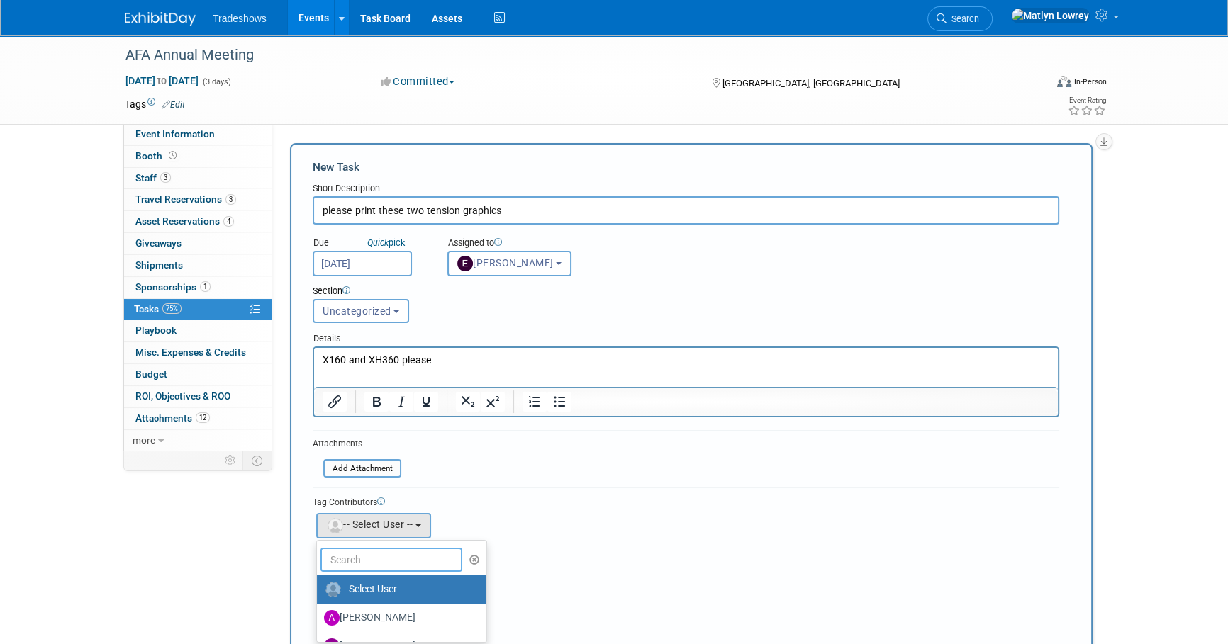
click at [337, 553] on input "text" at bounding box center [391, 560] width 142 height 24
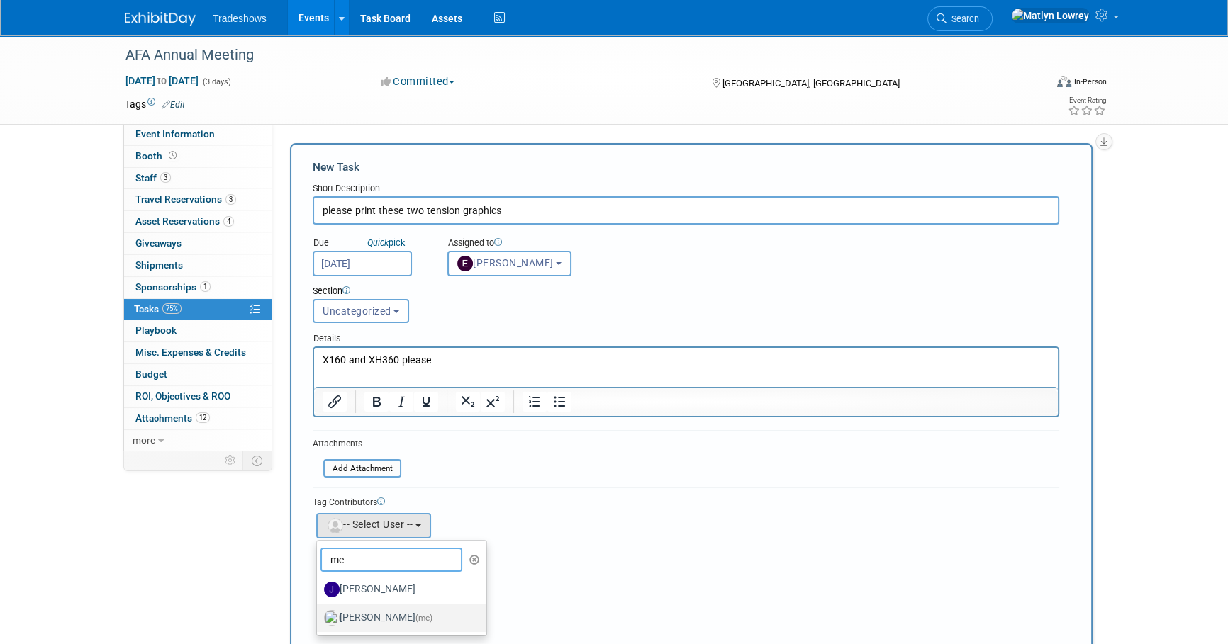
type input "me"
click at [347, 616] on label "Matlyn Lowrey (me)" at bounding box center [398, 618] width 148 height 23
click at [319, 616] on input "Matlyn Lowrey (me)" at bounding box center [314, 616] width 9 height 9
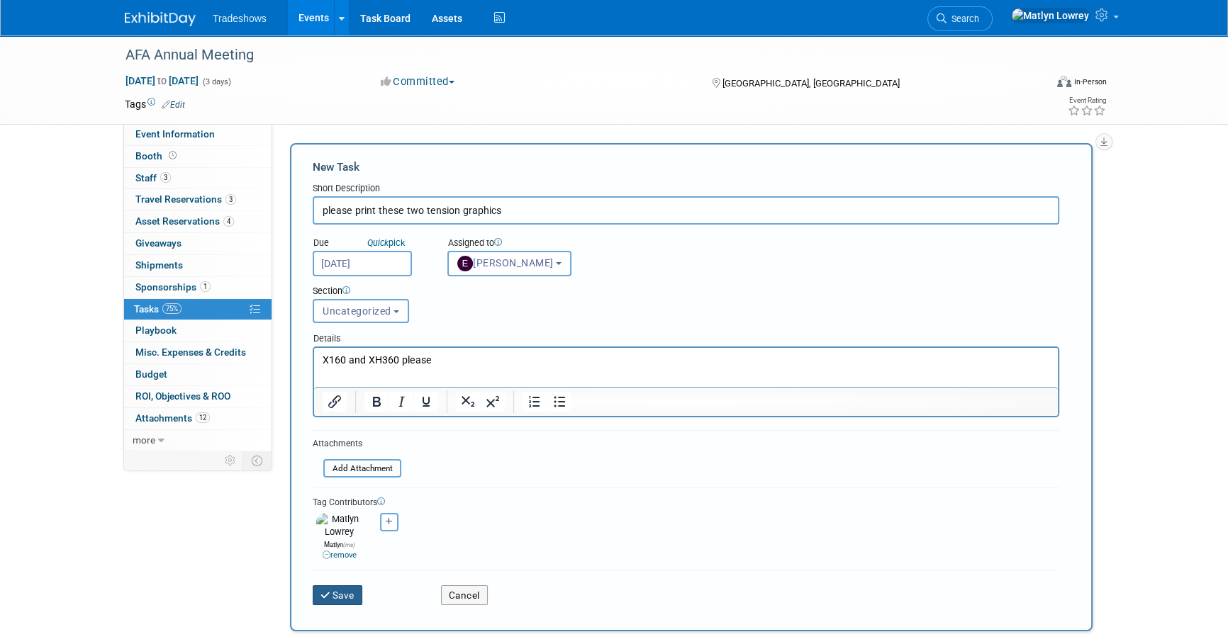
click at [346, 594] on button "Save" at bounding box center [338, 596] width 50 height 20
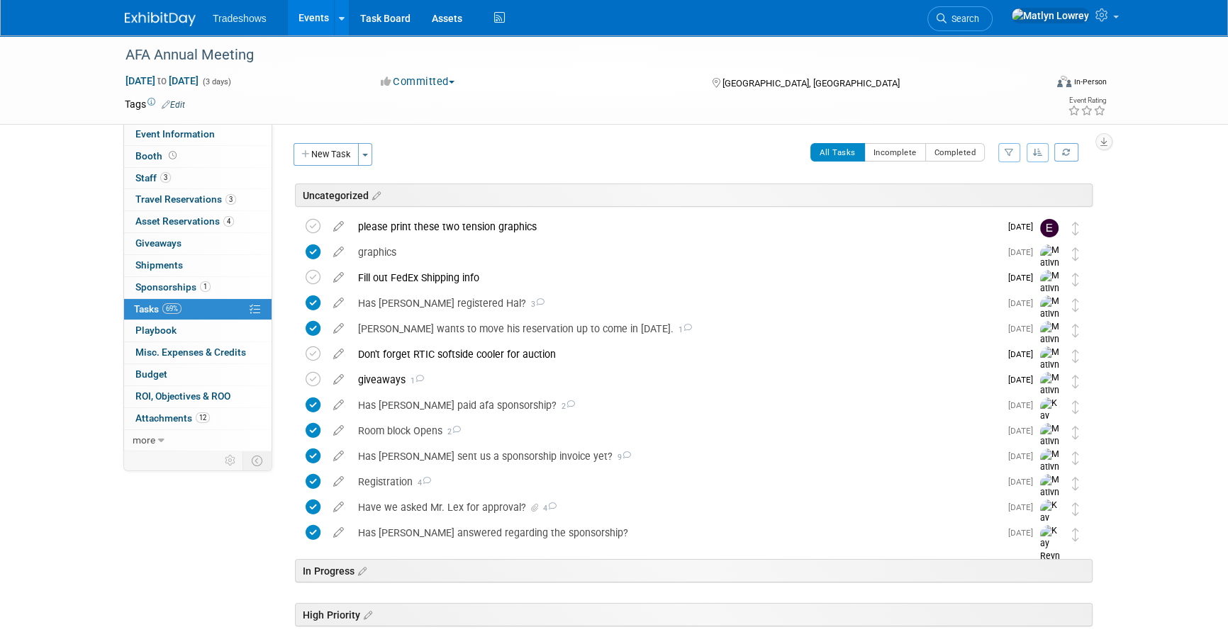
click at [305, 21] on link "Events" at bounding box center [314, 17] width 52 height 35
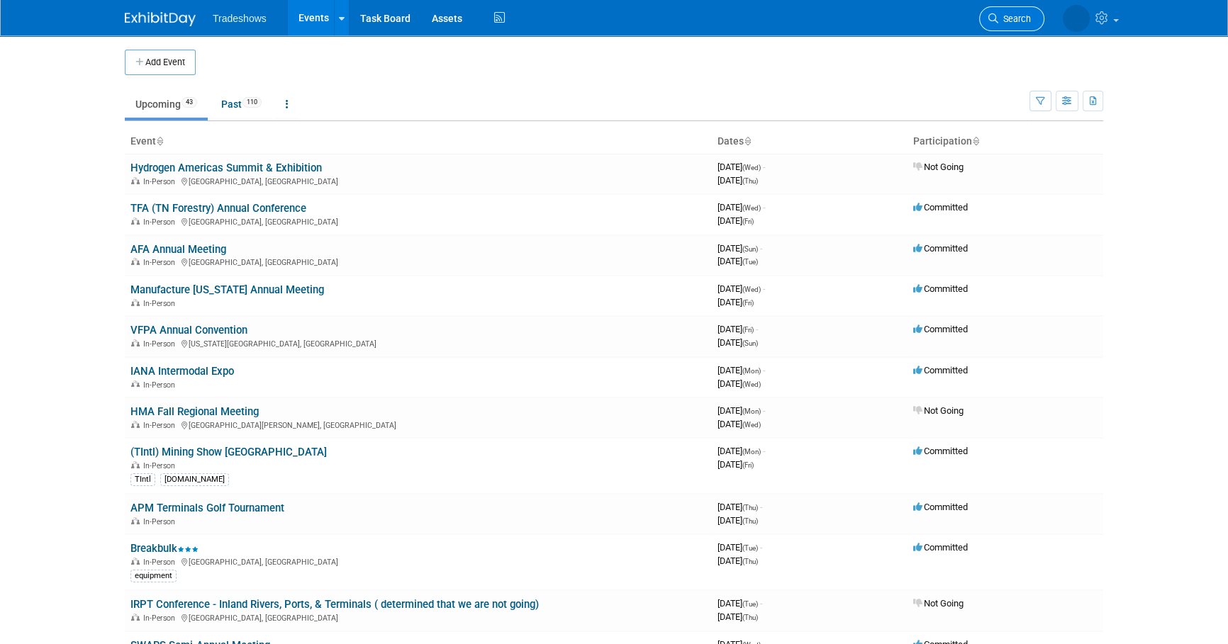
click at [1010, 23] on span "Search" at bounding box center [1014, 18] width 33 height 11
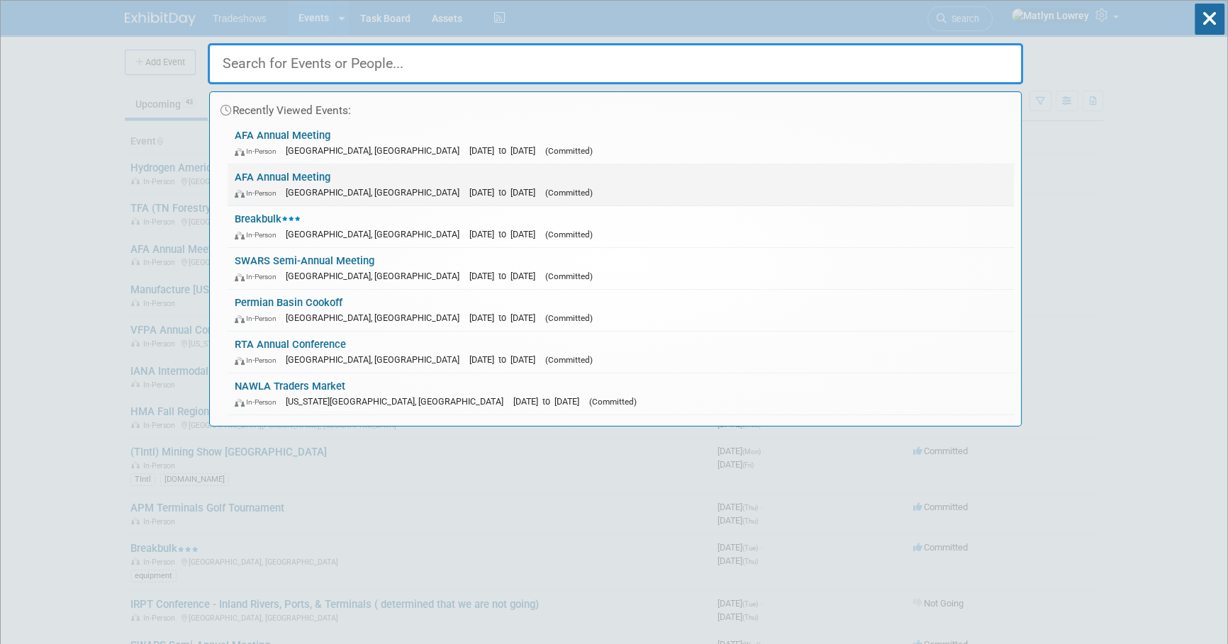
click at [269, 185] on div "In-Person [GEOGRAPHIC_DATA], [GEOGRAPHIC_DATA] [DATE] to [DATE] (Committed)" at bounding box center [621, 192] width 772 height 15
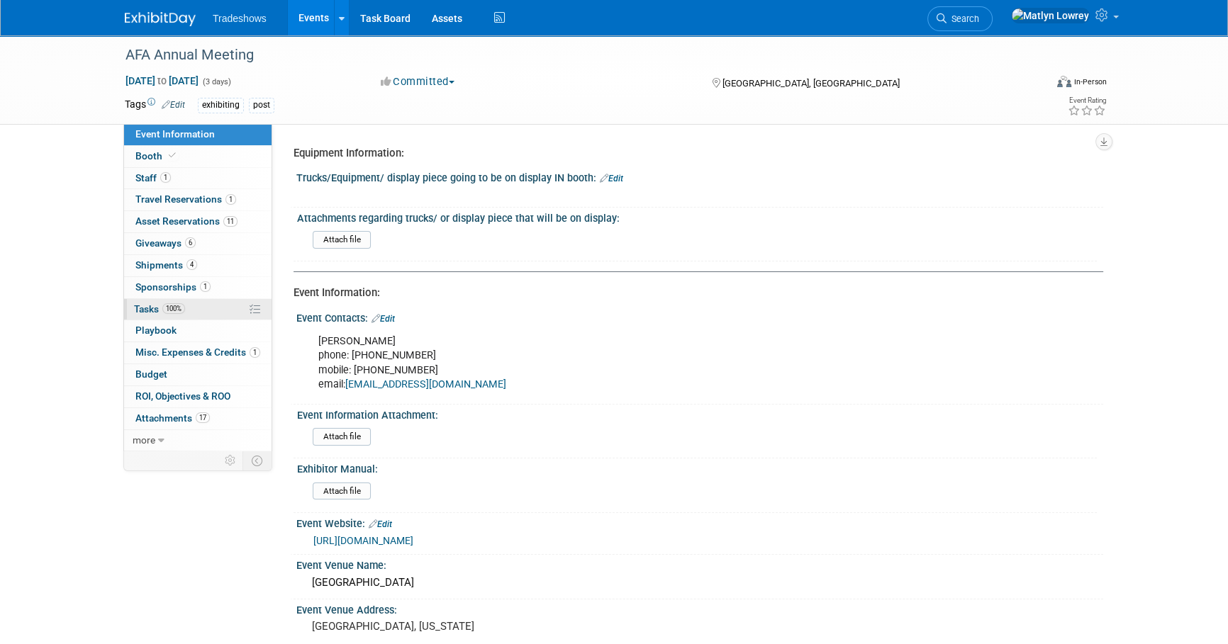
click at [177, 306] on span "100%" at bounding box center [173, 308] width 23 height 11
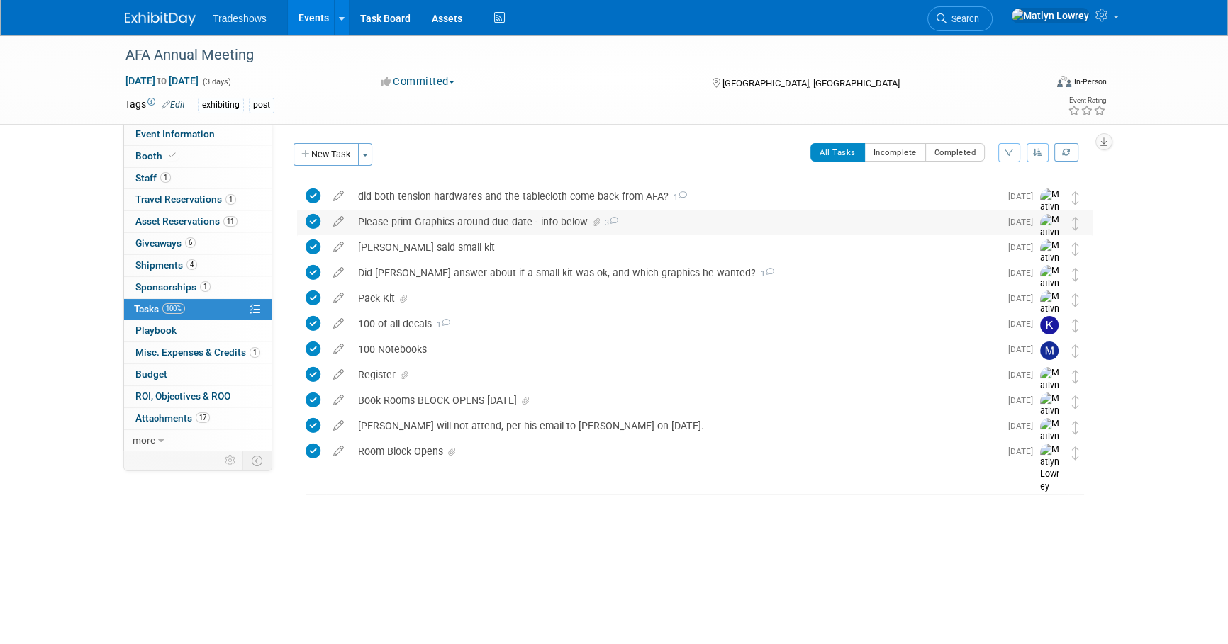
click at [435, 227] on div "Please print Graphics around due date - info below 3" at bounding box center [675, 222] width 649 height 24
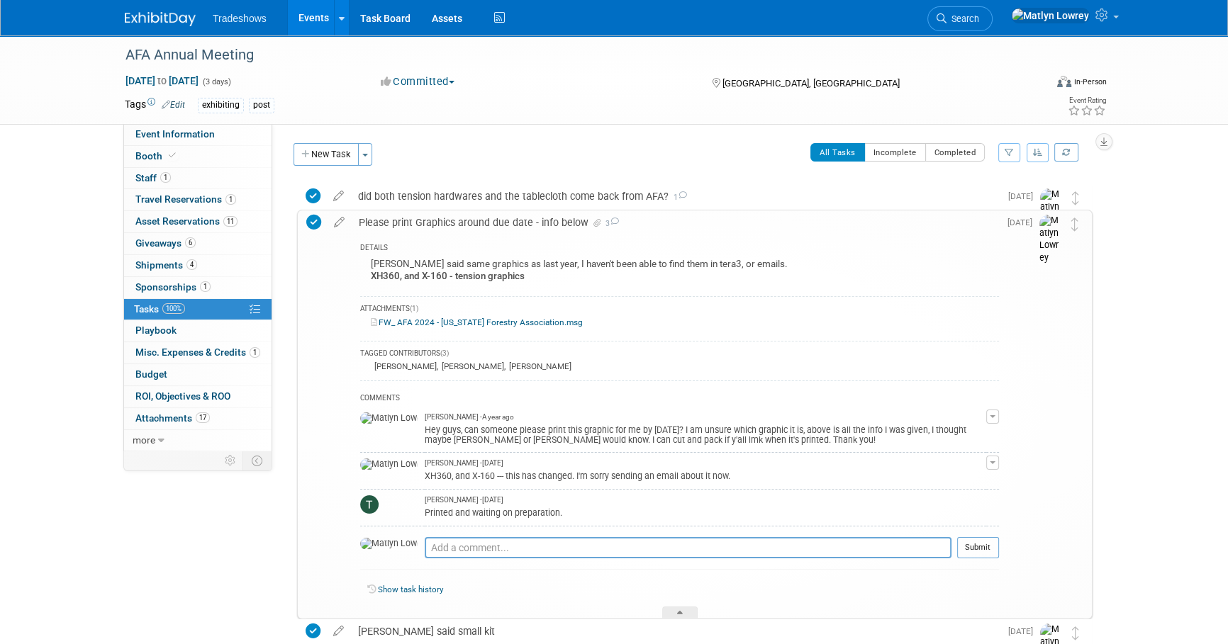
click at [309, 22] on link "Events" at bounding box center [314, 17] width 52 height 35
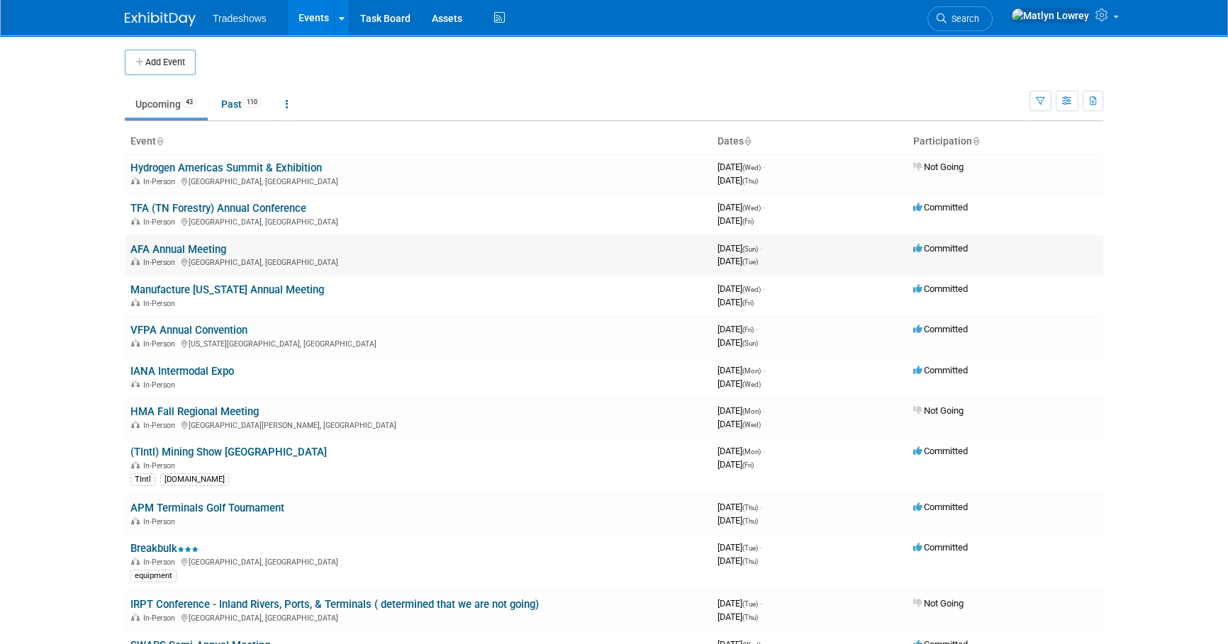
click at [187, 250] on link "AFA Annual Meeting" at bounding box center [178, 249] width 96 height 13
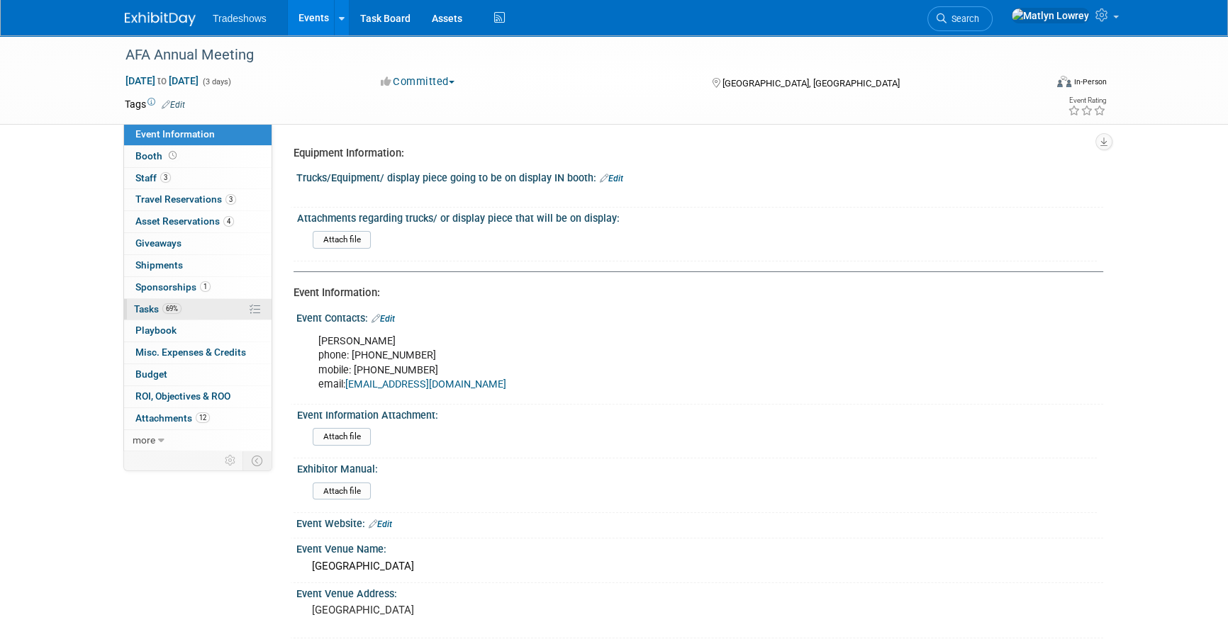
click at [179, 304] on span "69%" at bounding box center [171, 308] width 19 height 11
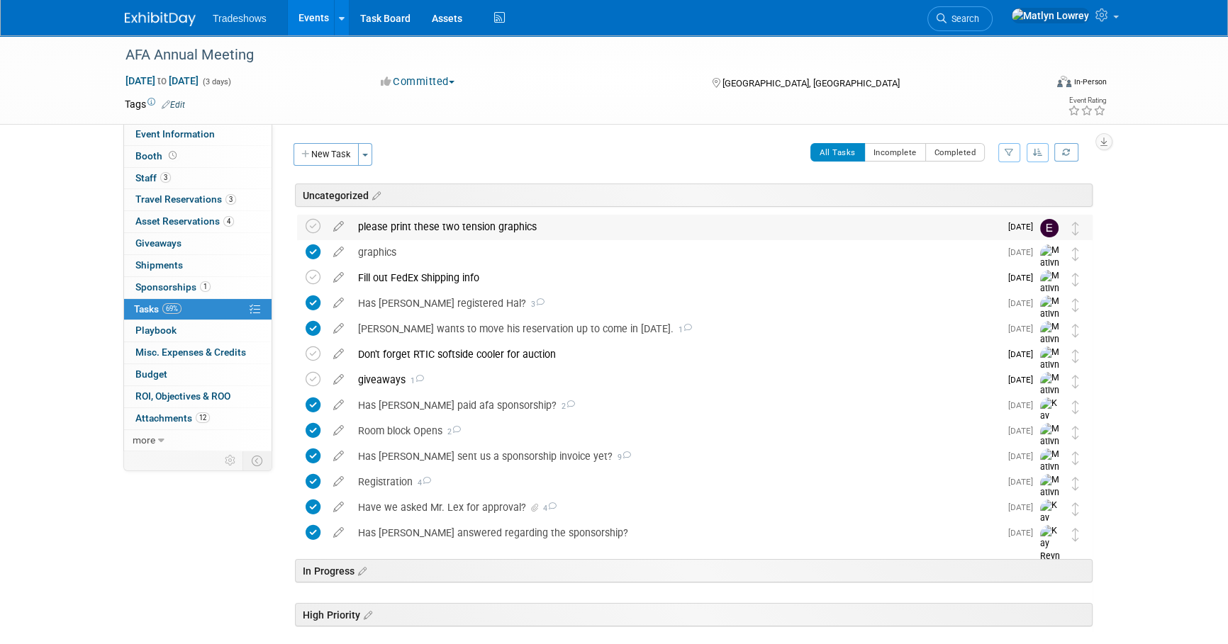
click at [421, 230] on div "please print these two tension graphics" at bounding box center [675, 227] width 649 height 24
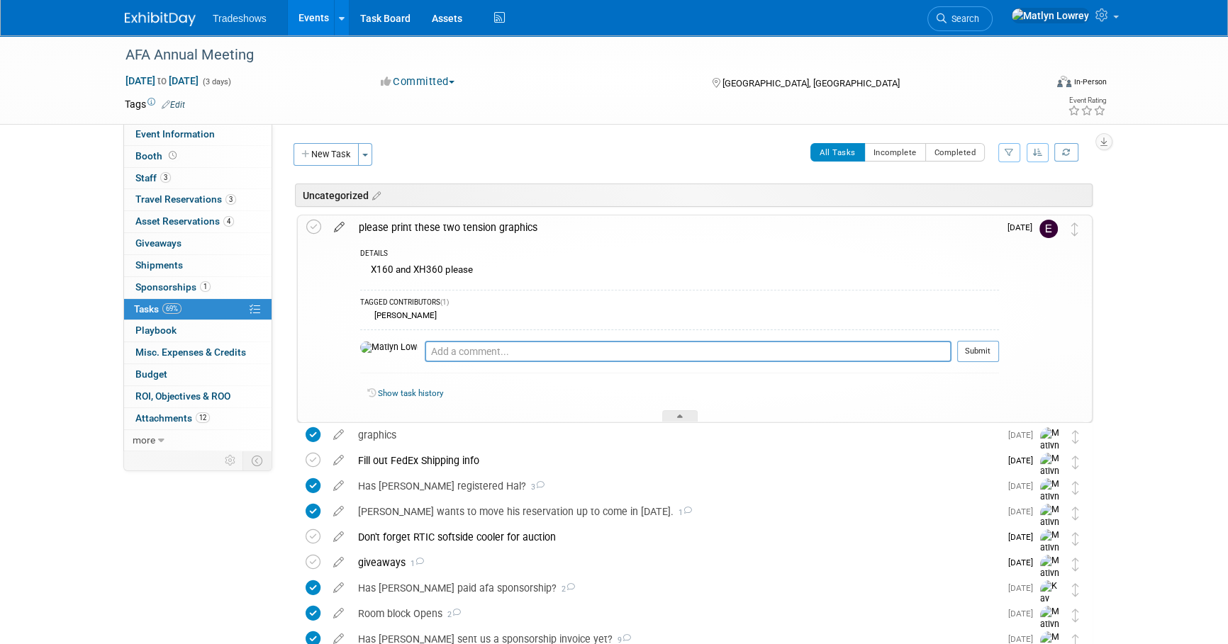
click at [338, 228] on icon at bounding box center [339, 225] width 25 height 18
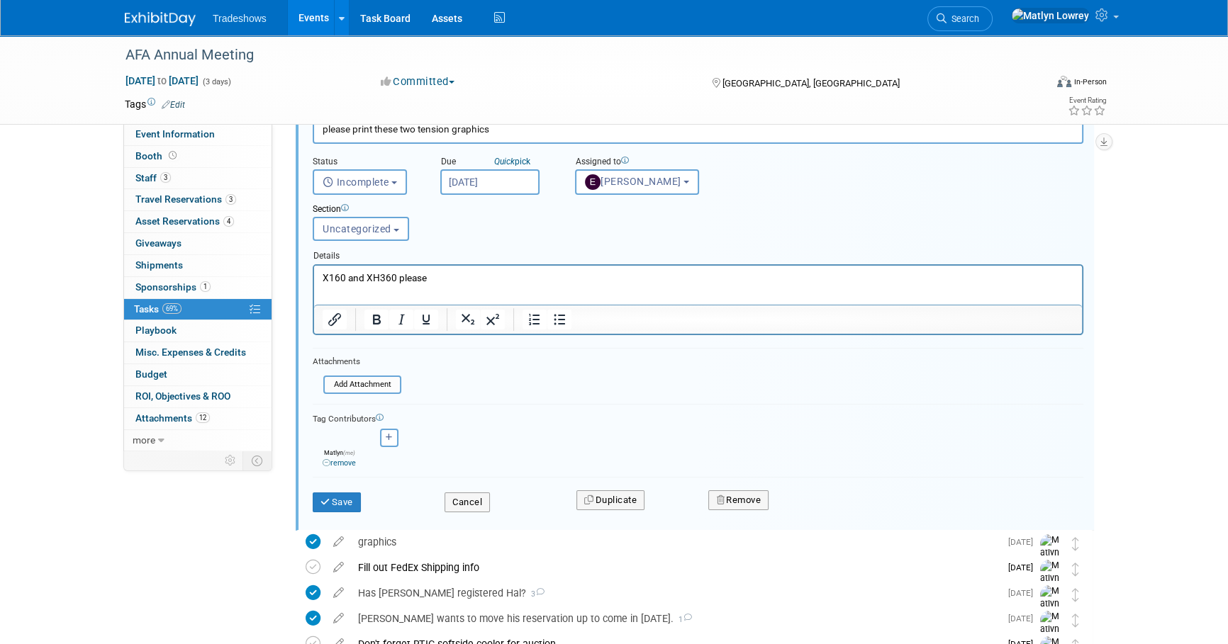
scroll to position [274, 0]
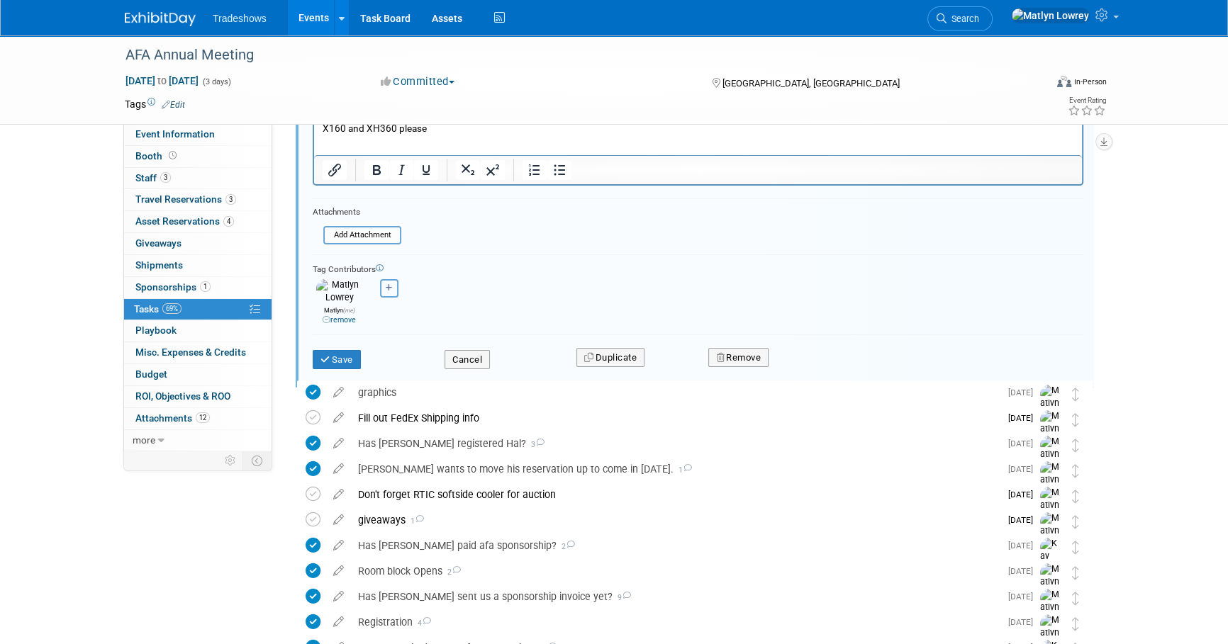
click at [386, 289] on icon "button" at bounding box center [389, 288] width 7 height 8
select select
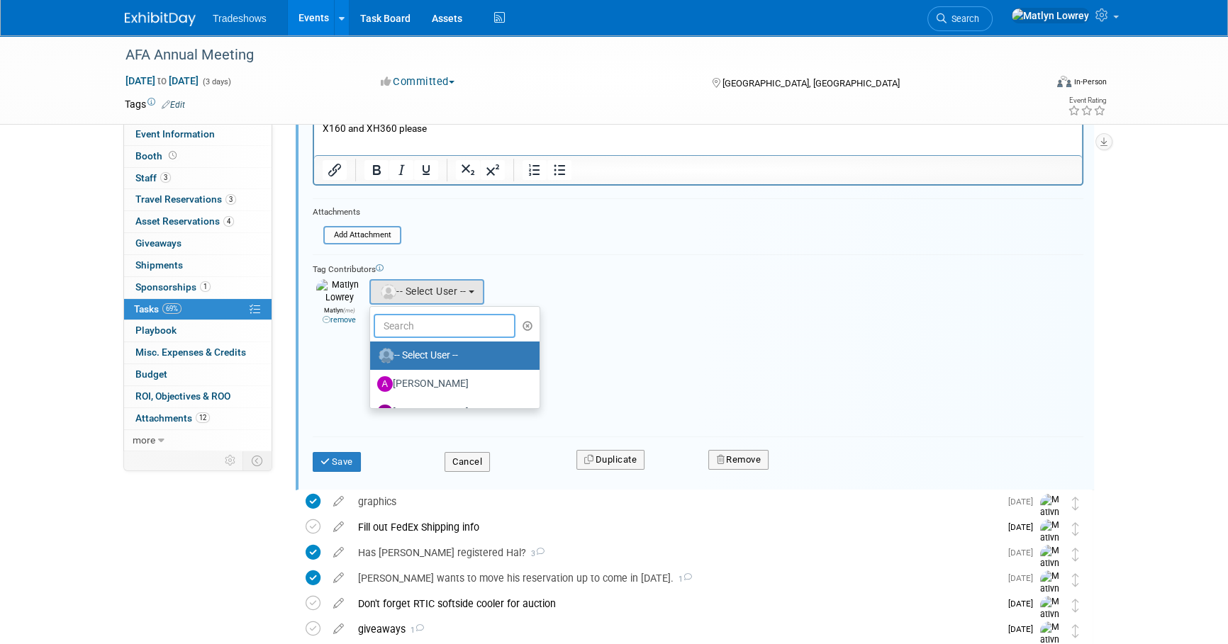
click at [396, 323] on input "text" at bounding box center [445, 326] width 142 height 24
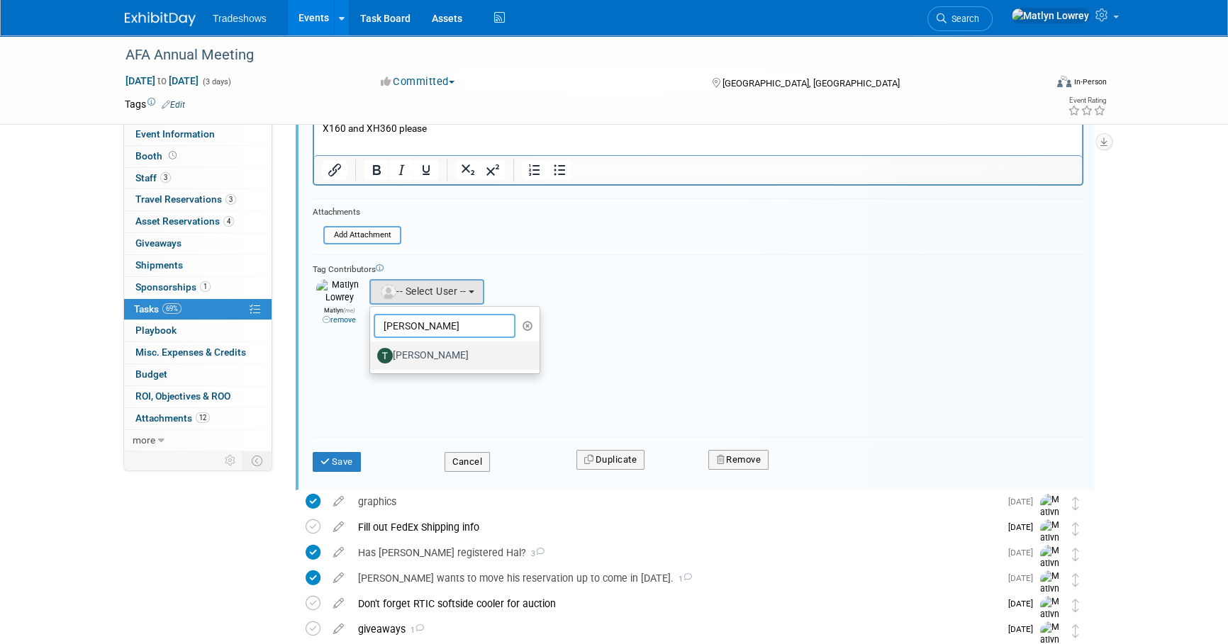
type input "[PERSON_NAME]"
click at [392, 365] on link "[PERSON_NAME]" at bounding box center [454, 356] width 169 height 28
click at [395, 369] on ul "[PERSON_NAME] -- Select User -- [PERSON_NAME] [PERSON_NAME] [PERSON_NAME] [PERS…" at bounding box center [454, 340] width 171 height 68
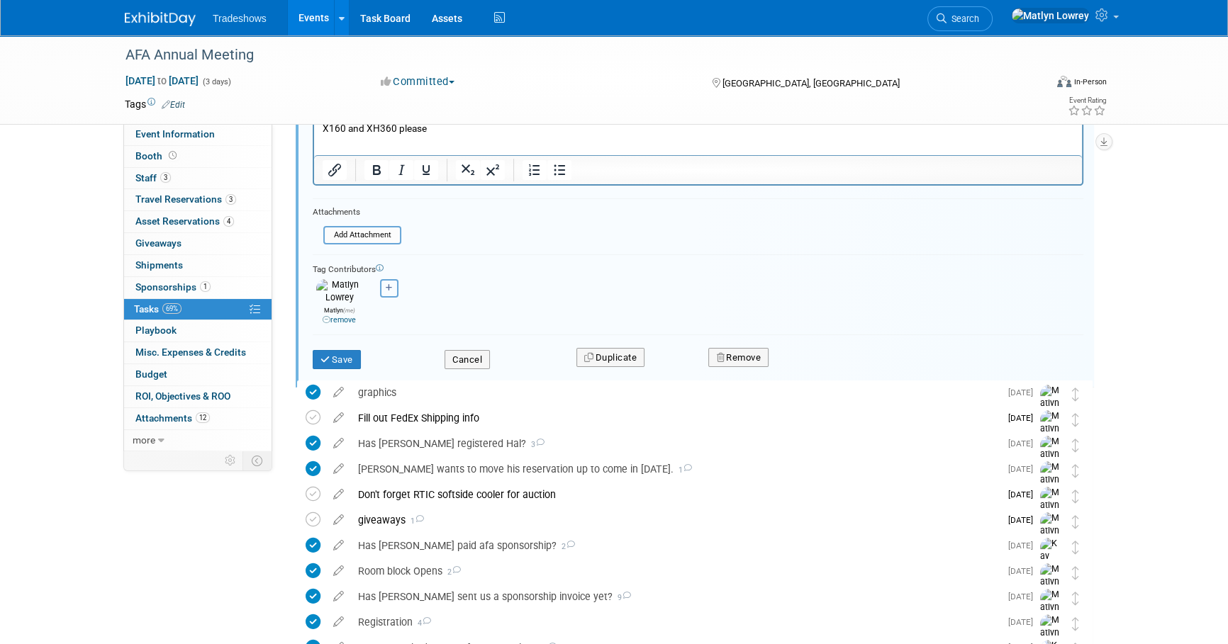
click at [387, 288] on icon "button" at bounding box center [389, 288] width 7 height 8
select select
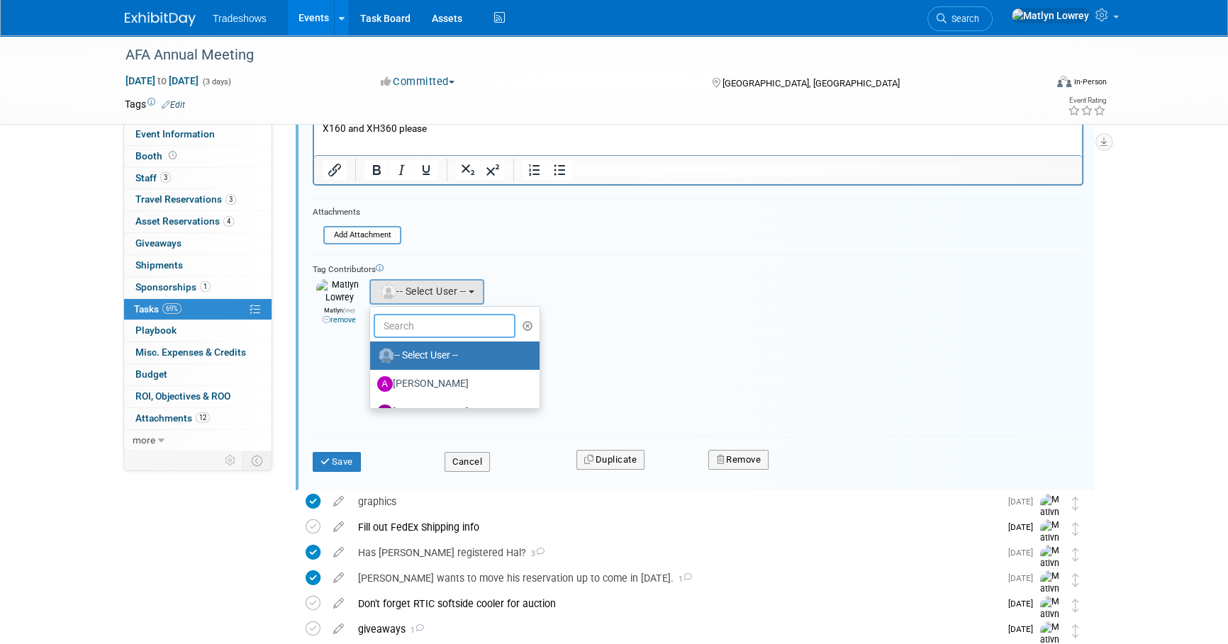
click at [418, 320] on input "text" at bounding box center [445, 326] width 142 height 24
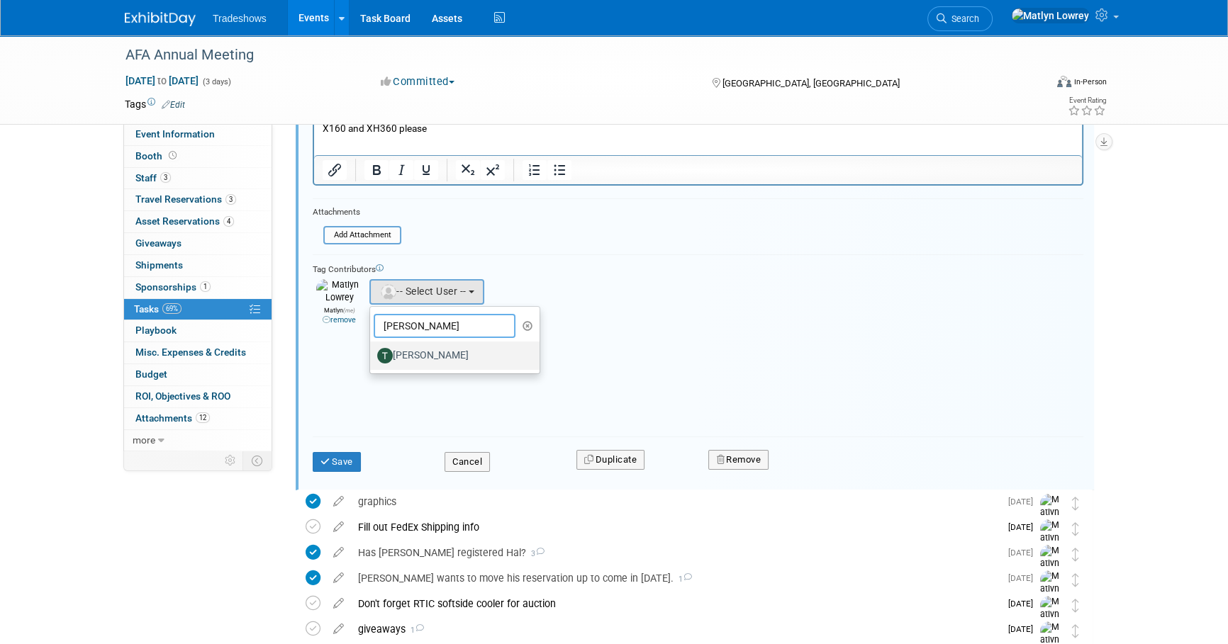
type input "[PERSON_NAME]"
click at [412, 347] on label "[PERSON_NAME]" at bounding box center [451, 356] width 148 height 23
click at [372, 350] on input "[PERSON_NAME]" at bounding box center [367, 354] width 9 height 9
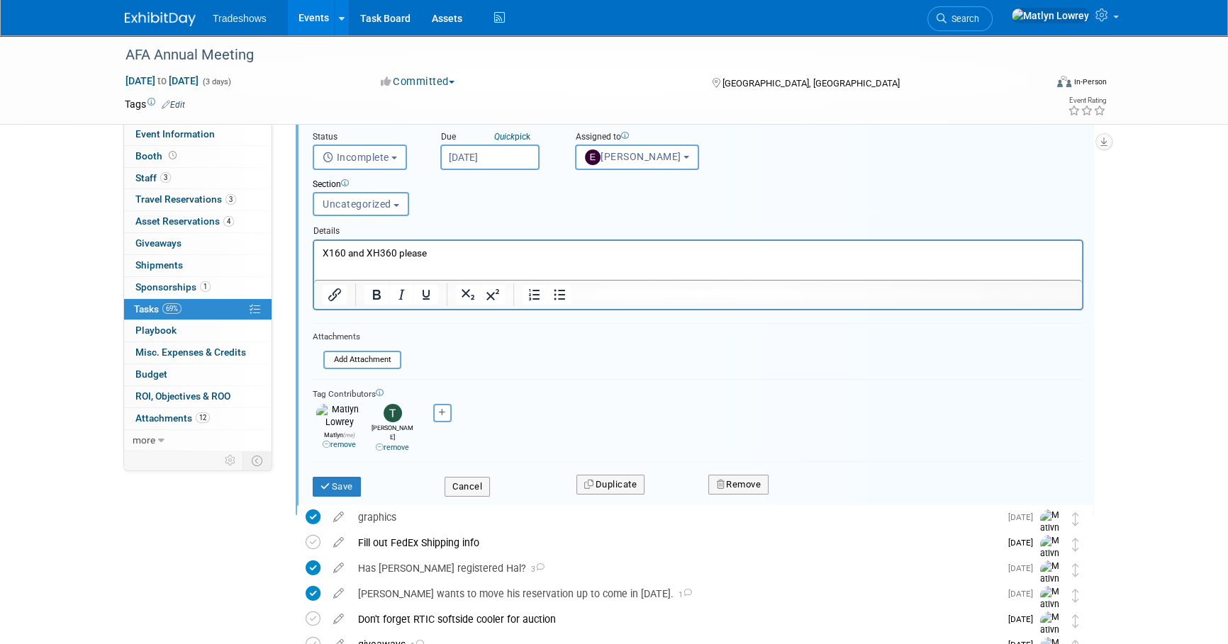
scroll to position [16, 0]
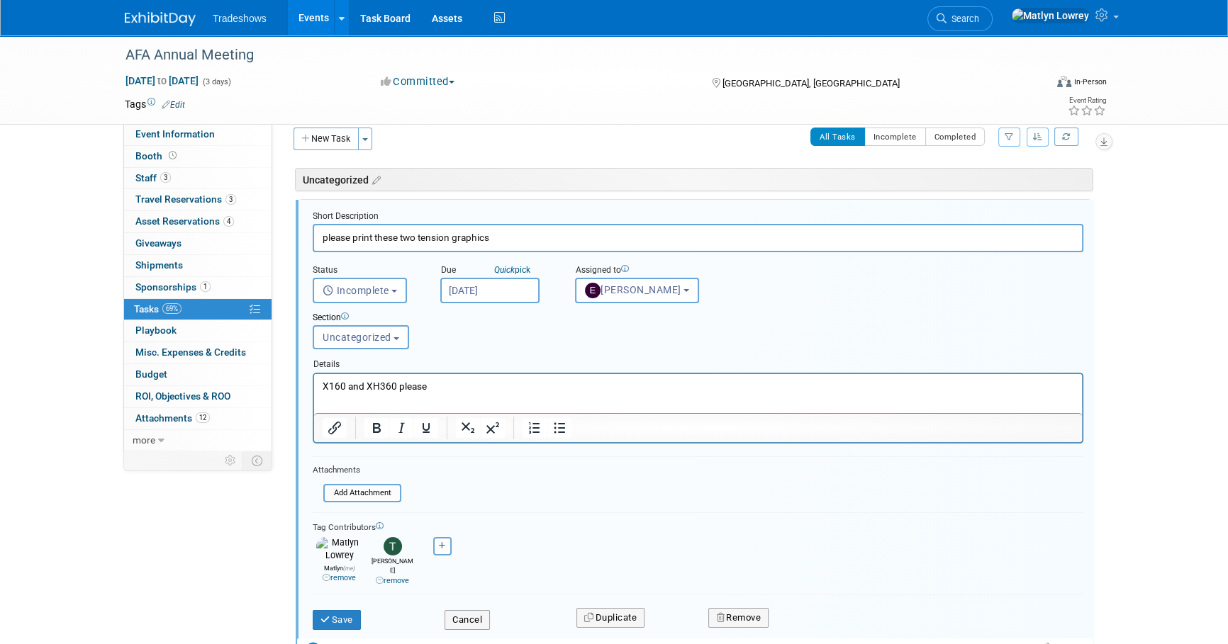
click at [458, 385] on p "X160 and XH360 please" at bounding box center [699, 385] width 752 height 13
click at [367, 605] on div "Save" at bounding box center [368, 615] width 132 height 29
click at [361, 610] on button "Save" at bounding box center [337, 620] width 48 height 20
